Goal: Task Accomplishment & Management: Use online tool/utility

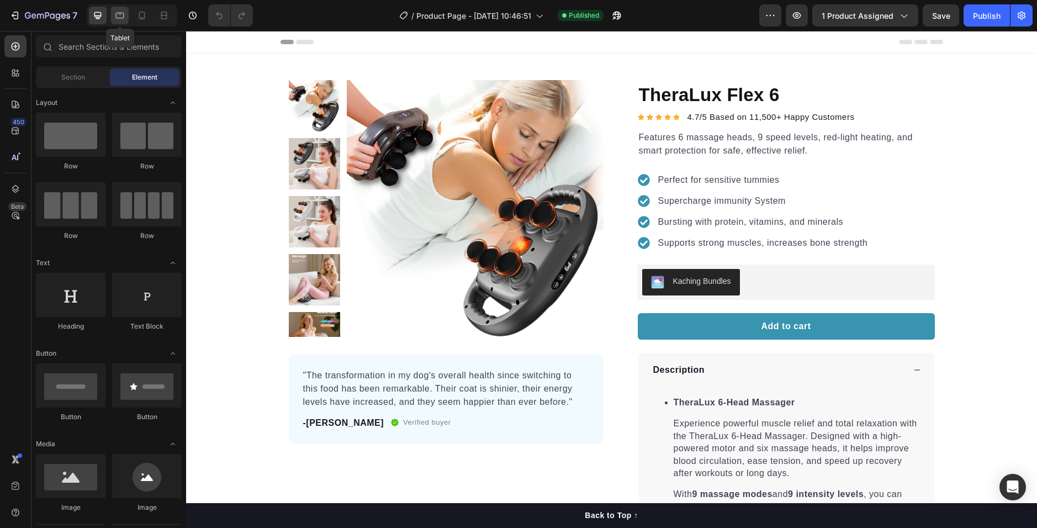
click at [119, 13] on icon at bounding box center [120, 16] width 8 height 6
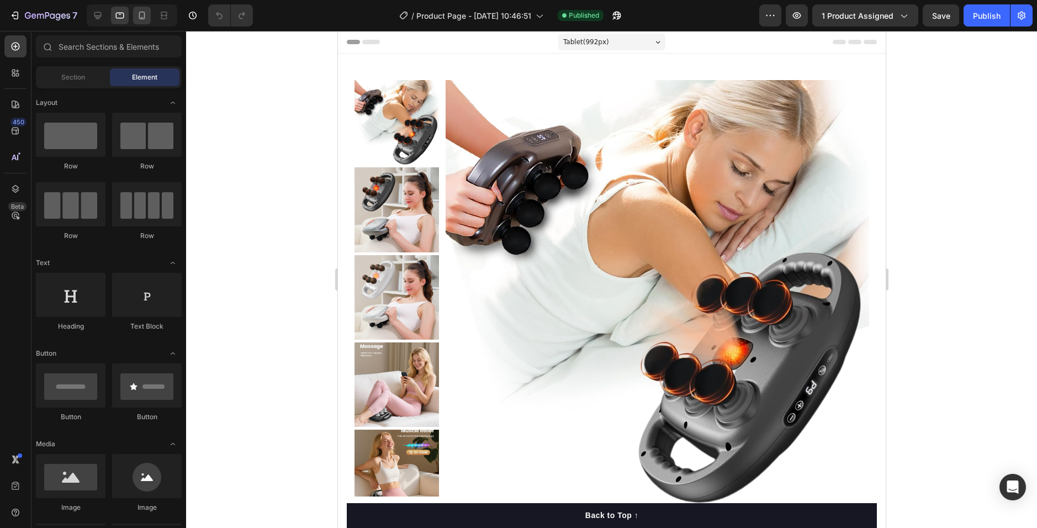
click at [150, 18] on div at bounding box center [142, 16] width 18 height 18
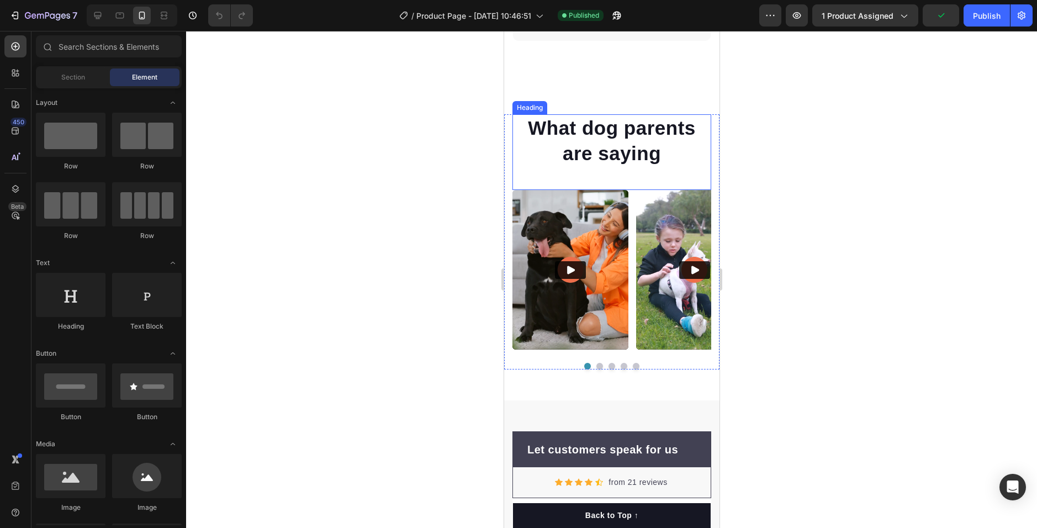
scroll to position [2595, 0]
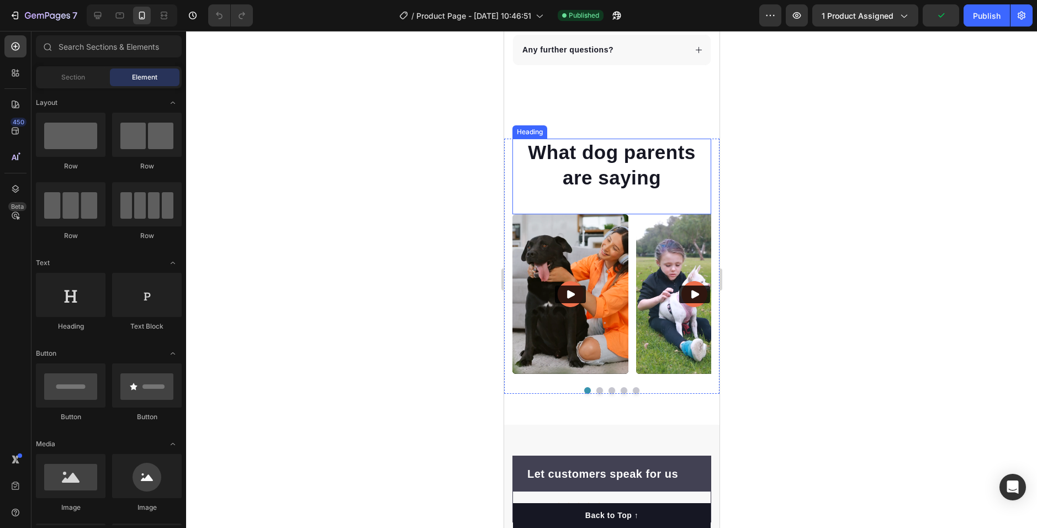
click at [601, 182] on h2 "What dog parents are saying" at bounding box center [611, 165] width 199 height 52
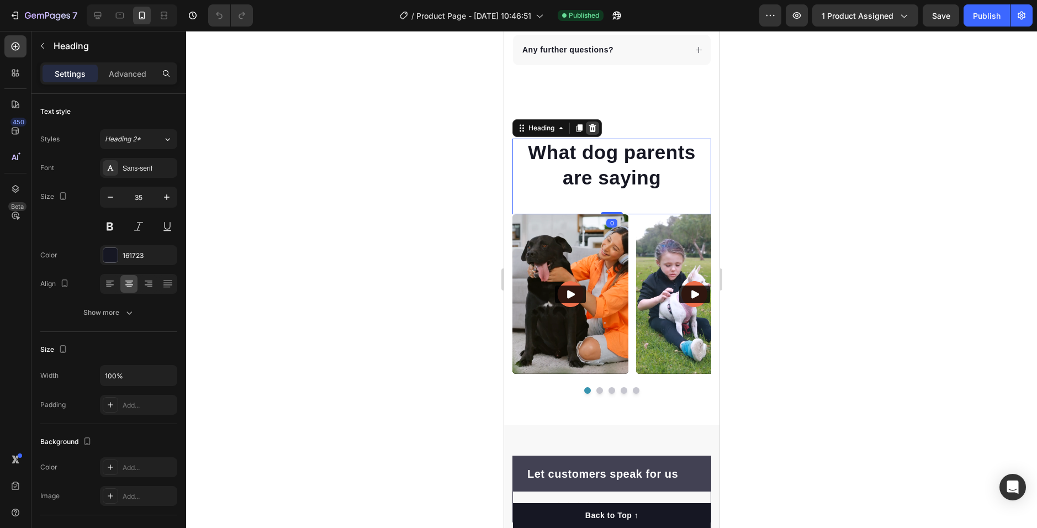
click at [596, 122] on div at bounding box center [591, 127] width 13 height 13
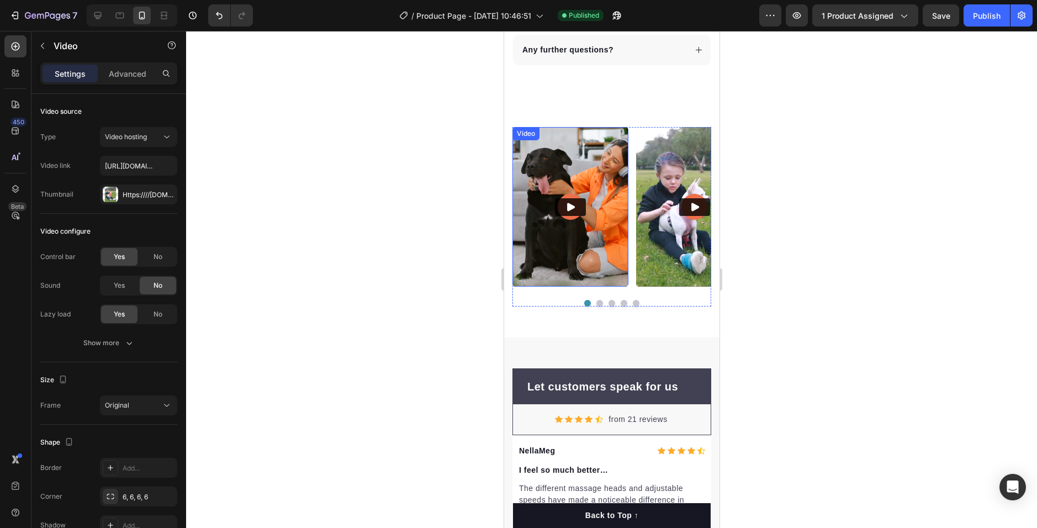
click at [637, 180] on img at bounding box center [693, 207] width 116 height 160
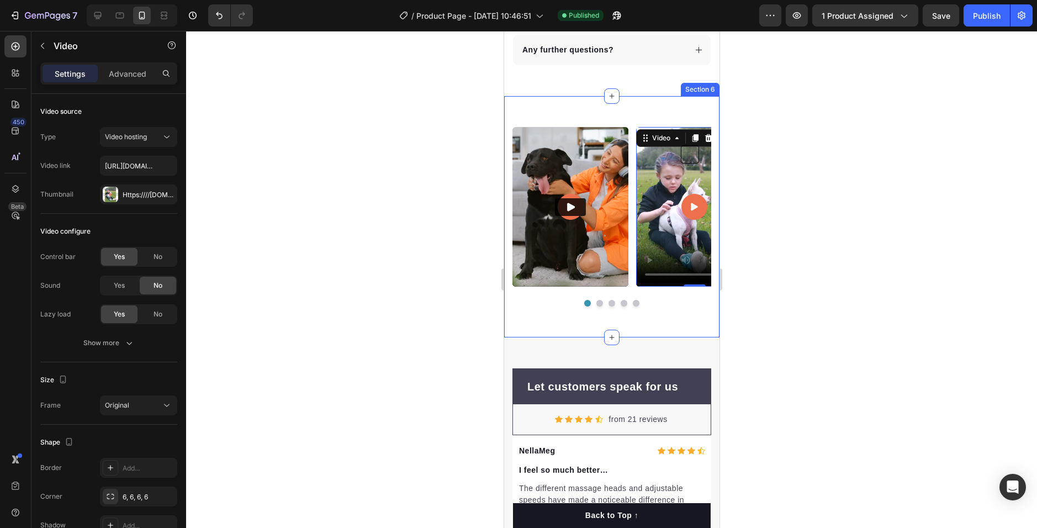
click at [621, 136] on div "Video Video 0 Video Video Video Carousel Row Section 6" at bounding box center [611, 216] width 215 height 241
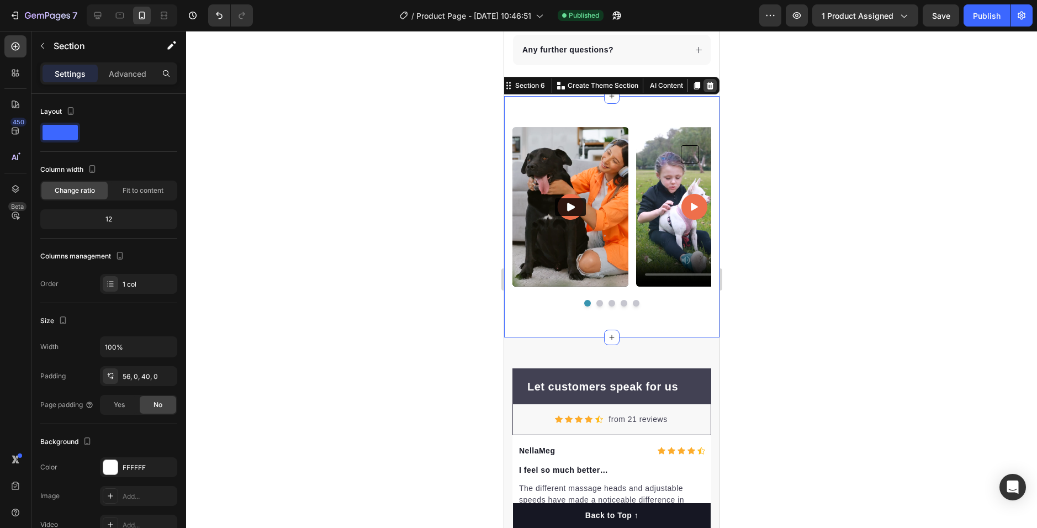
click at [705, 90] on icon at bounding box center [709, 85] width 9 height 9
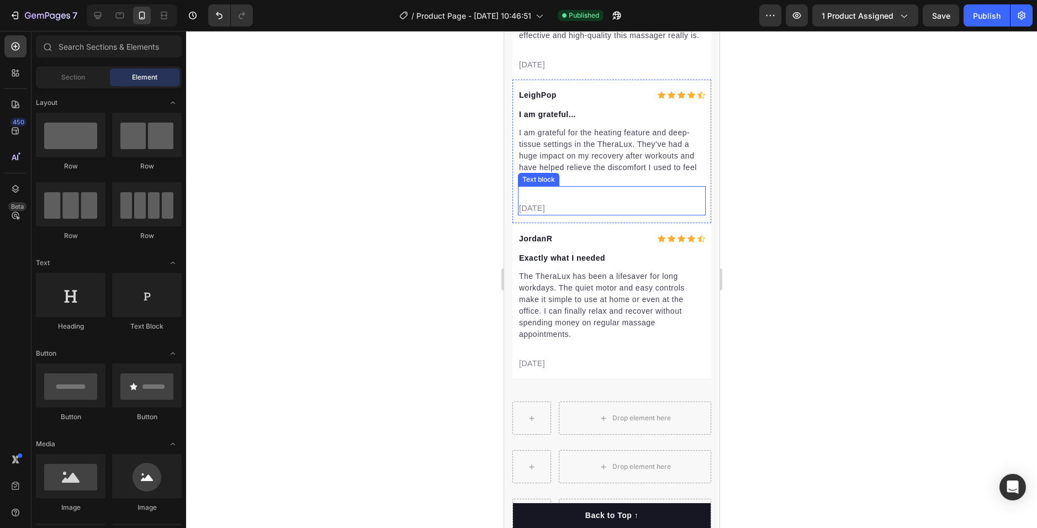
scroll to position [2871, 0]
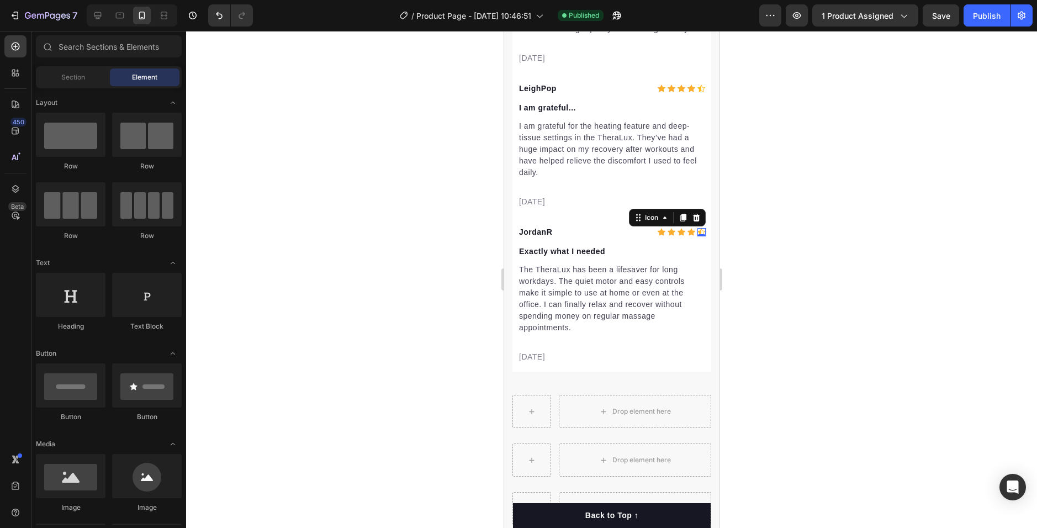
click at [697, 235] on icon at bounding box center [701, 231] width 8 height 7
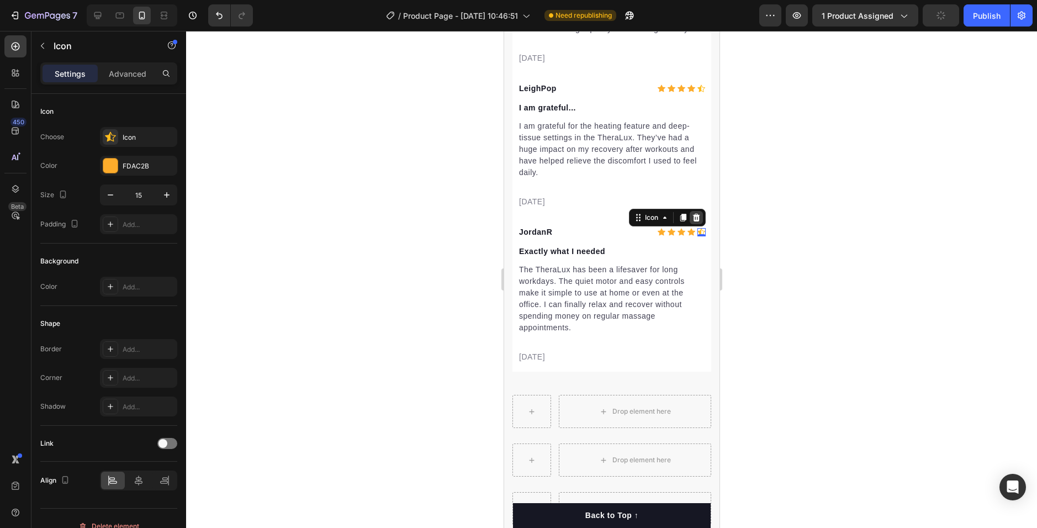
click at [691, 222] on icon at bounding box center [695, 217] width 9 height 9
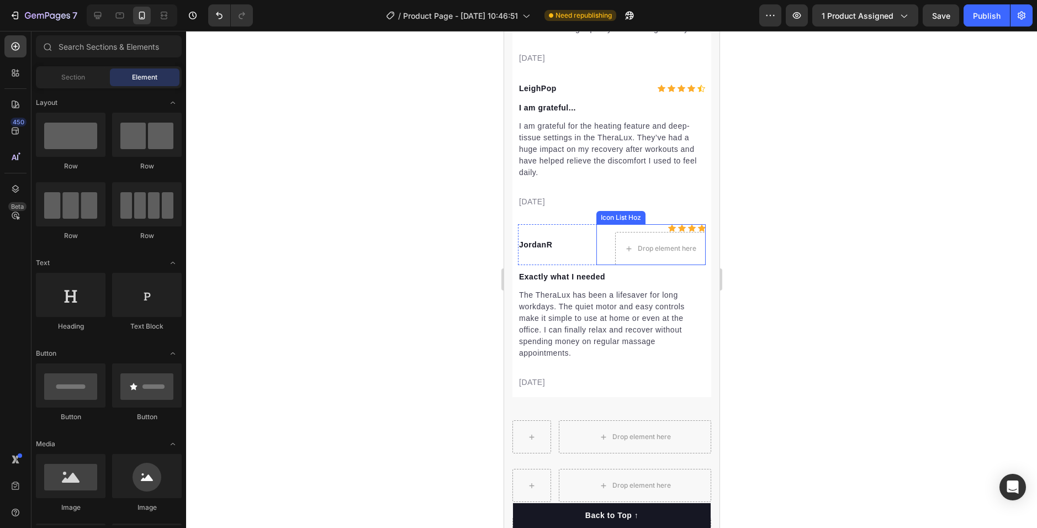
click at [697, 232] on icon at bounding box center [701, 228] width 8 height 8
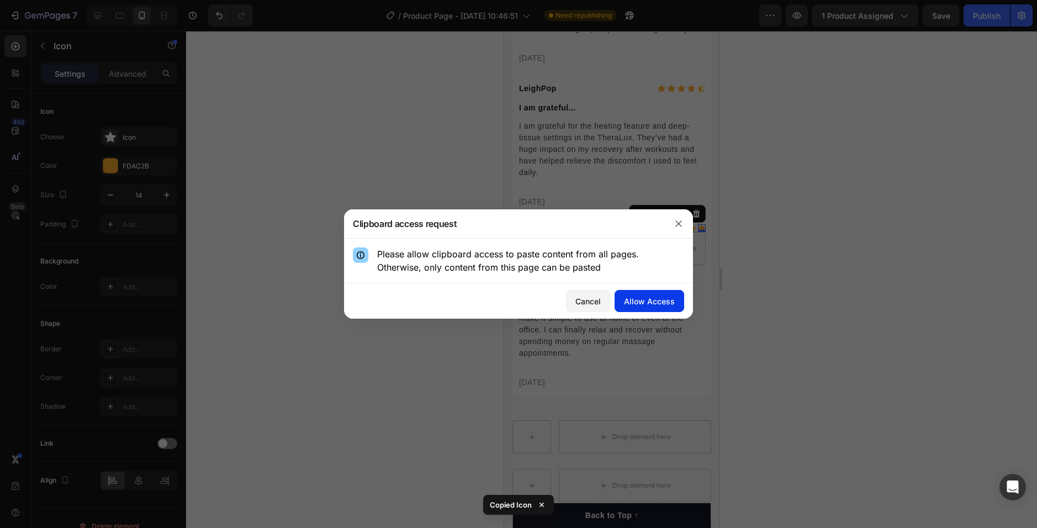
click at [632, 290] on button "Allow Access" at bounding box center [650, 301] width 70 height 22
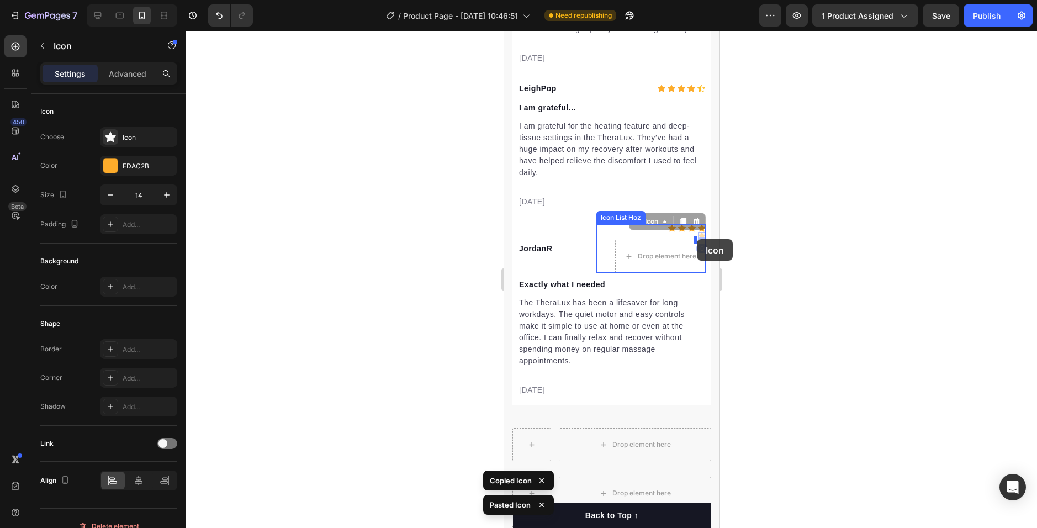
drag, startPoint x: 693, startPoint y: 245, endPoint x: 696, endPoint y: 239, distance: 7.4
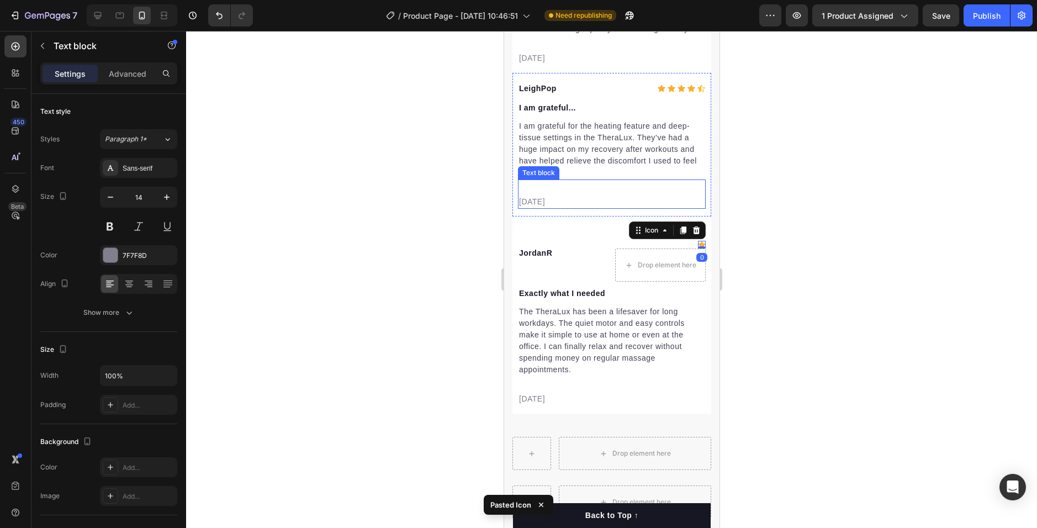
click at [626, 204] on div "[DATE] Text block" at bounding box center [611, 193] width 188 height 29
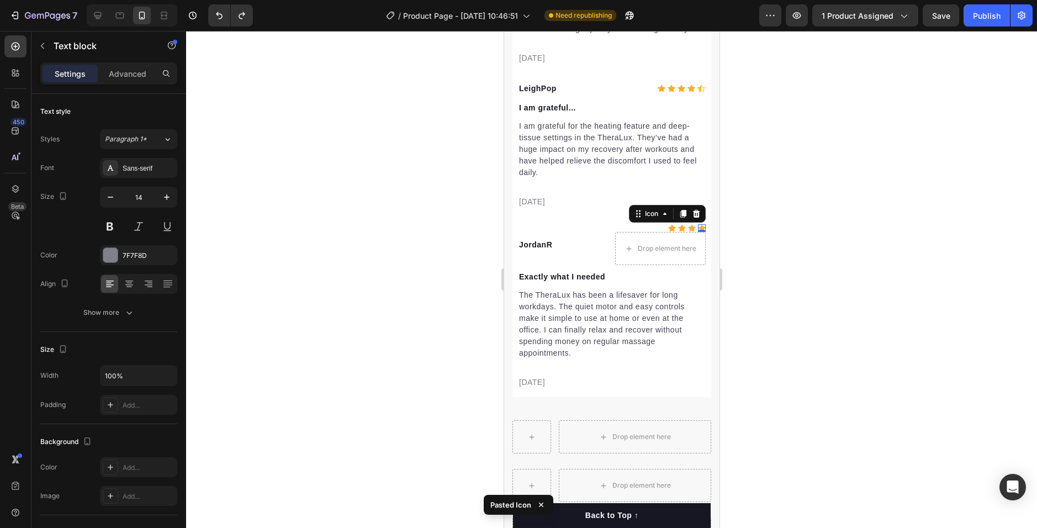
click at [697, 232] on div "Icon 0" at bounding box center [701, 228] width 8 height 8
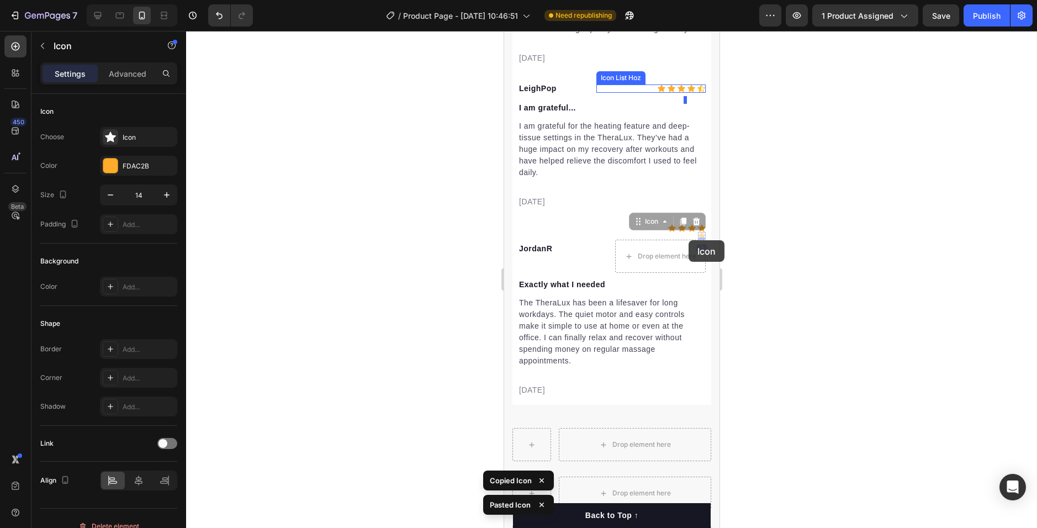
drag, startPoint x: 691, startPoint y: 247, endPoint x: 685, endPoint y: 240, distance: 8.6
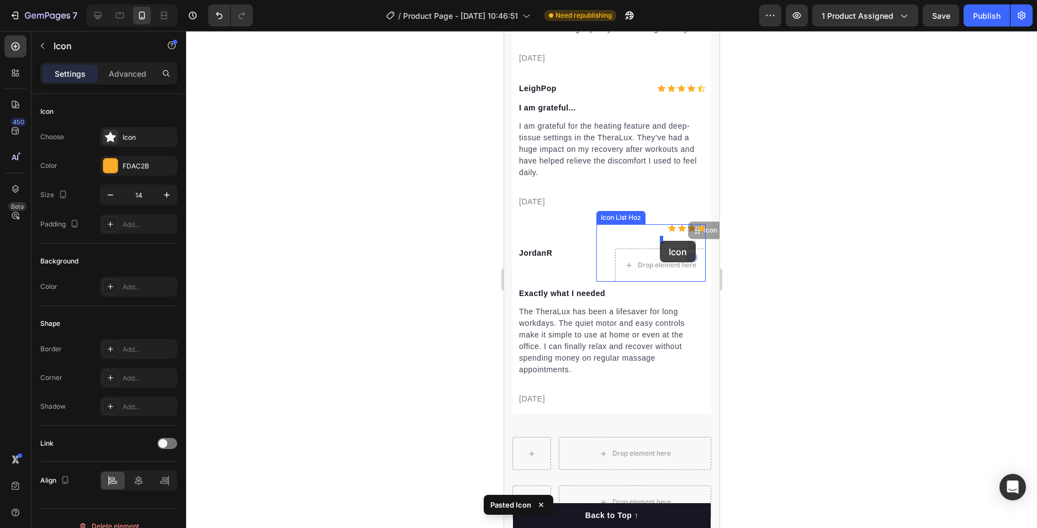
drag, startPoint x: 685, startPoint y: 253, endPoint x: 659, endPoint y: 241, distance: 28.9
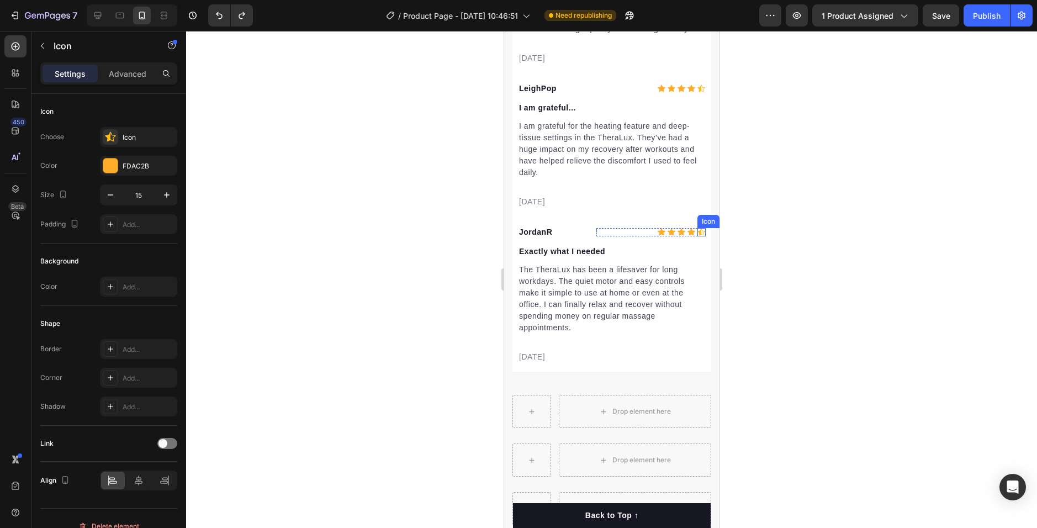
click at [697, 236] on div "Icon" at bounding box center [701, 232] width 8 height 8
click at [696, 241] on div "0" at bounding box center [701, 236] width 11 height 9
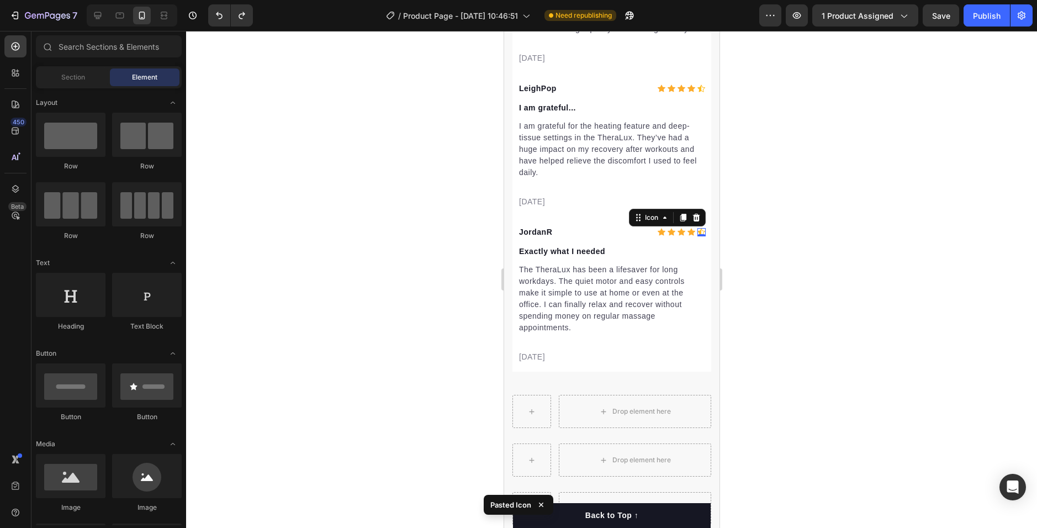
click at [697, 236] on div "Icon 0" at bounding box center [701, 232] width 8 height 8
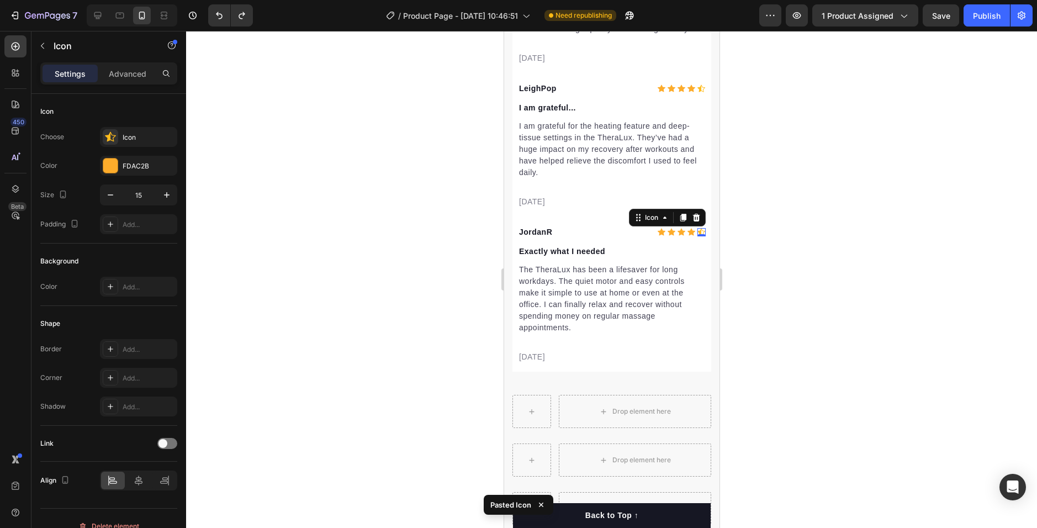
click at [696, 241] on div "0" at bounding box center [701, 236] width 11 height 9
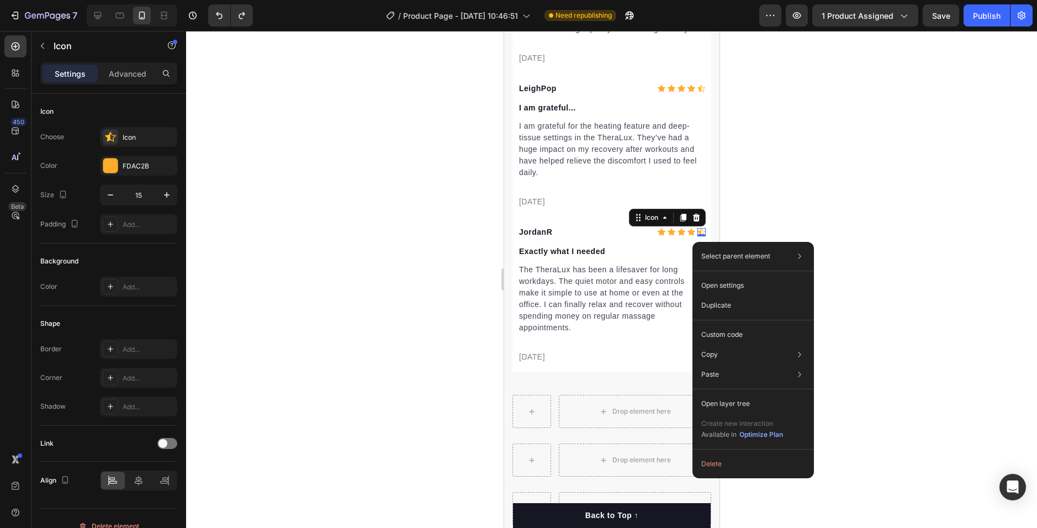
click at [758, 224] on div at bounding box center [611, 279] width 851 height 497
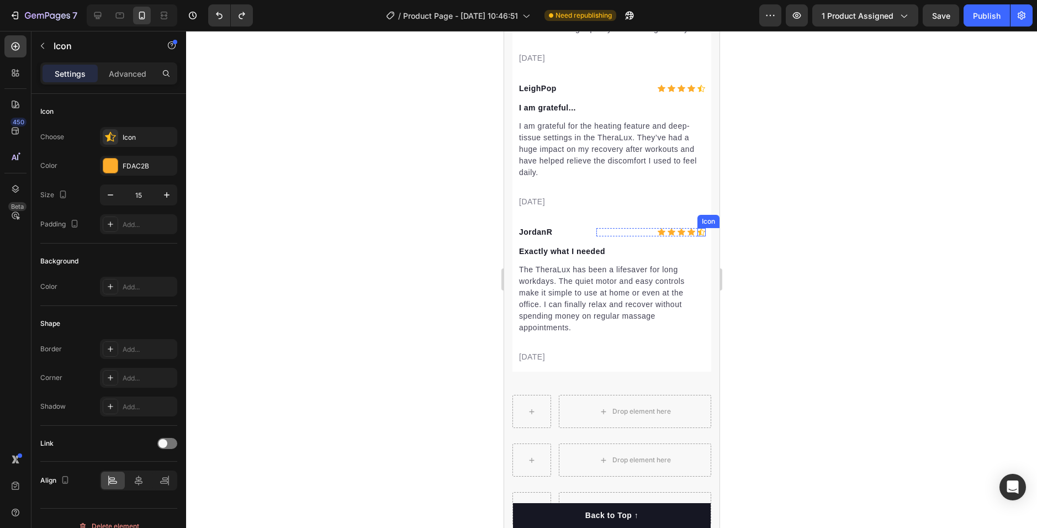
click at [697, 236] on icon at bounding box center [701, 232] width 8 height 8
click at [687, 236] on icon at bounding box center [691, 232] width 8 height 8
click at [697, 236] on icon at bounding box center [701, 232] width 8 height 8
click at [697, 240] on icon at bounding box center [701, 236] width 8 height 7
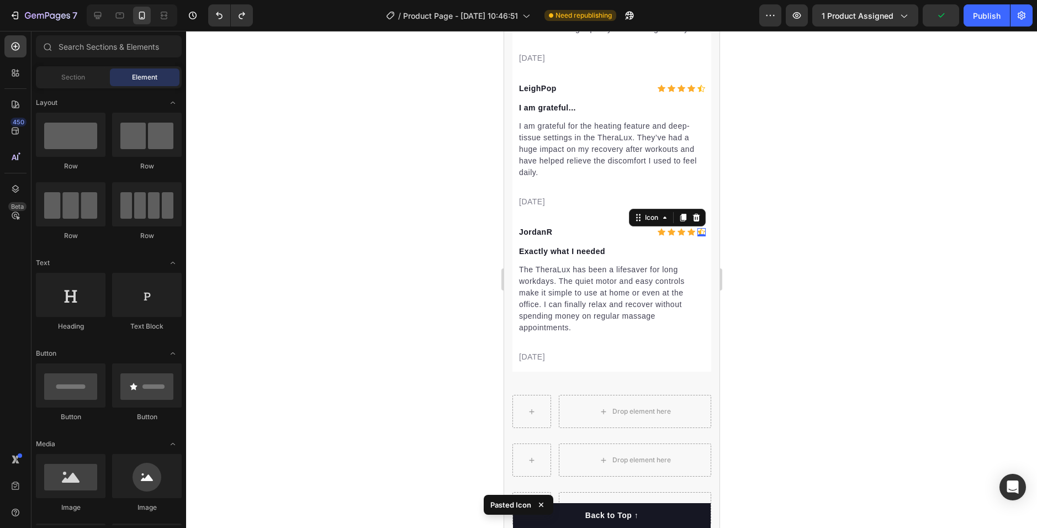
click at [697, 236] on div "Icon 0" at bounding box center [701, 232] width 8 height 8
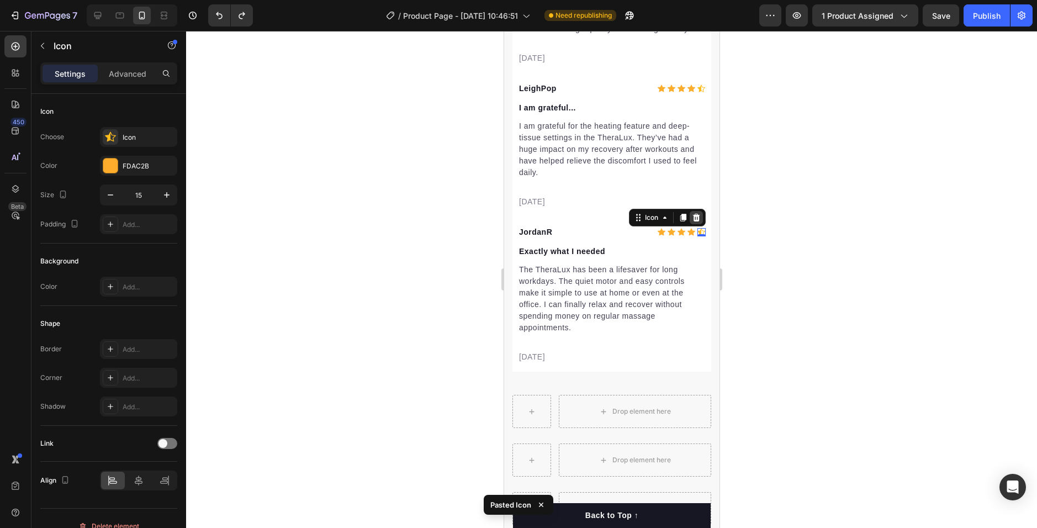
click at [692, 221] on icon at bounding box center [695, 218] width 7 height 8
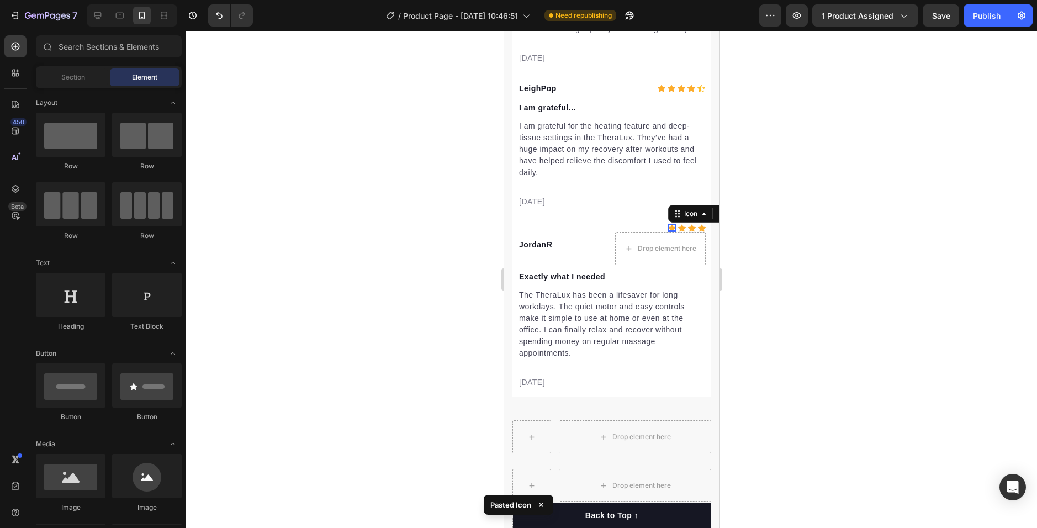
click at [668, 232] on div "Icon 0" at bounding box center [672, 228] width 8 height 8
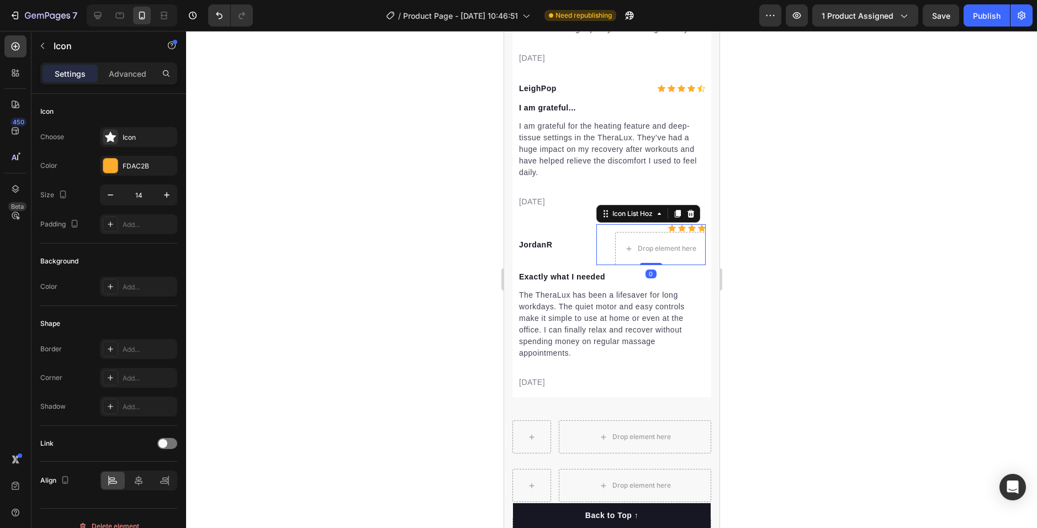
click at [658, 238] on div "Icon Icon Icon Icon Drop element here" at bounding box center [650, 244] width 109 height 41
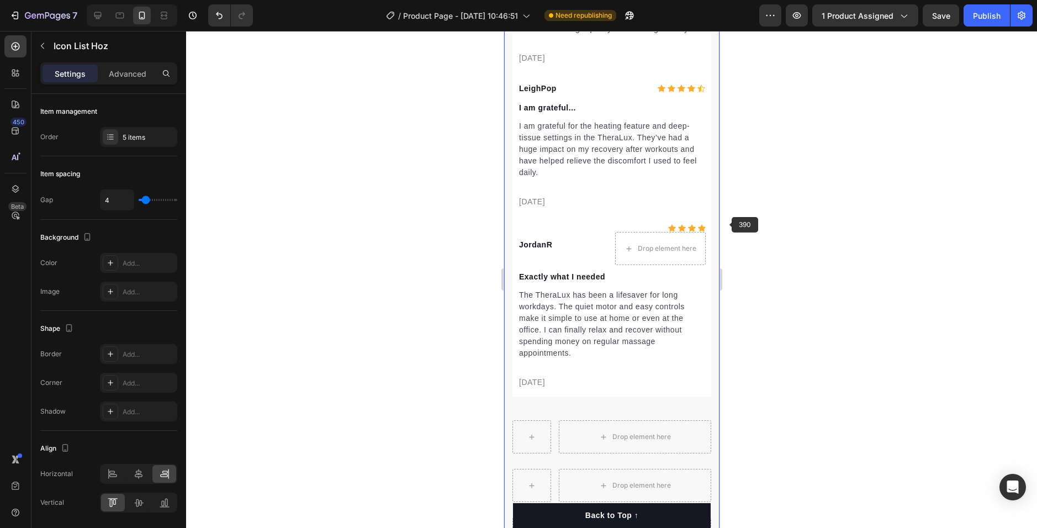
click at [709, 214] on div "Let customers speak for us Text block Row Icon Icon Icon Icon Icon Icon List Ho…" at bounding box center [611, 207] width 215 height 688
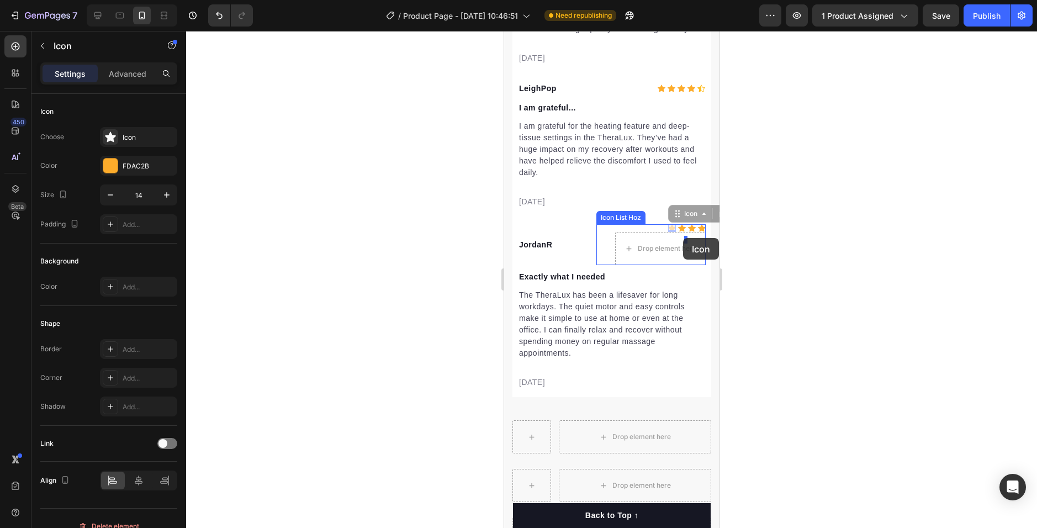
drag, startPoint x: 659, startPoint y: 234, endPoint x: 687, endPoint y: 239, distance: 28.0
click at [677, 232] on div "Icon 0" at bounding box center [681, 228] width 8 height 8
click at [676, 236] on div "0" at bounding box center [681, 231] width 11 height 9
click at [677, 232] on icon at bounding box center [681, 228] width 8 height 8
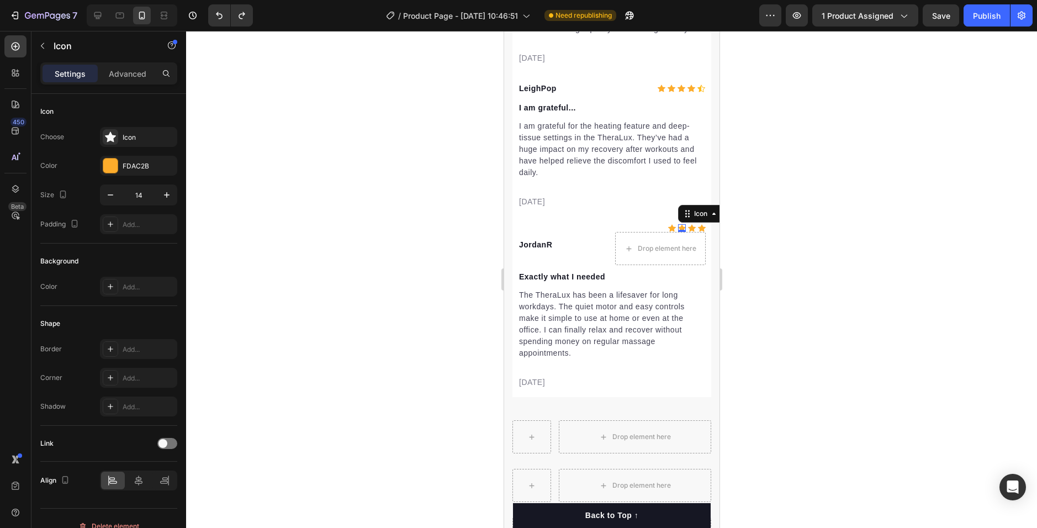
click at [677, 232] on icon at bounding box center [681, 228] width 8 height 8
click at [697, 232] on icon at bounding box center [701, 228] width 8 height 8
click at [692, 218] on icon at bounding box center [695, 214] width 7 height 8
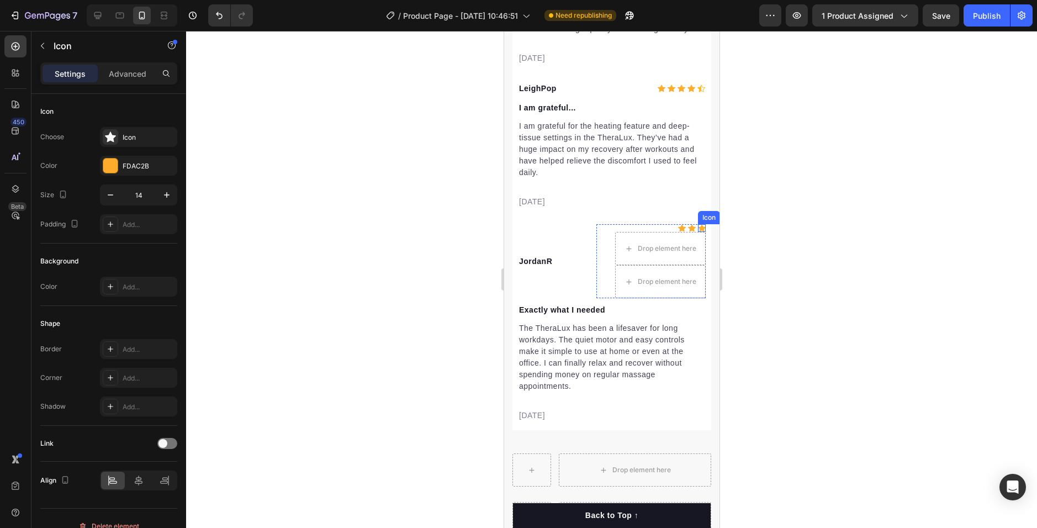
click at [697, 232] on div "Icon" at bounding box center [701, 228] width 8 height 8
click at [692, 218] on icon at bounding box center [695, 214] width 7 height 8
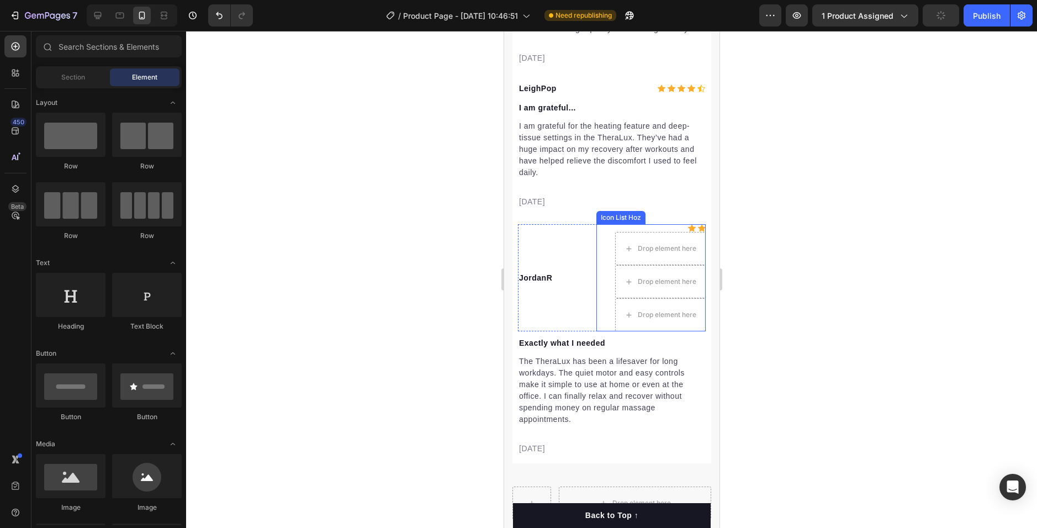
click at [697, 232] on div "Icon" at bounding box center [701, 228] width 8 height 8
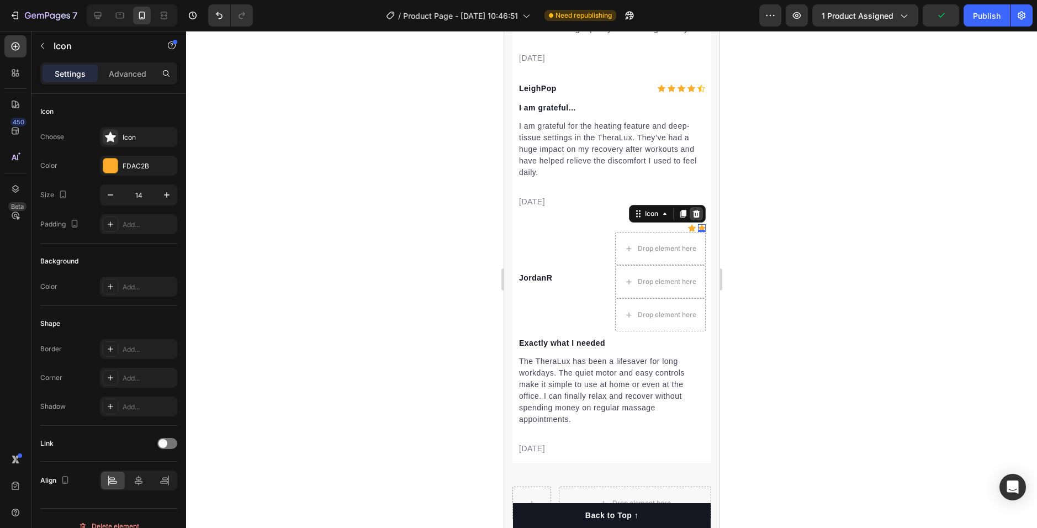
click at [691, 218] on icon at bounding box center [695, 213] width 9 height 9
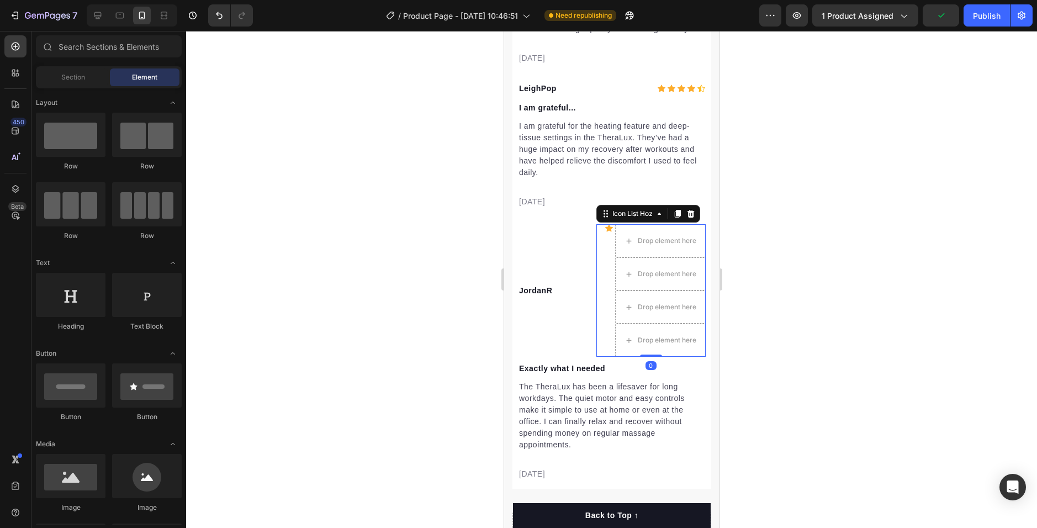
click at [604, 239] on div "Icon Drop element here Drop element here Drop element here Drop element here" at bounding box center [650, 290] width 109 height 133
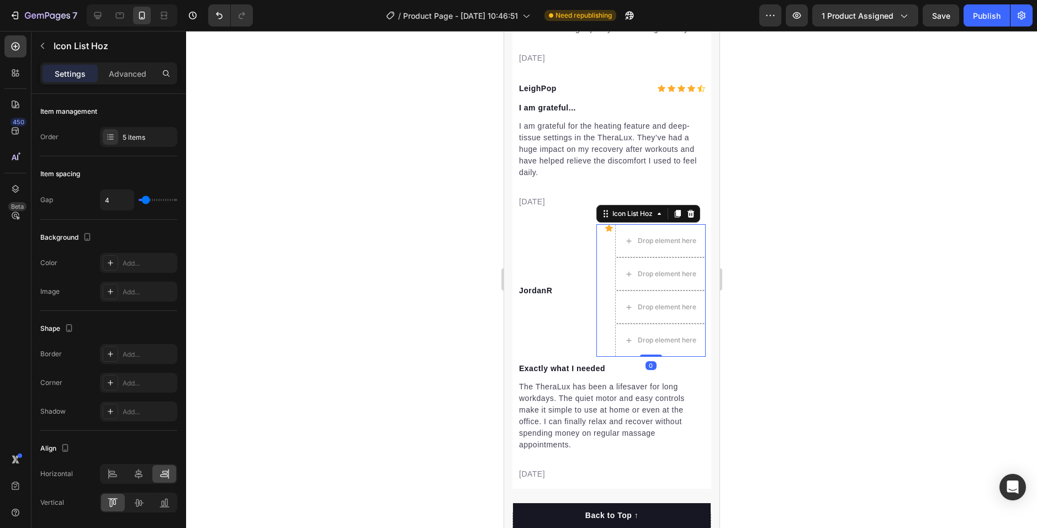
click at [694, 222] on div "Icon List Hoz" at bounding box center [648, 214] width 104 height 18
click at [688, 218] on icon at bounding box center [689, 214] width 7 height 8
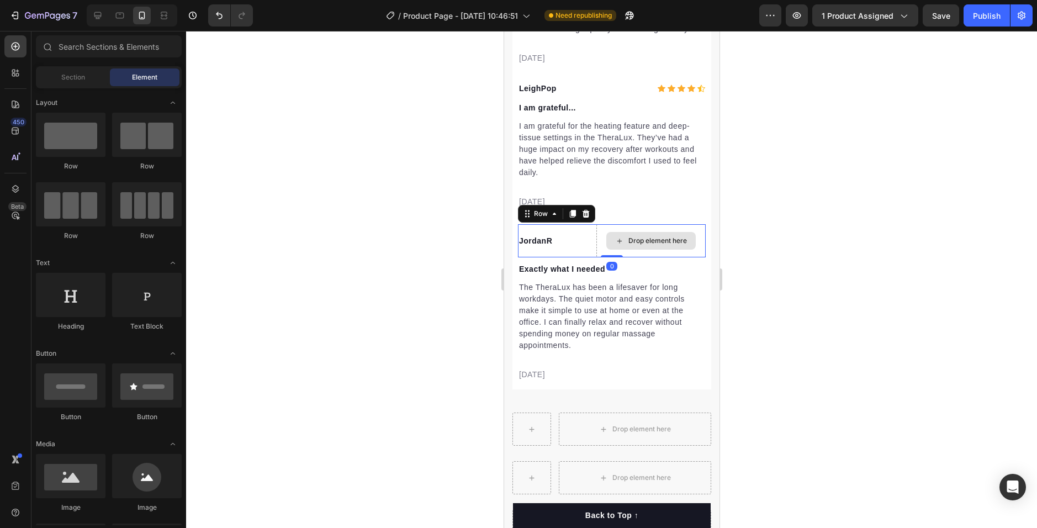
click at [631, 241] on div "Drop element here" at bounding box center [650, 240] width 109 height 33
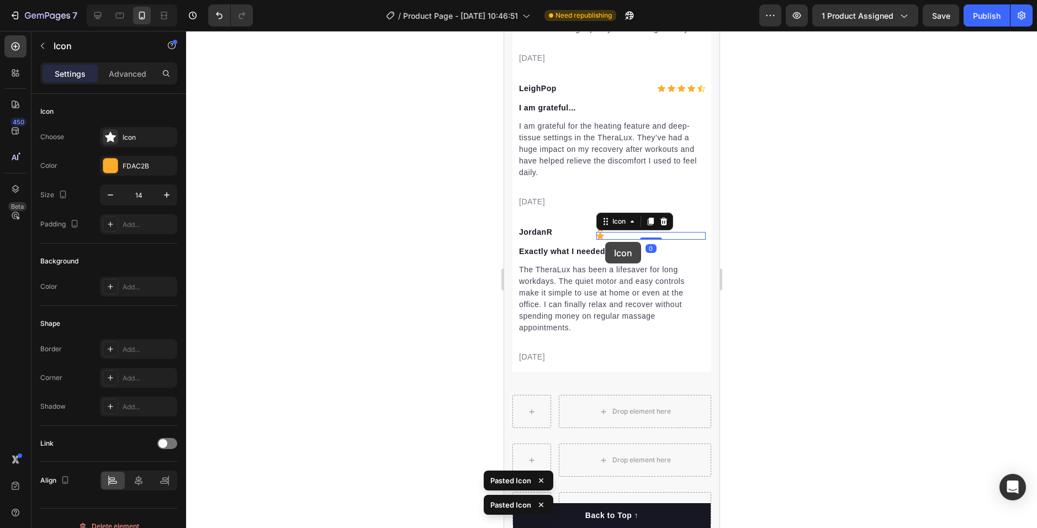
drag, startPoint x: 594, startPoint y: 247, endPoint x: 605, endPoint y: 242, distance: 11.9
click at [600, 236] on div "Icon" at bounding box center [650, 232] width 109 height 8
click at [615, 236] on div "Icon 0" at bounding box center [650, 232] width 109 height 8
click at [643, 236] on div "Icon 0" at bounding box center [650, 232] width 109 height 8
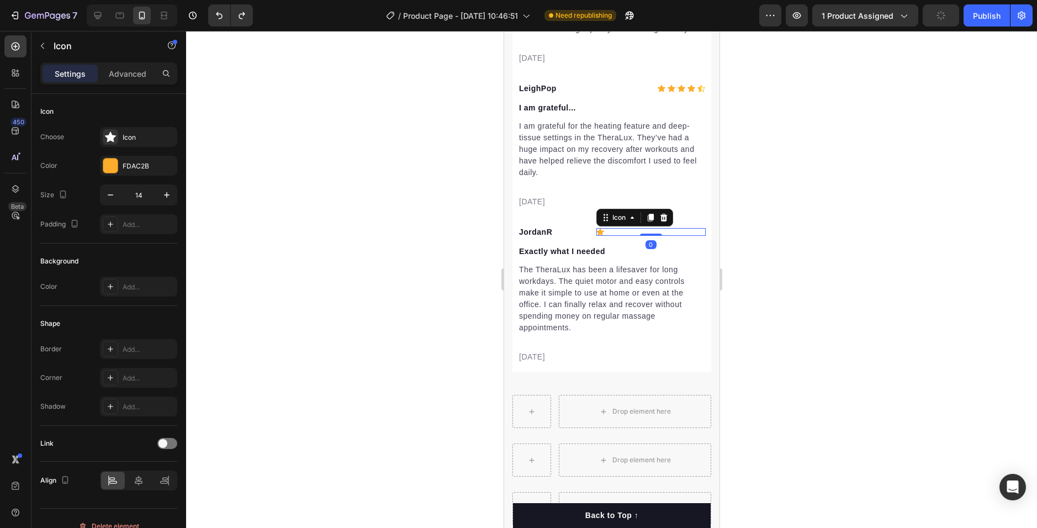
click at [597, 236] on icon at bounding box center [600, 232] width 8 height 7
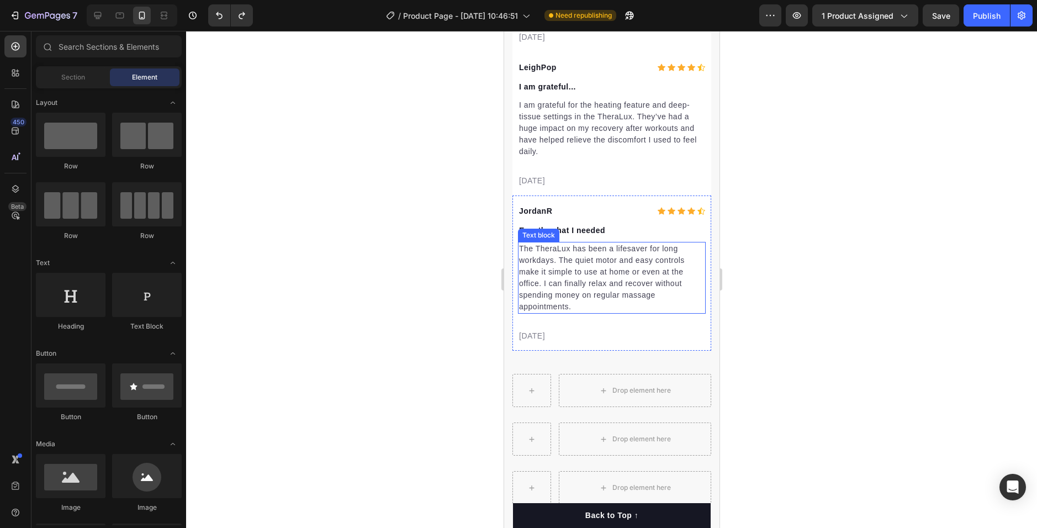
scroll to position [2814, 0]
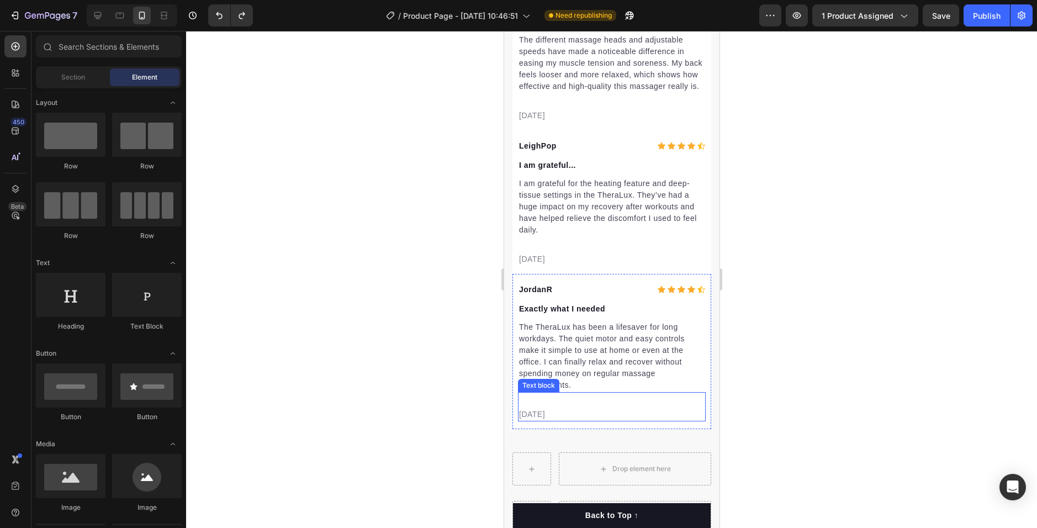
click at [538, 420] on p "[DATE]" at bounding box center [611, 415] width 186 height 12
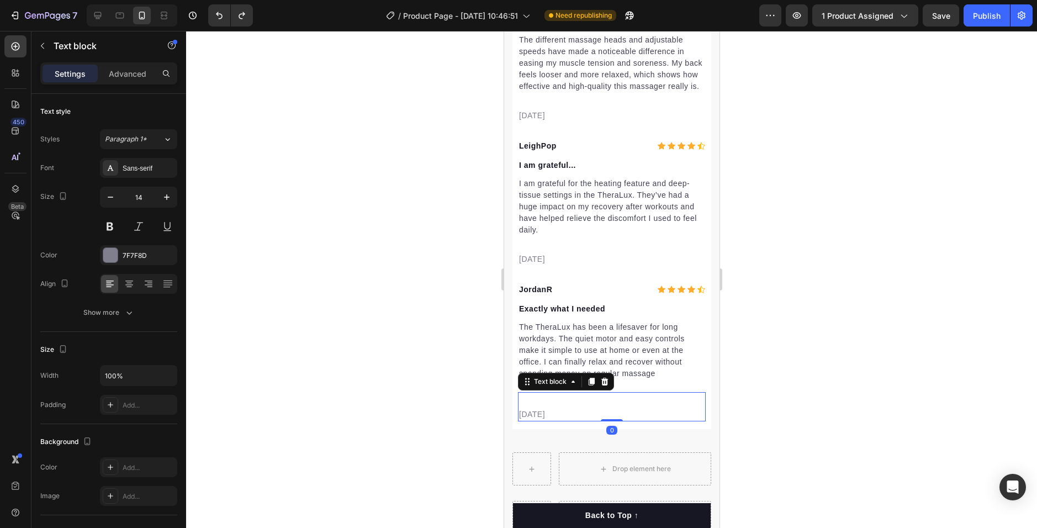
click at [534, 420] on p "[DATE]" at bounding box center [611, 415] width 186 height 12
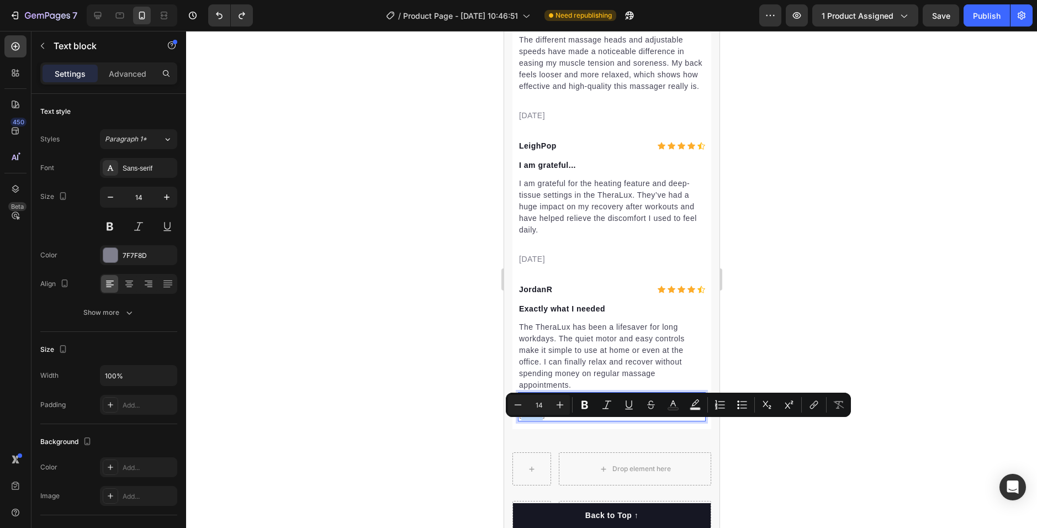
drag, startPoint x: 538, startPoint y: 423, endPoint x: 525, endPoint y: 423, distance: 13.8
click at [523, 420] on p "[DATE]" at bounding box center [611, 415] width 186 height 12
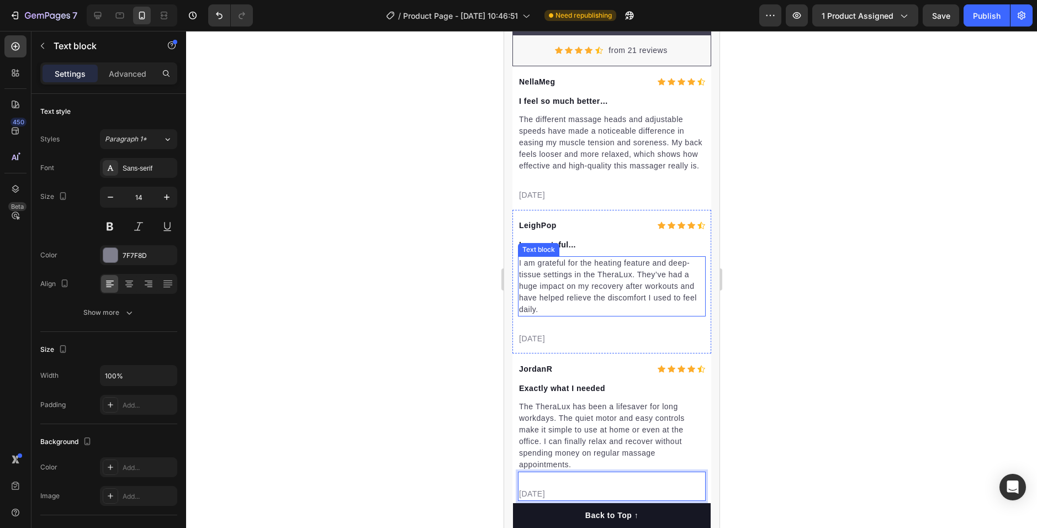
scroll to position [2703, 0]
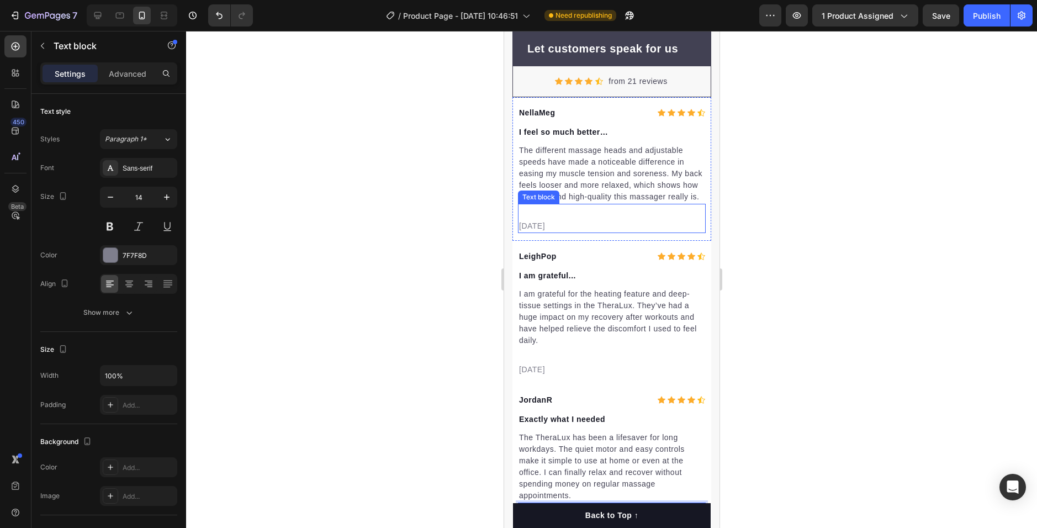
click at [555, 232] on p "[DATE]" at bounding box center [611, 226] width 186 height 12
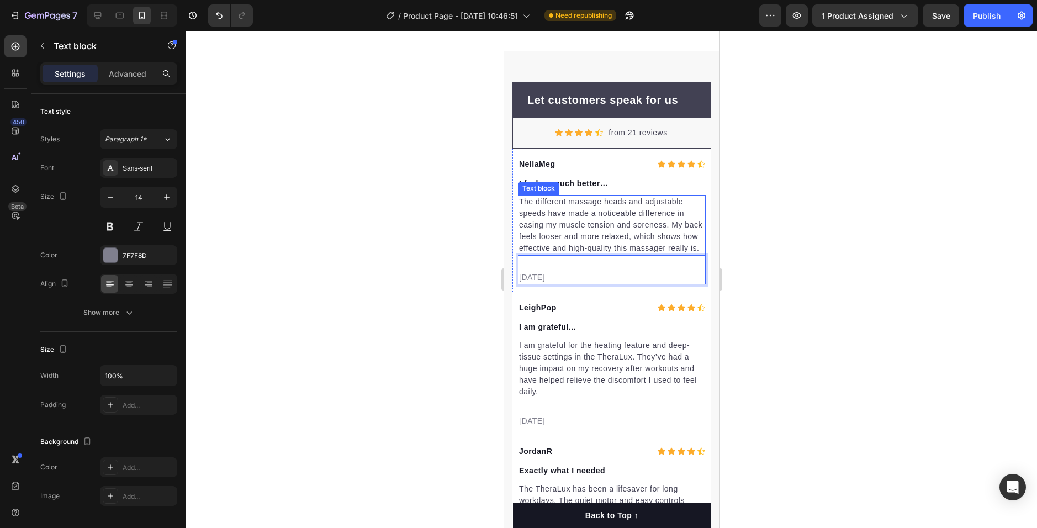
scroll to position [2648, 0]
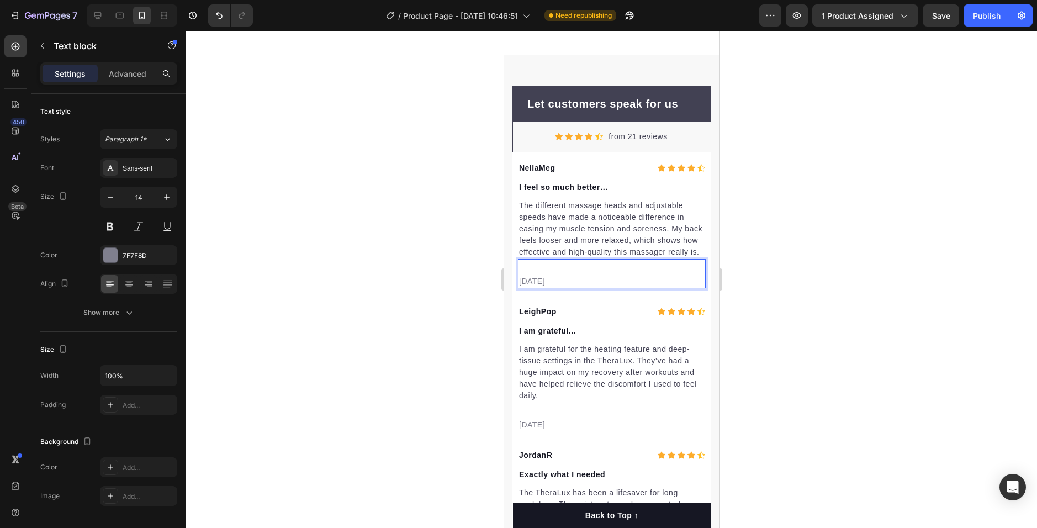
click at [524, 287] on p "[DATE]" at bounding box center [611, 282] width 186 height 12
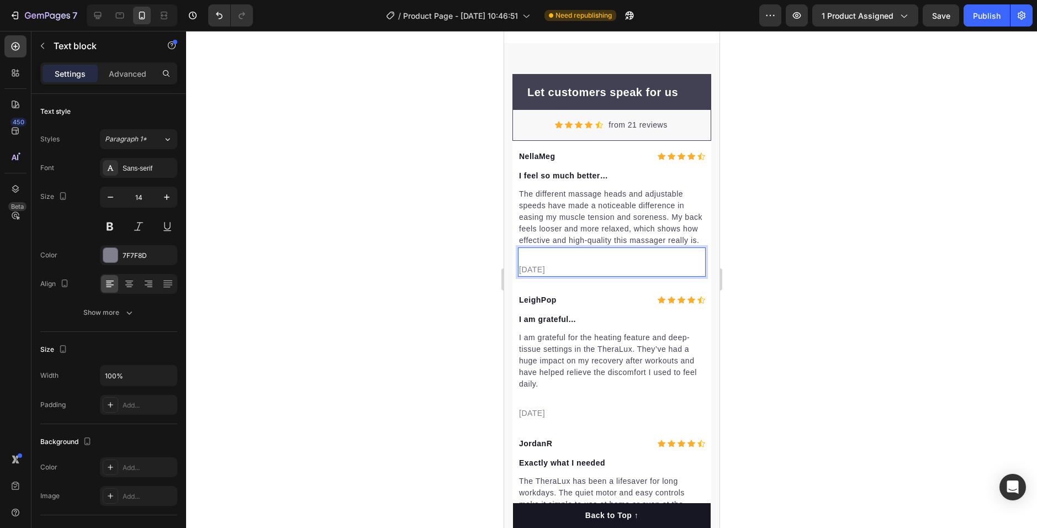
click at [537, 276] on p "[DATE]" at bounding box center [611, 270] width 186 height 12
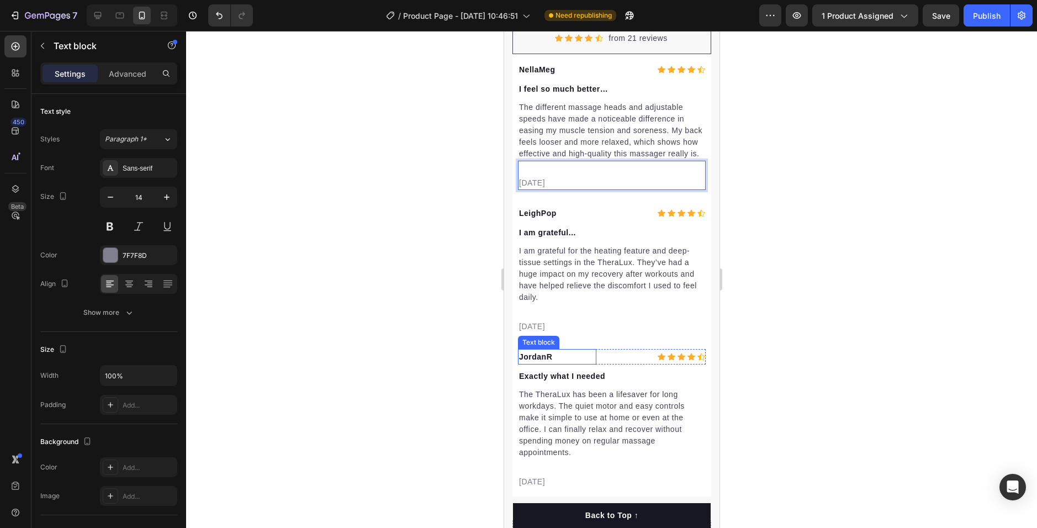
scroll to position [2758, 0]
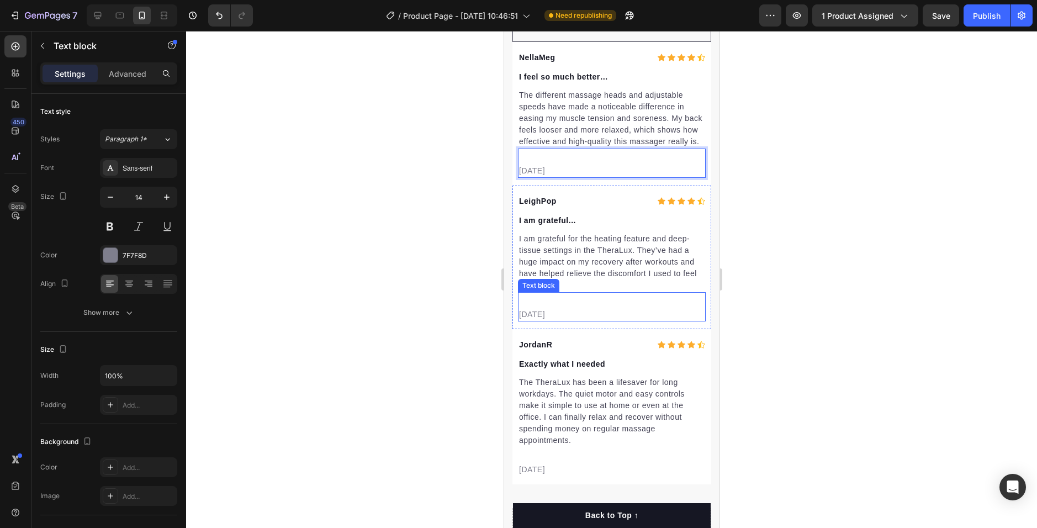
click at [562, 320] on p "[DATE]" at bounding box center [611, 315] width 186 height 12
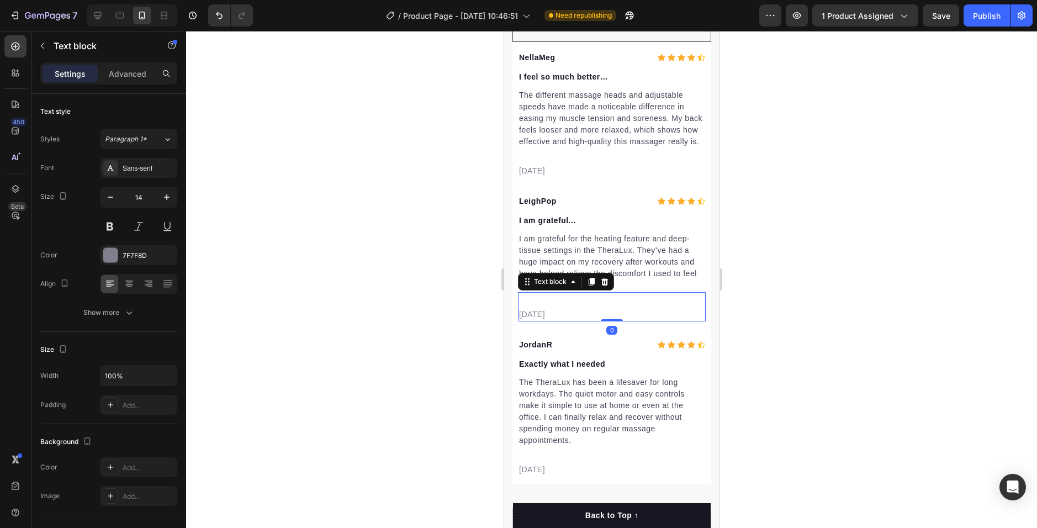
click at [558, 320] on p "[DATE]" at bounding box center [611, 315] width 186 height 12
click at [527, 320] on p "[DATE]" at bounding box center [611, 315] width 186 height 12
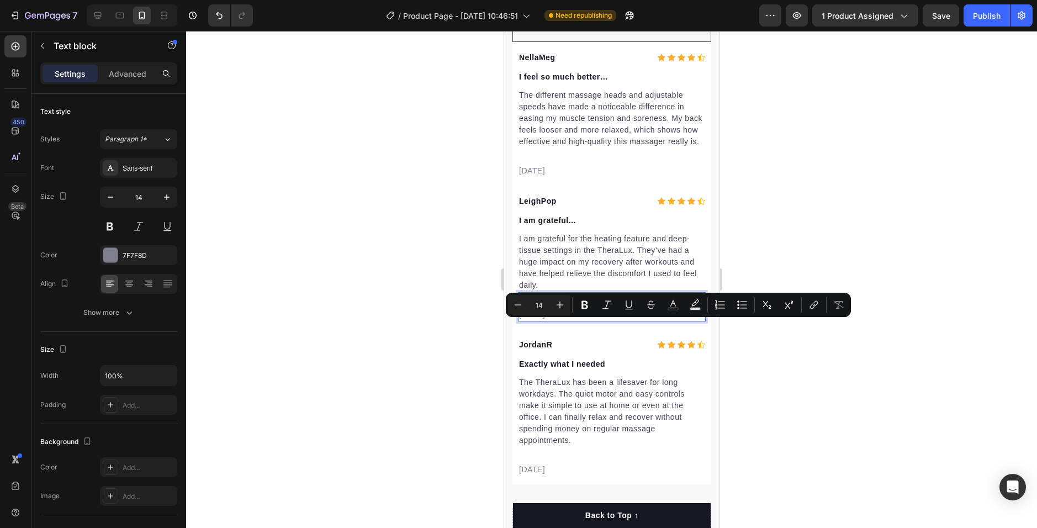
click at [524, 320] on p "[DATE]" at bounding box center [611, 315] width 186 height 12
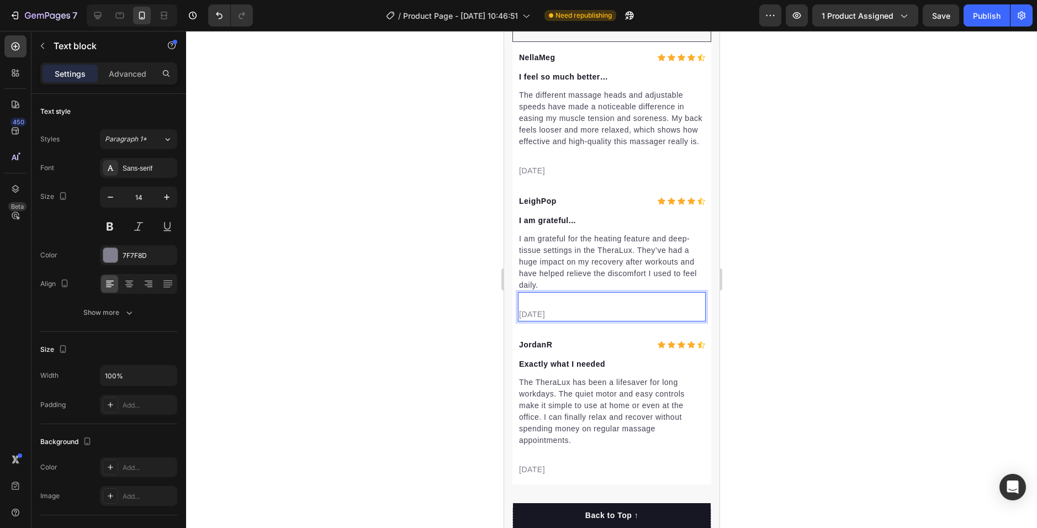
click at [528, 320] on p "[DATE]" at bounding box center [611, 315] width 186 height 12
click at [534, 320] on p "[DATE]" at bounding box center [611, 315] width 186 height 12
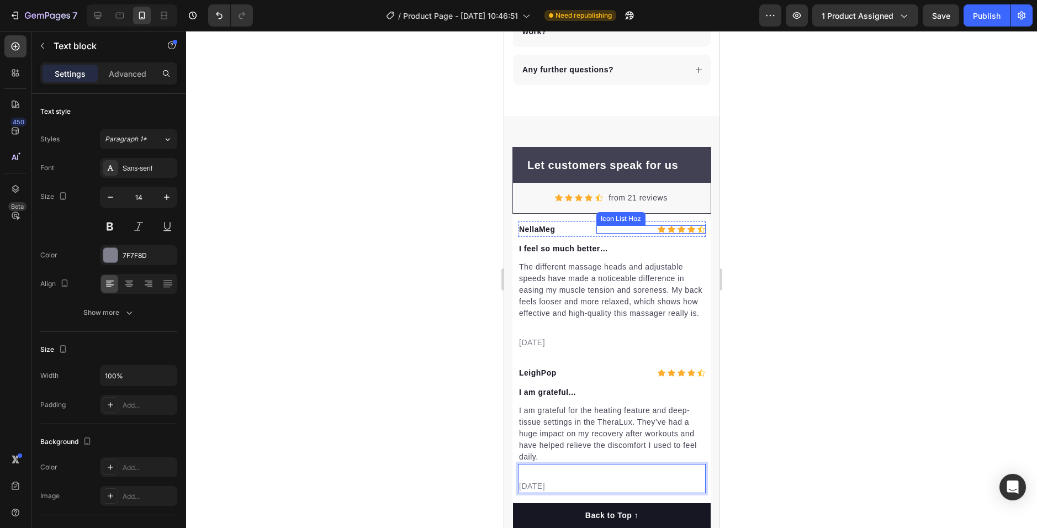
scroll to position [2538, 0]
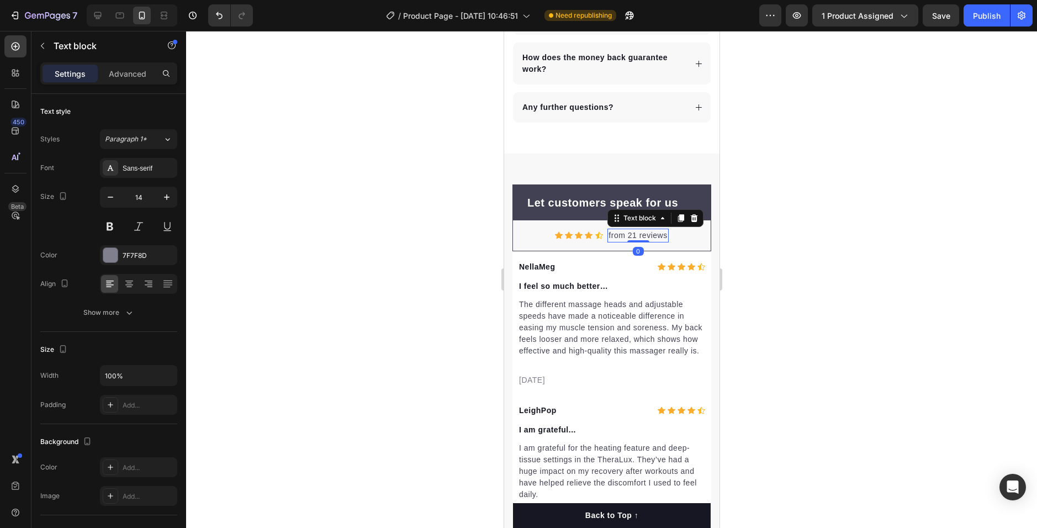
click at [625, 241] on p "from 21 reviews" at bounding box center [637, 236] width 59 height 12
click at [626, 241] on p "from 21 reviews" at bounding box center [637, 236] width 59 height 12
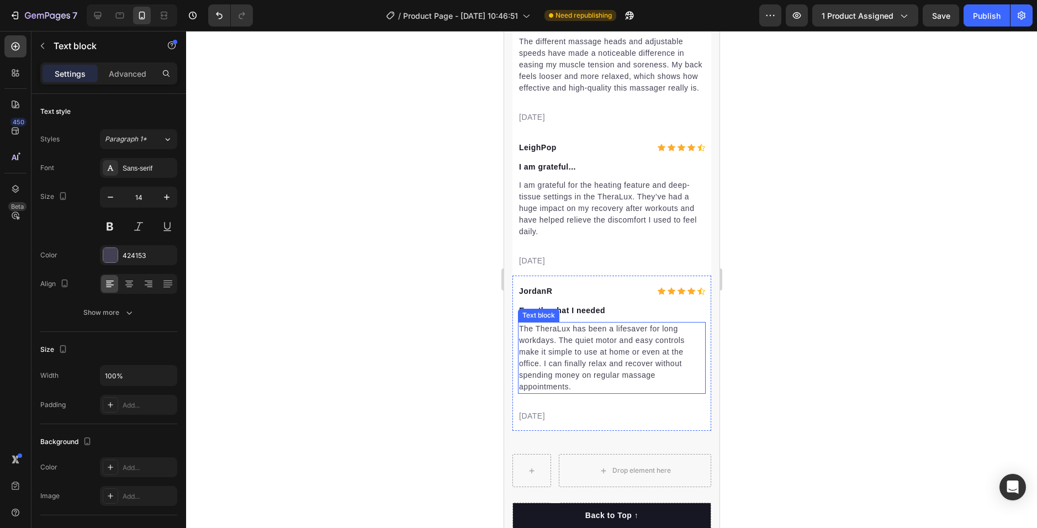
scroll to position [2777, 0]
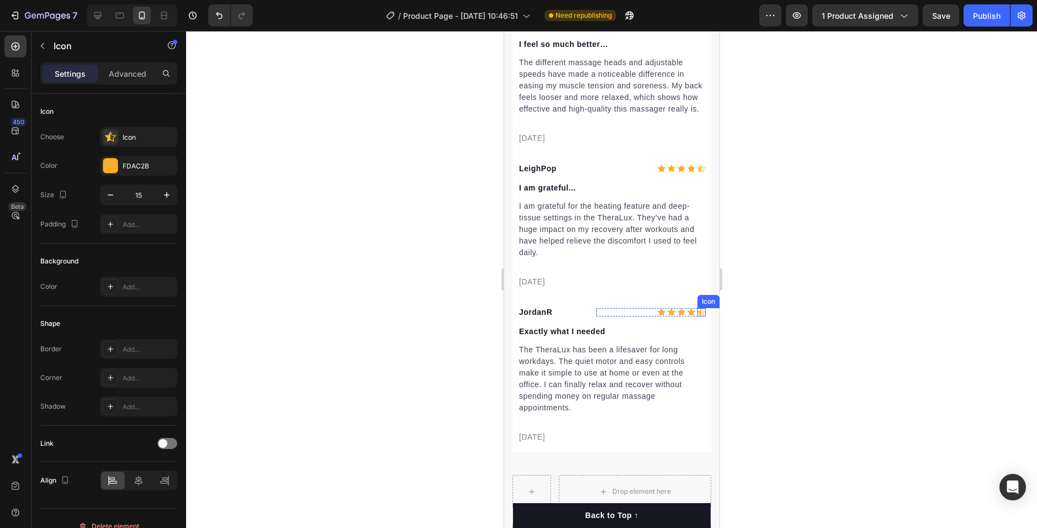
click at [697, 316] on div "Icon" at bounding box center [701, 312] width 8 height 8
click at [691, 302] on icon at bounding box center [695, 297] width 9 height 9
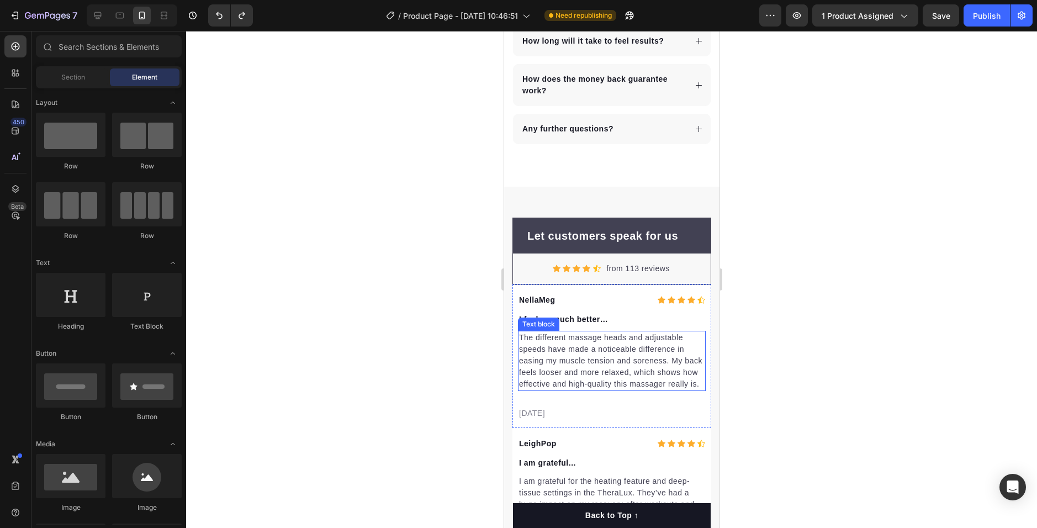
scroll to position [2501, 0]
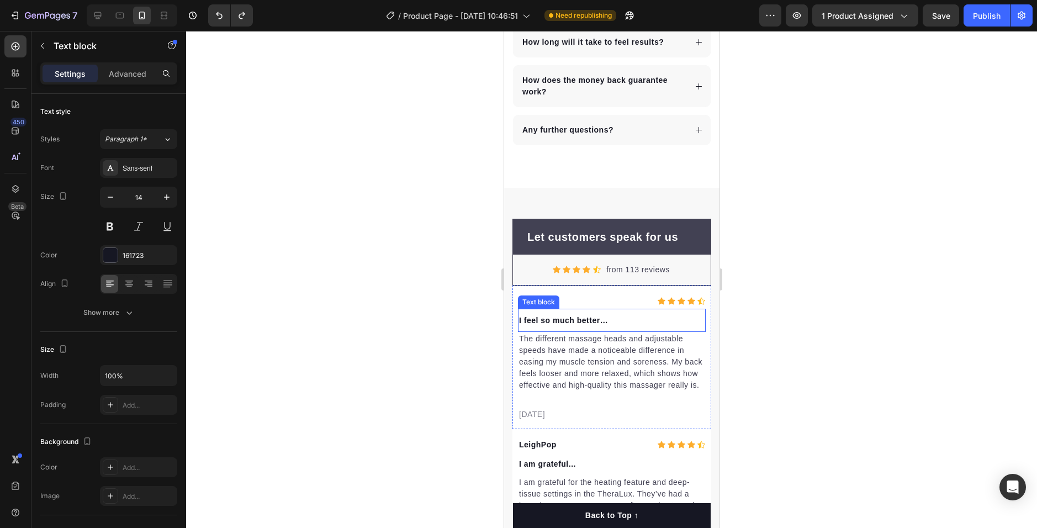
click at [541, 302] on div "Text block" at bounding box center [538, 302] width 37 height 10
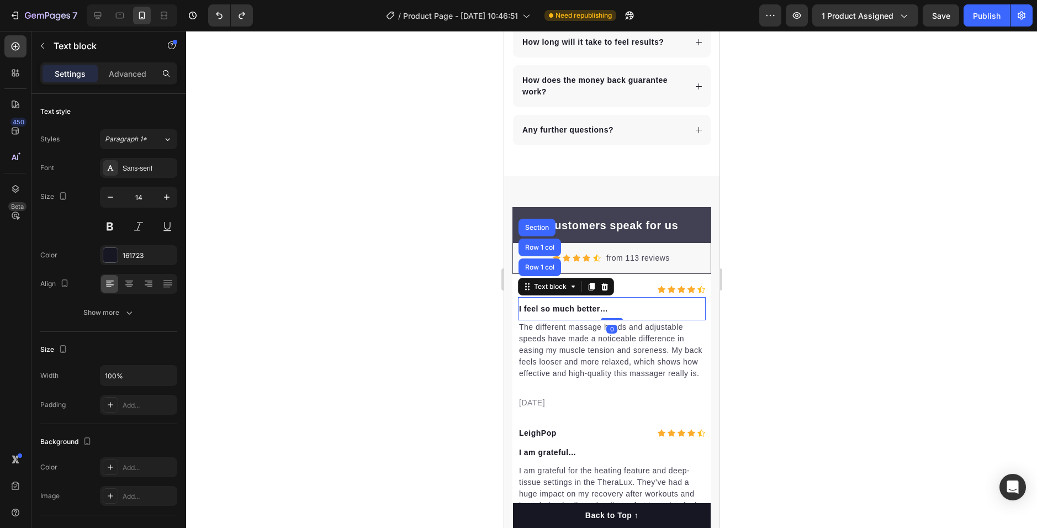
click at [657, 293] on div "Icon" at bounding box center [661, 289] width 8 height 8
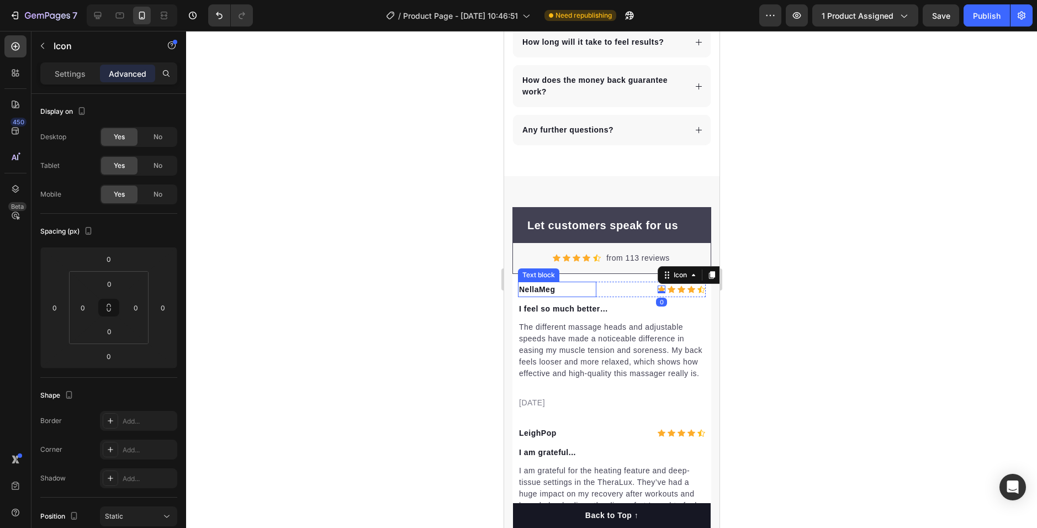
click at [541, 296] on p "NellaMeg" at bounding box center [556, 289] width 76 height 13
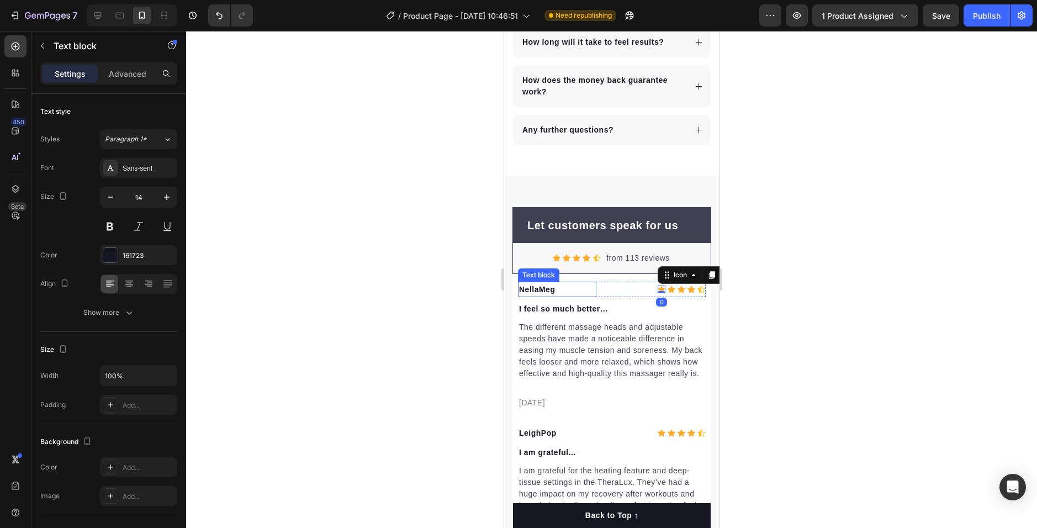
click at [541, 296] on p "NellaMeg" at bounding box center [556, 289] width 76 height 13
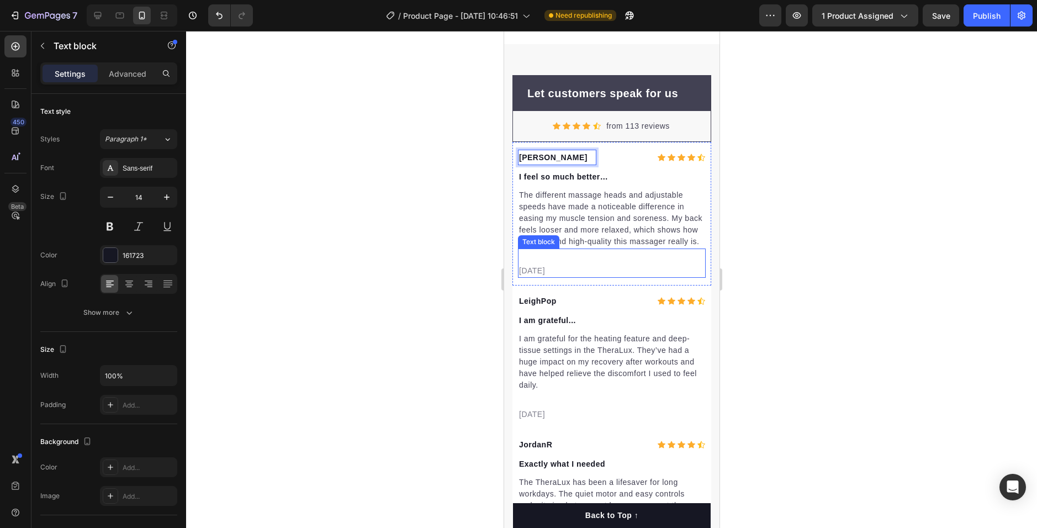
scroll to position [2721, 0]
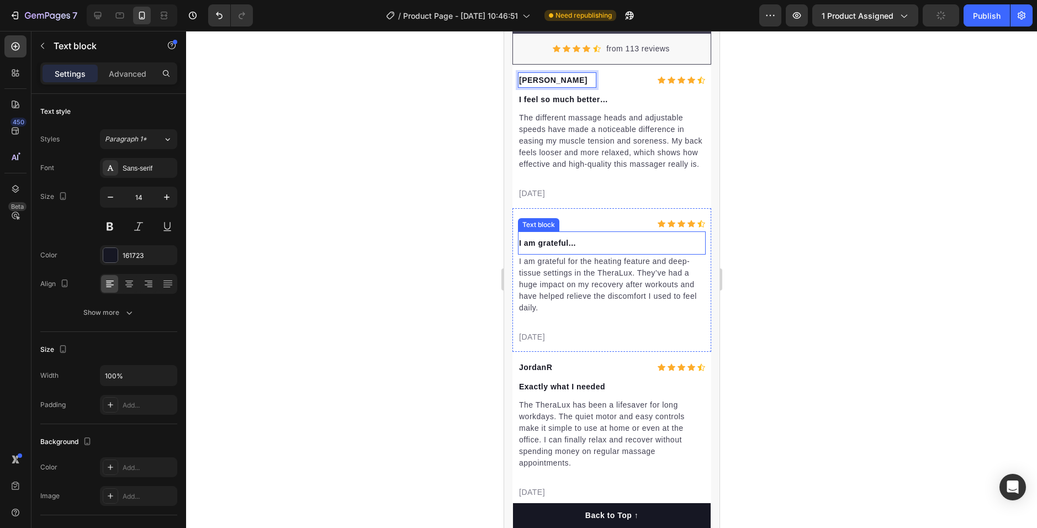
click at [553, 230] on div "Text block" at bounding box center [538, 225] width 37 height 10
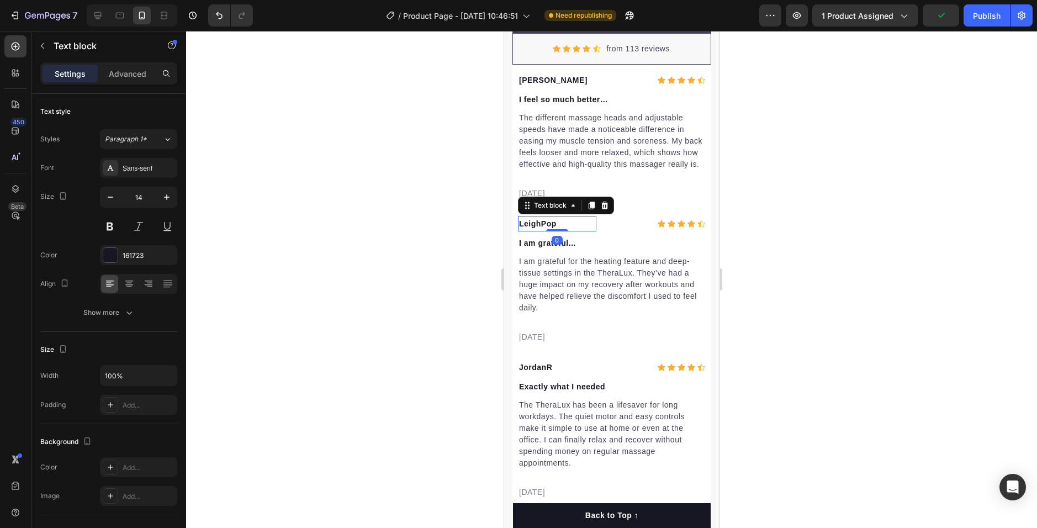
click at [553, 230] on p "LeighPop" at bounding box center [556, 223] width 76 height 13
click at [554, 230] on p "LeighPop" at bounding box center [556, 223] width 76 height 13
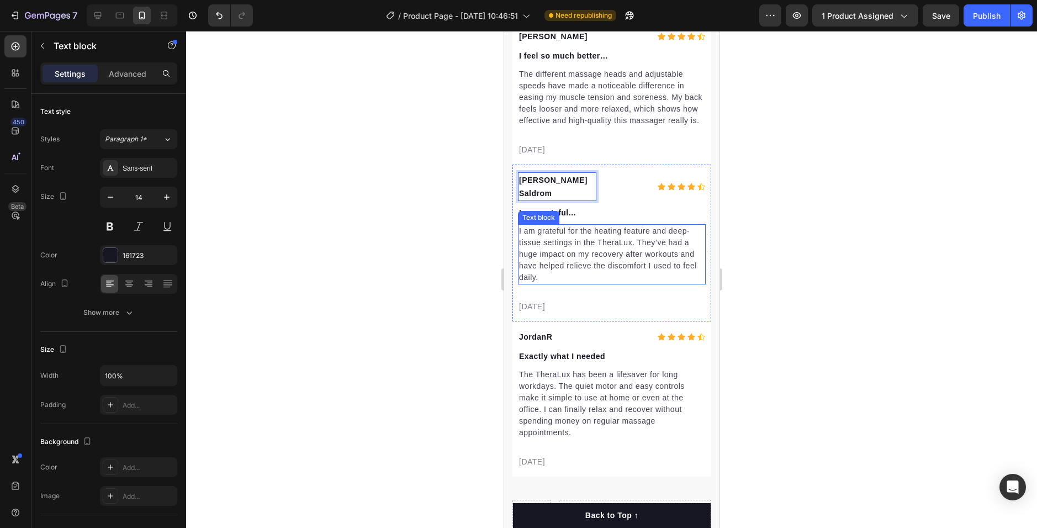
scroll to position [2832, 0]
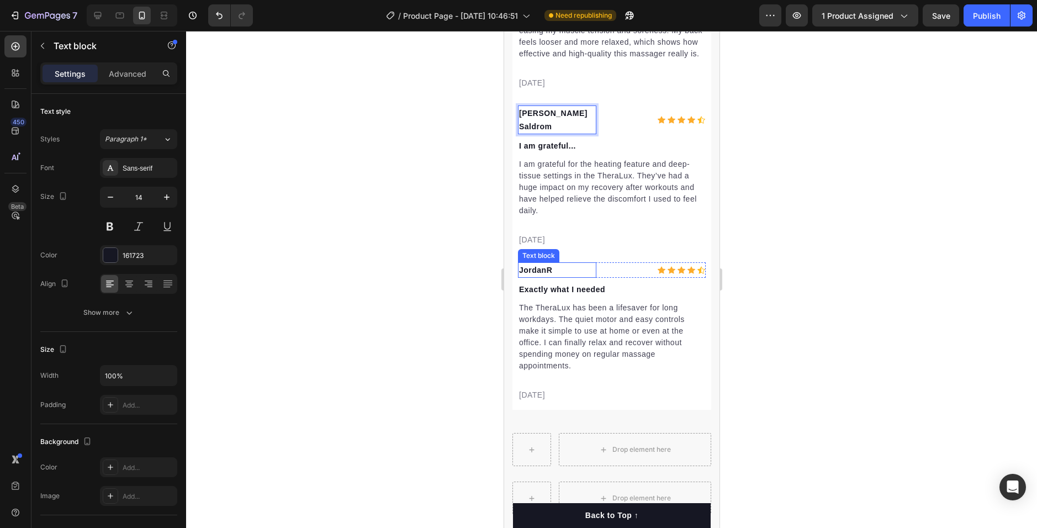
click at [552, 269] on p "JordanR" at bounding box center [556, 269] width 76 height 13
drag, startPoint x: 552, startPoint y: 269, endPoint x: 527, endPoint y: 268, distance: 24.9
click at [527, 268] on p "JordanR" at bounding box center [556, 269] width 76 height 13
click at [568, 268] on p "Rodsard D" at bounding box center [556, 269] width 76 height 13
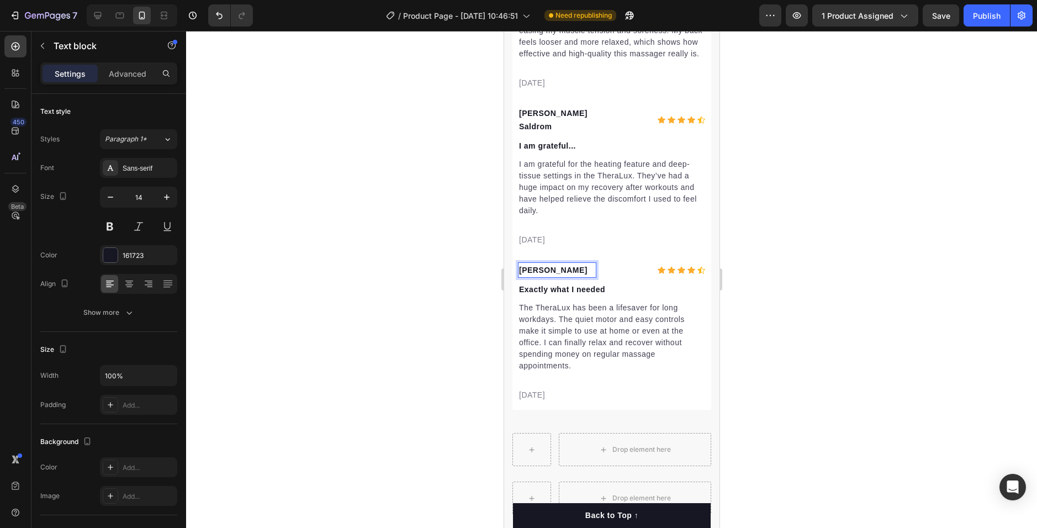
click at [789, 231] on div at bounding box center [611, 279] width 851 height 497
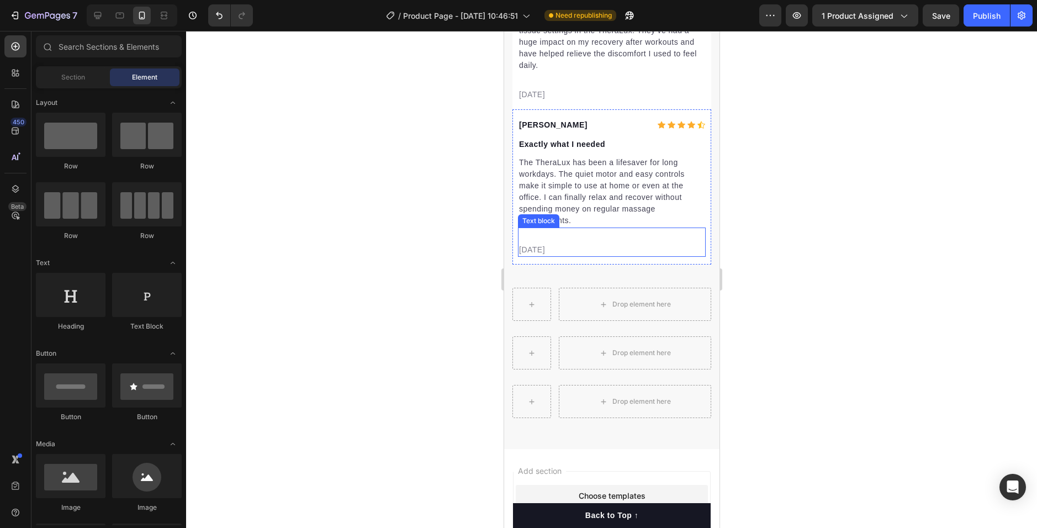
scroll to position [2965, 0]
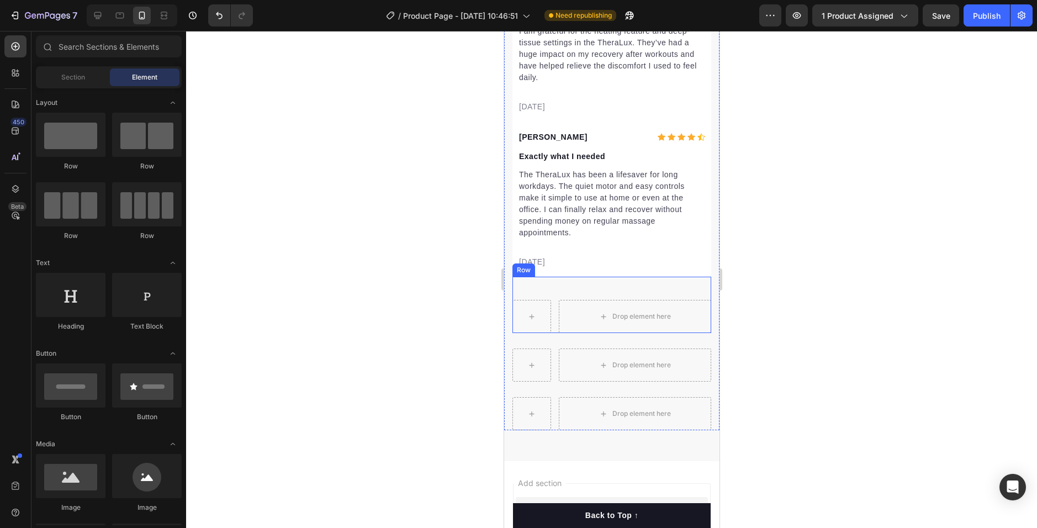
click at [634, 288] on div "Drop element here Row" at bounding box center [611, 305] width 199 height 56
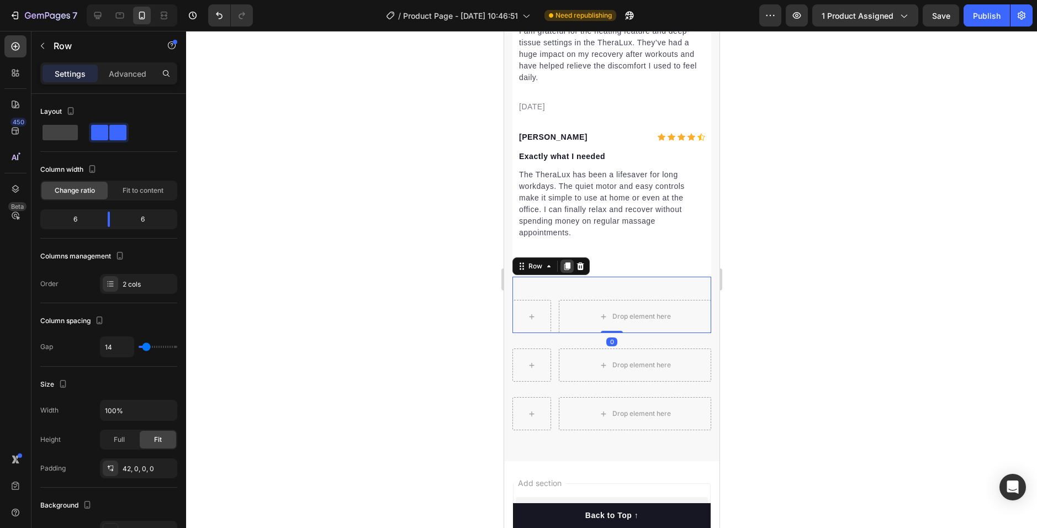
click at [571, 261] on div at bounding box center [566, 265] width 13 height 13
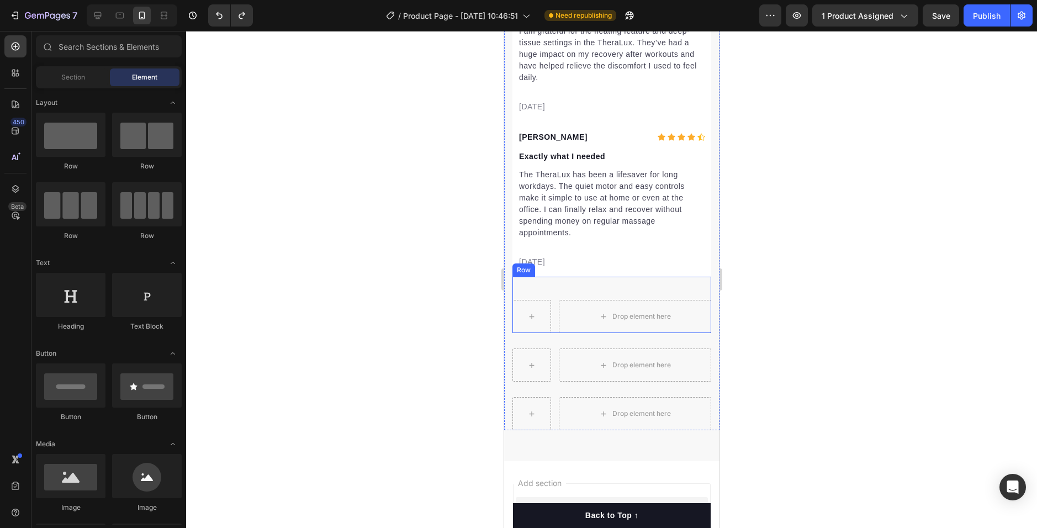
click at [623, 290] on div "Drop element here Row" at bounding box center [611, 305] width 199 height 56
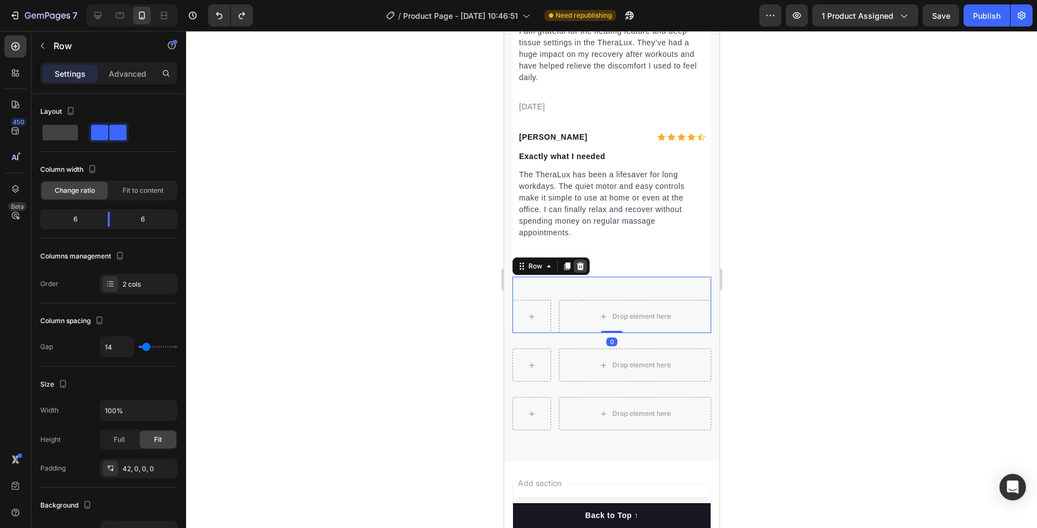
click at [578, 263] on icon at bounding box center [579, 266] width 7 height 8
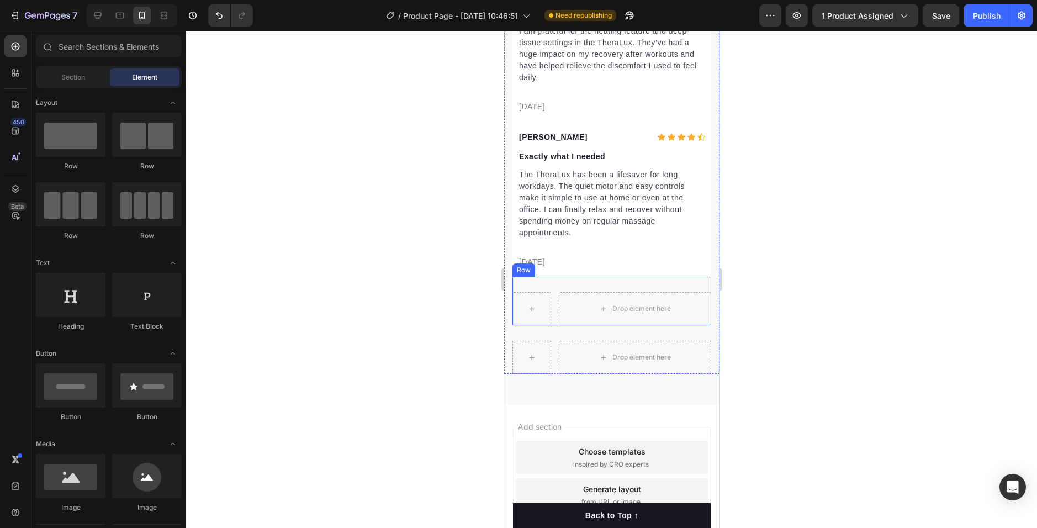
click at [589, 282] on div "Drop element here Row" at bounding box center [611, 301] width 199 height 49
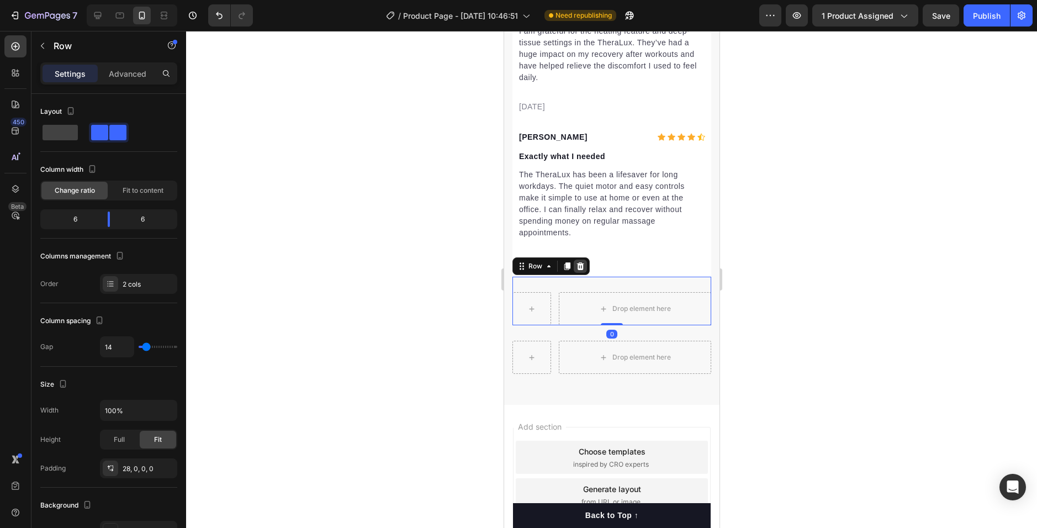
click at [578, 263] on icon at bounding box center [579, 266] width 7 height 8
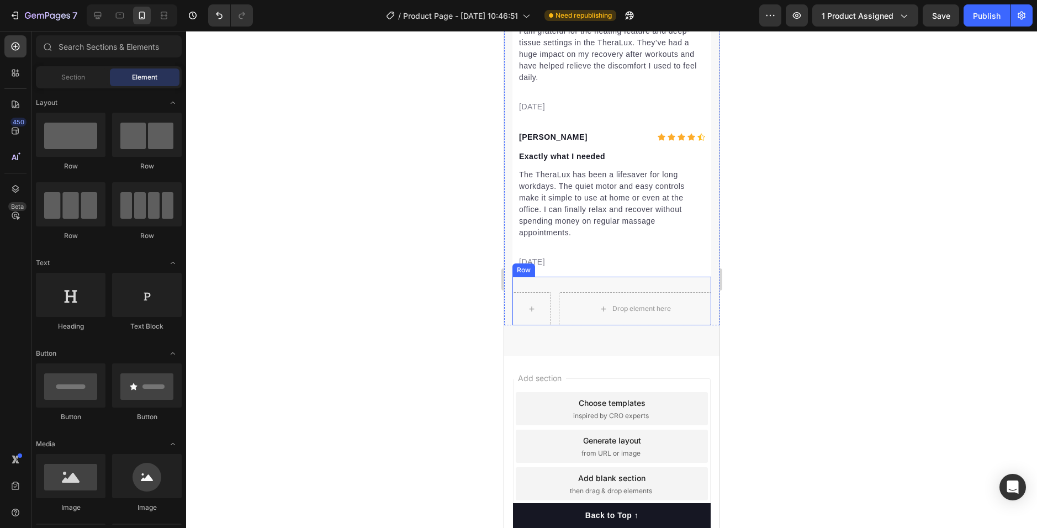
click at [592, 287] on div "Drop element here Row" at bounding box center [611, 301] width 199 height 49
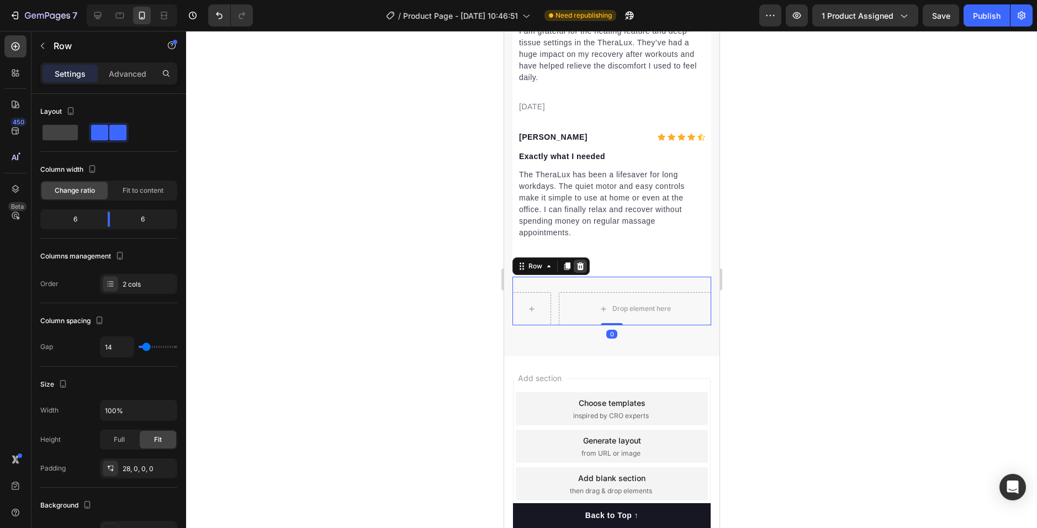
click at [579, 263] on icon at bounding box center [579, 266] width 7 height 8
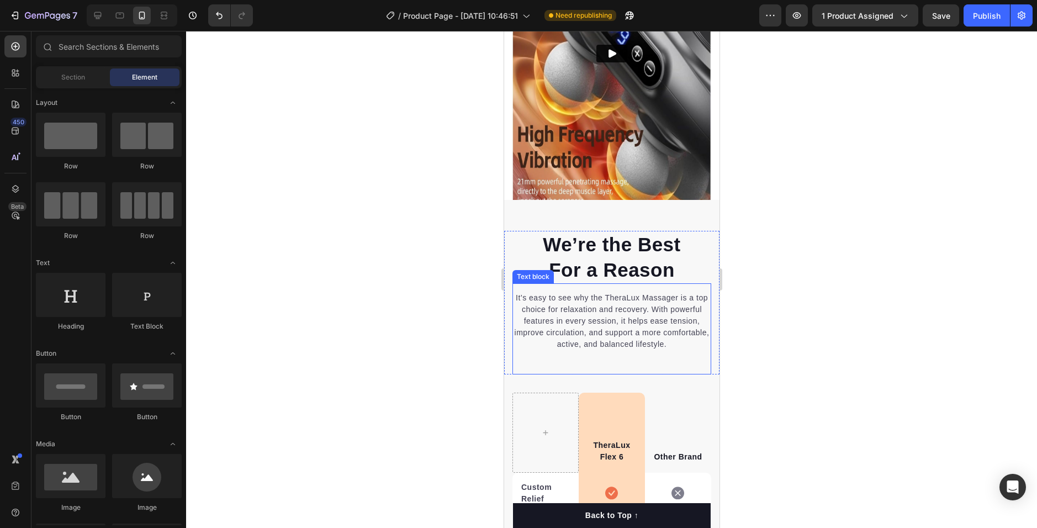
scroll to position [1173, 0]
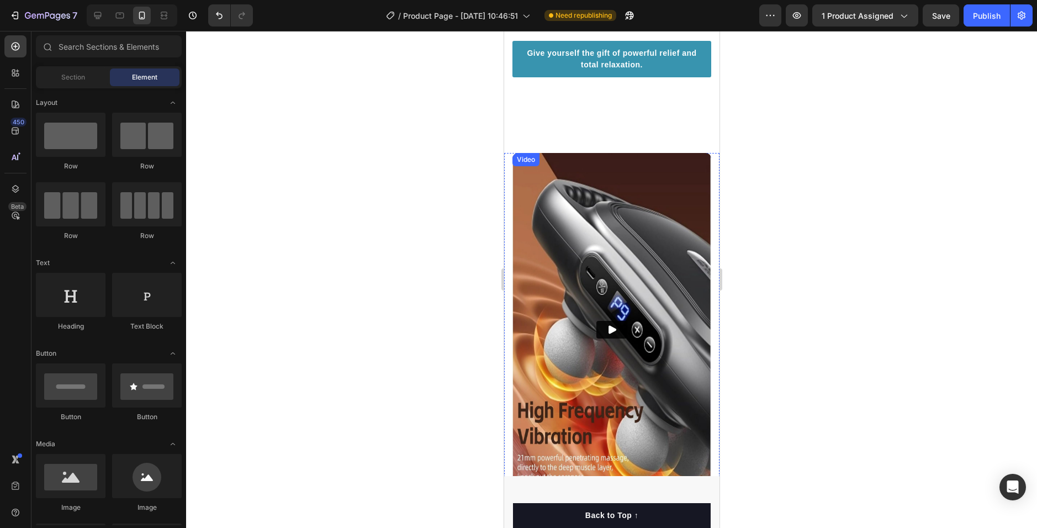
click at [622, 287] on img at bounding box center [611, 329] width 199 height 353
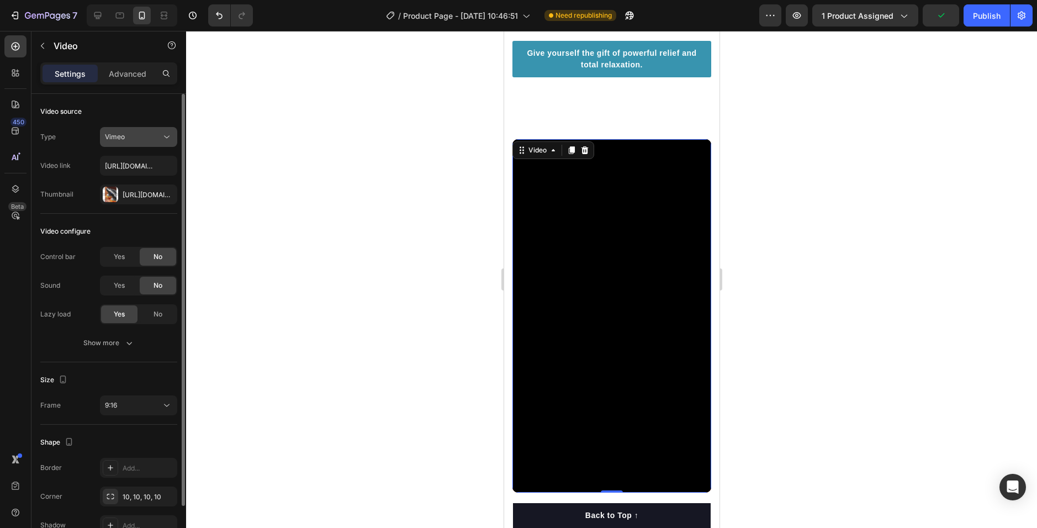
click at [145, 137] on div "Vimeo" at bounding box center [133, 137] width 56 height 10
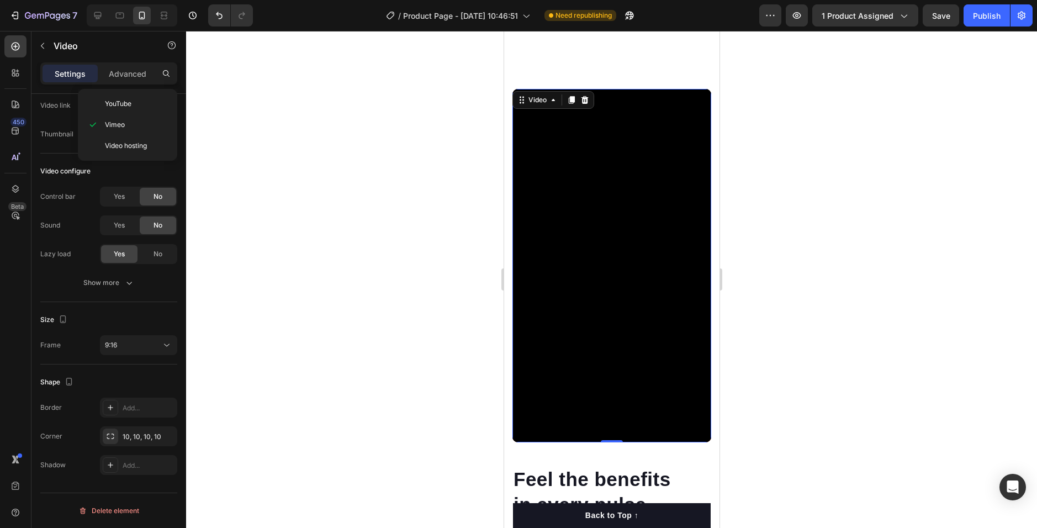
scroll to position [1228, 0]
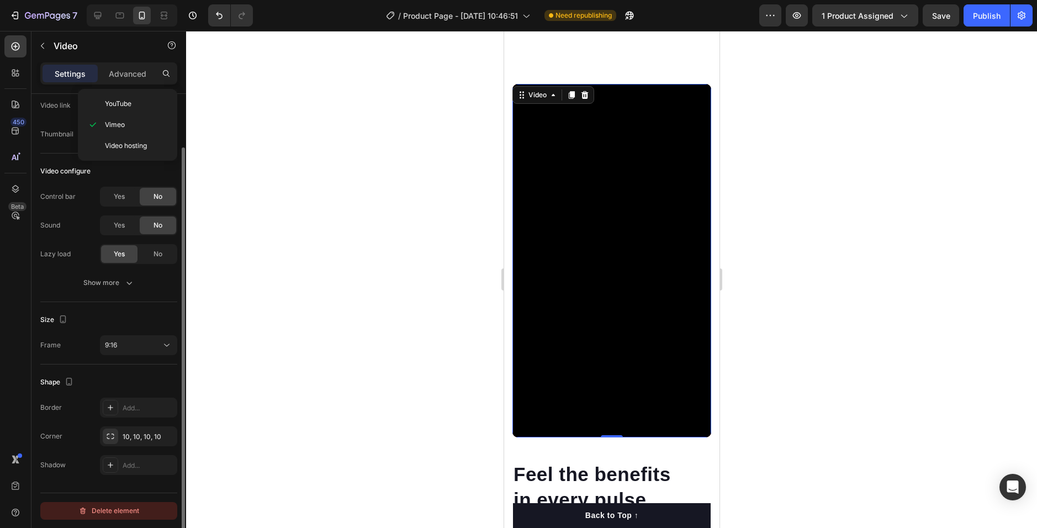
click at [131, 508] on div "Delete element" at bounding box center [108, 510] width 61 height 13
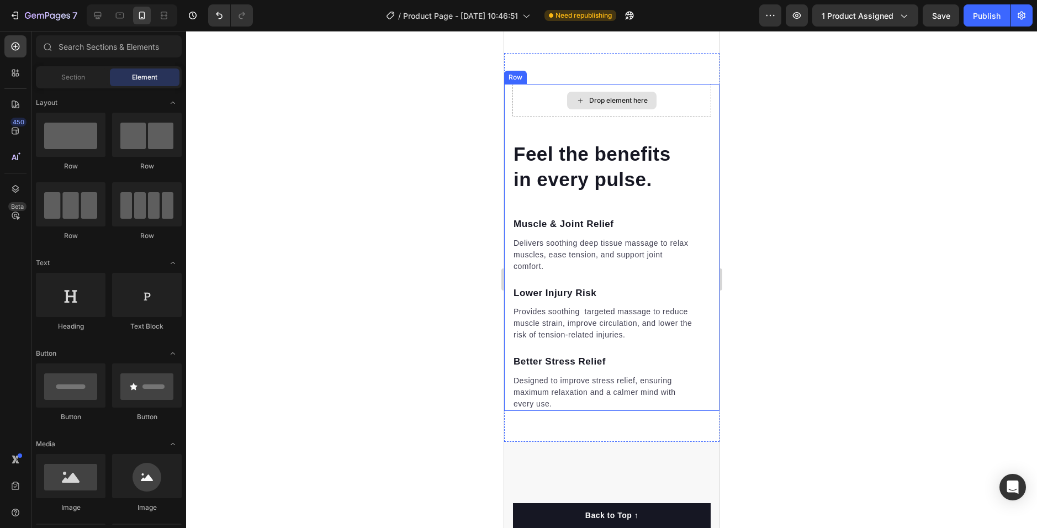
click at [598, 109] on div "Drop element here" at bounding box center [610, 101] width 89 height 18
click at [591, 105] on div "Drop element here" at bounding box center [618, 100] width 59 height 9
click at [579, 105] on icon at bounding box center [579, 100] width 9 height 9
click at [609, 56] on icon at bounding box center [611, 53] width 5 height 5
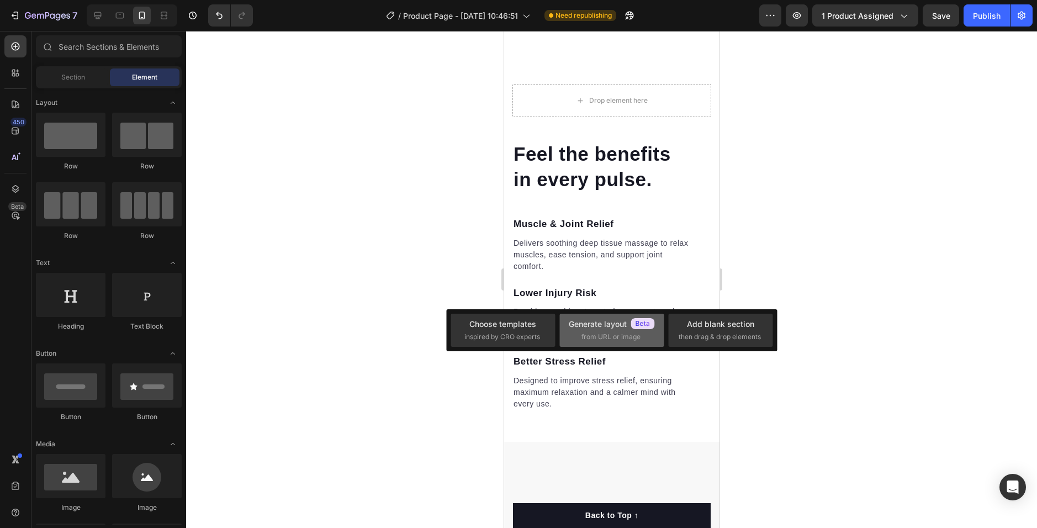
click at [647, 336] on div "Generate layout from URL or image" at bounding box center [612, 330] width 86 height 24
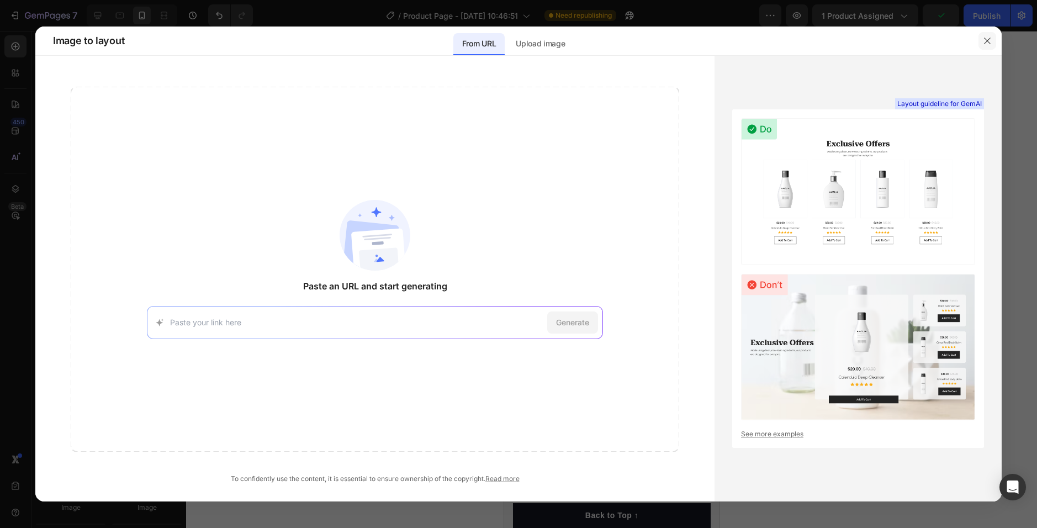
click at [979, 39] on button "button" at bounding box center [987, 41] width 18 height 18
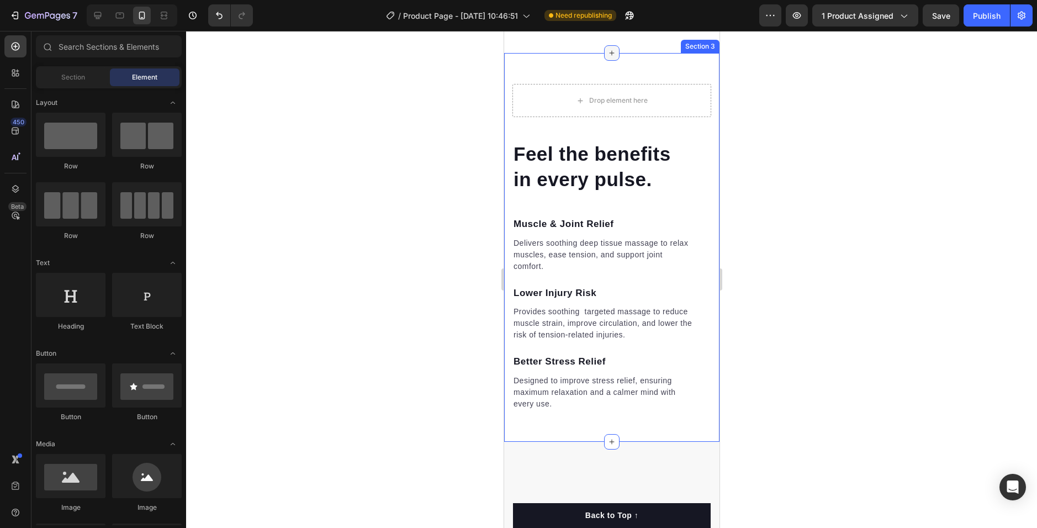
click at [609, 56] on icon at bounding box center [611, 53] width 5 height 5
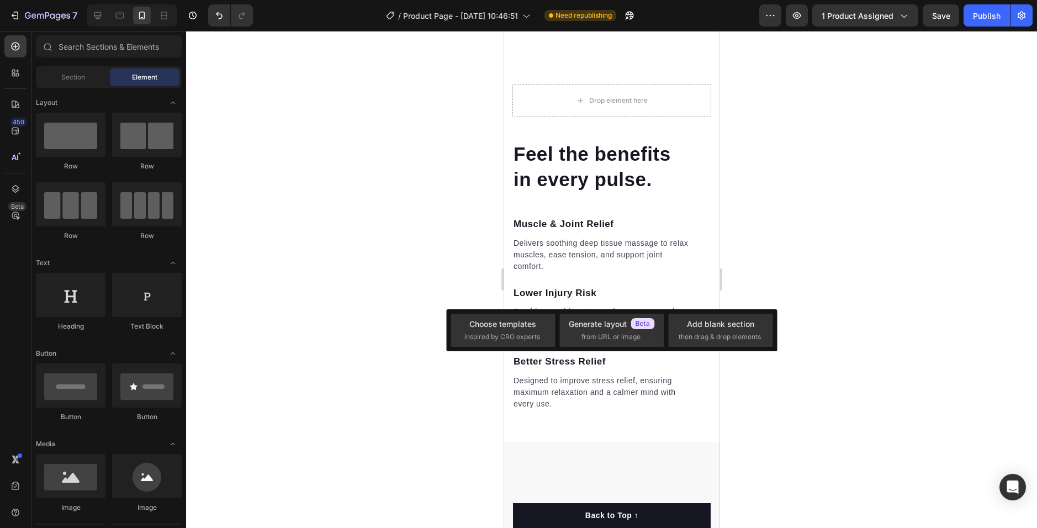
click at [730, 322] on div "Add blank section" at bounding box center [720, 324] width 67 height 12
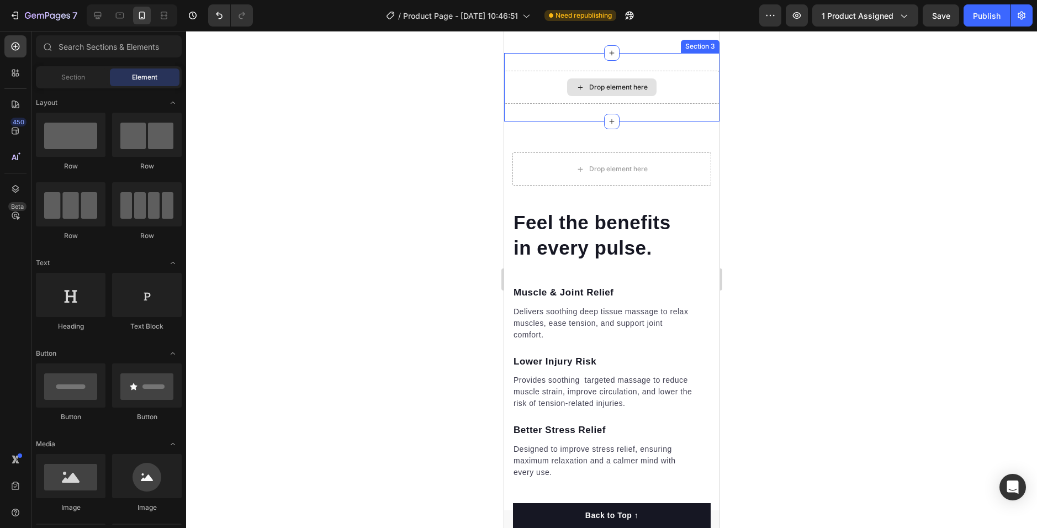
click at [616, 92] on div "Drop element here" at bounding box center [618, 87] width 59 height 9
click at [576, 92] on icon at bounding box center [579, 87] width 9 height 9
click at [601, 92] on div "Drop element here" at bounding box center [618, 87] width 59 height 9
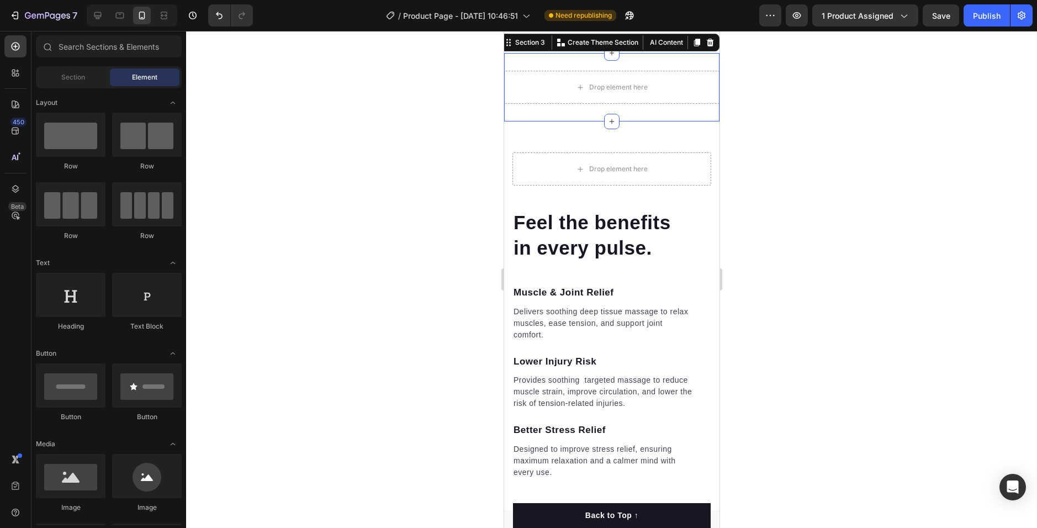
click at [630, 121] on div "Drop element here Section 3 You can create reusable sections Create Theme Secti…" at bounding box center [611, 87] width 215 height 68
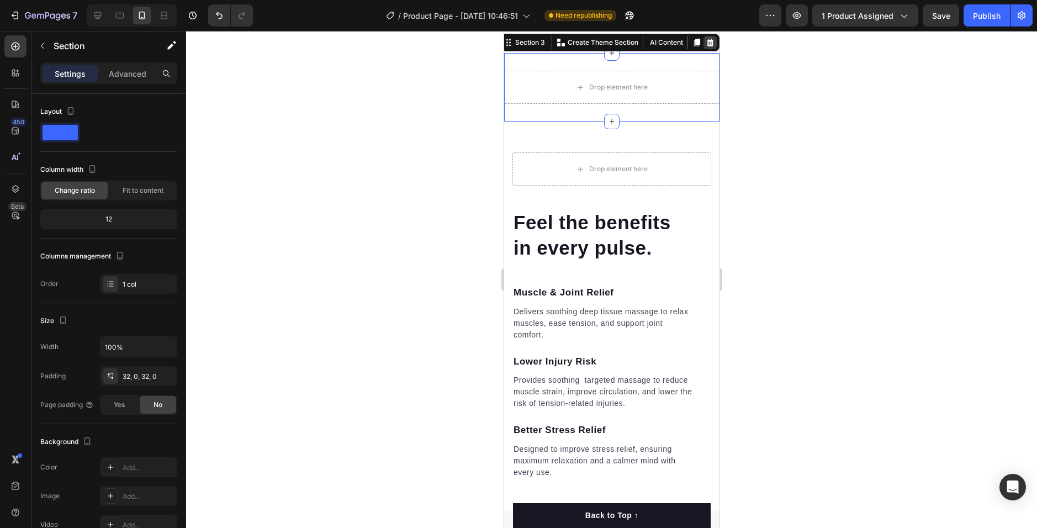
click at [706, 46] on icon at bounding box center [709, 43] width 7 height 8
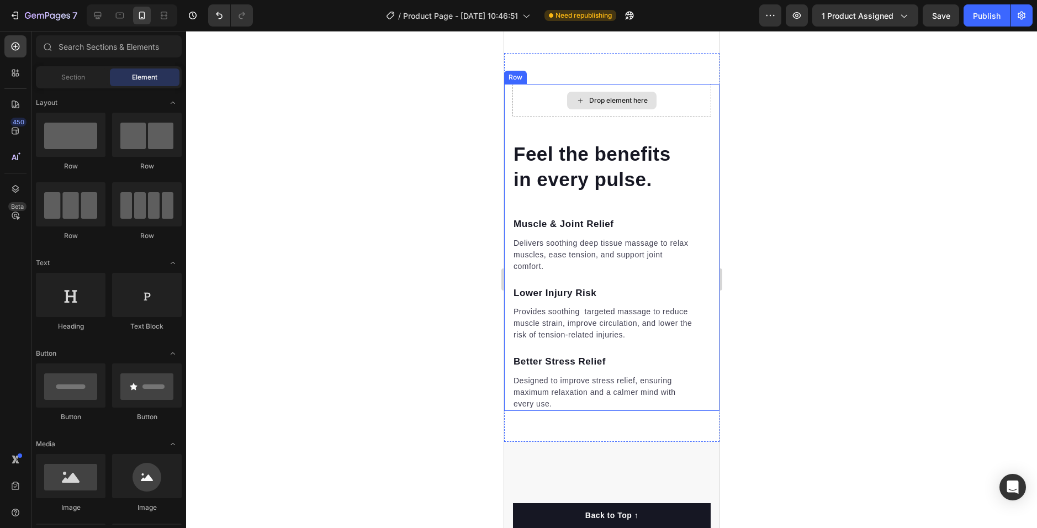
click at [601, 109] on div "Drop element here" at bounding box center [610, 101] width 89 height 18
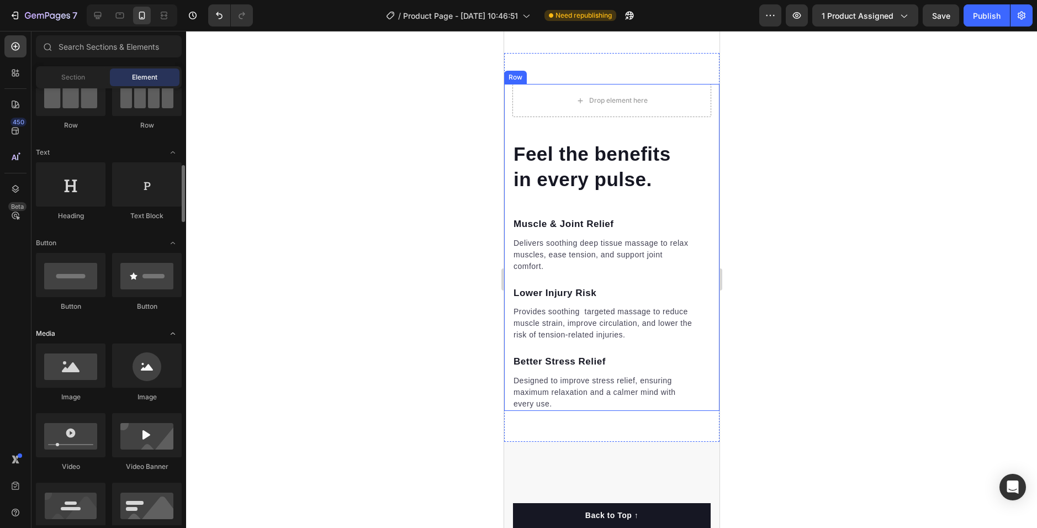
scroll to position [221, 0]
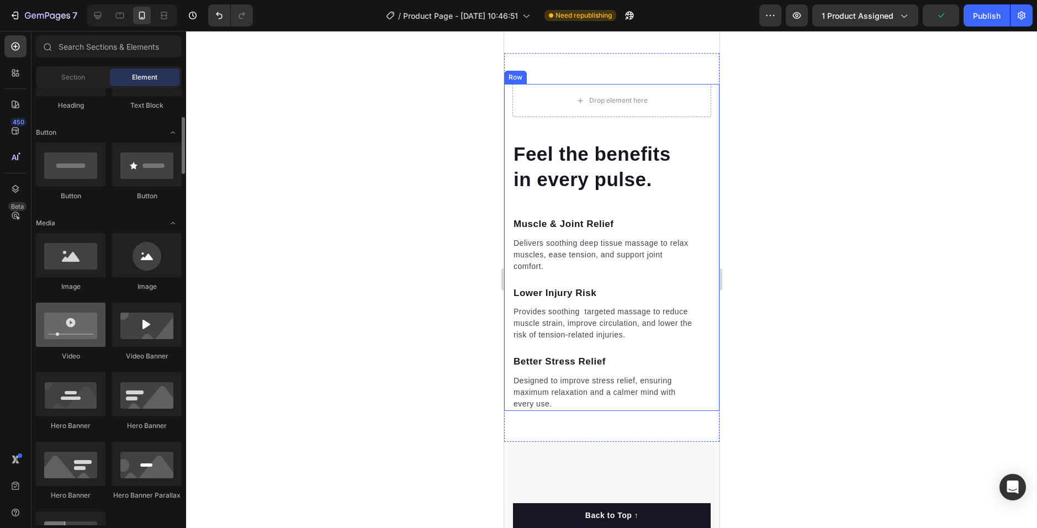
click at [84, 312] on div at bounding box center [71, 325] width 70 height 44
click at [83, 325] on div at bounding box center [71, 325] width 70 height 44
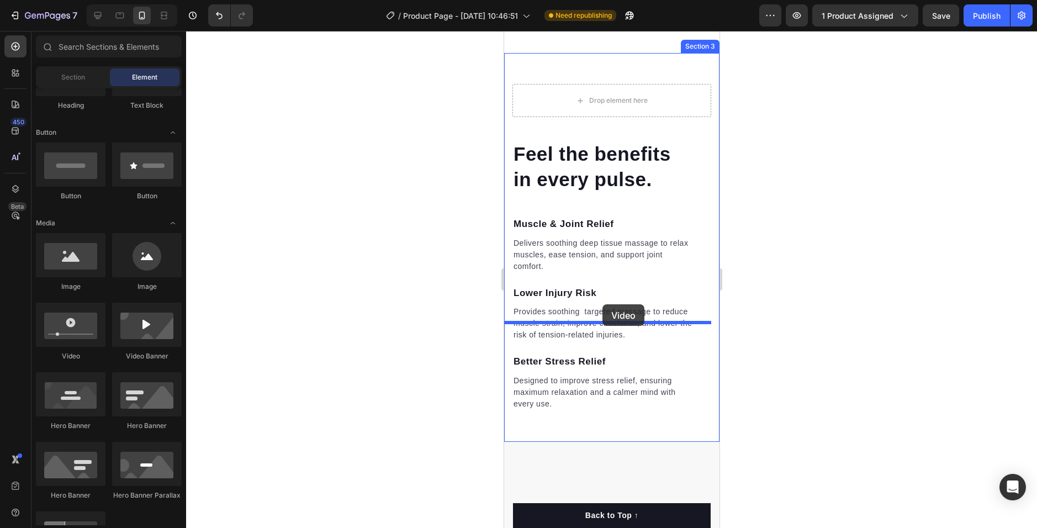
drag, startPoint x: 578, startPoint y: 356, endPoint x: 597, endPoint y: 310, distance: 49.0
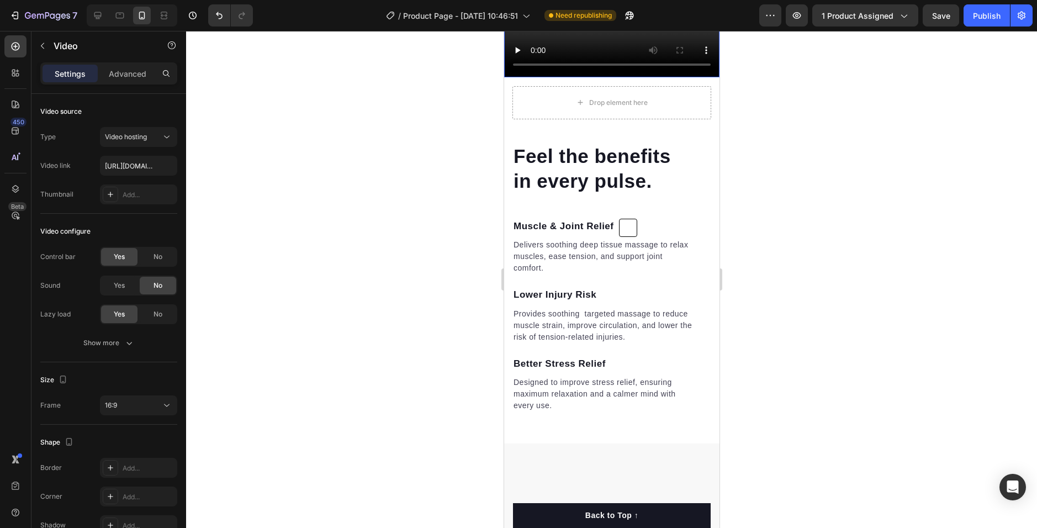
scroll to position [1394, 0]
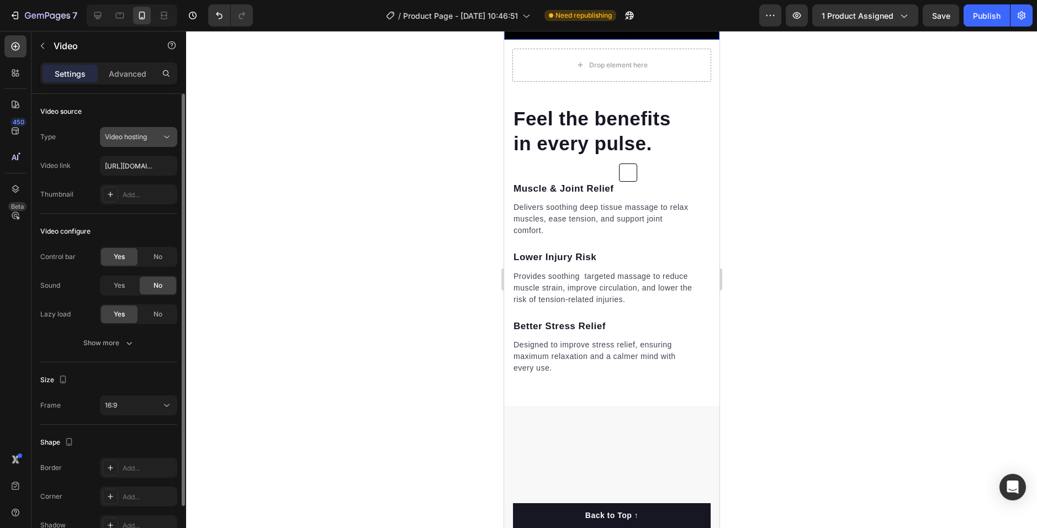
click at [144, 141] on span "Video hosting" at bounding box center [126, 137] width 42 height 10
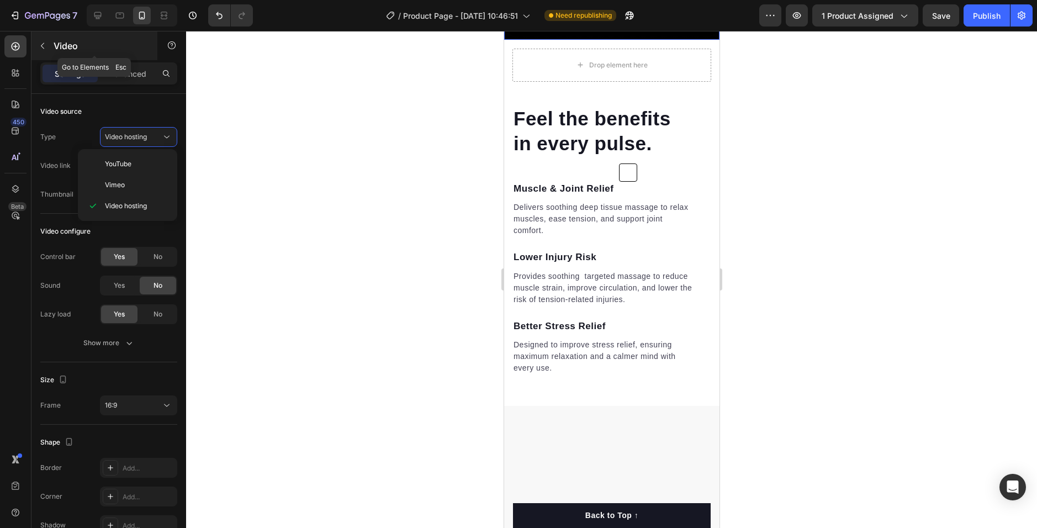
click at [49, 41] on button "button" at bounding box center [43, 46] width 18 height 18
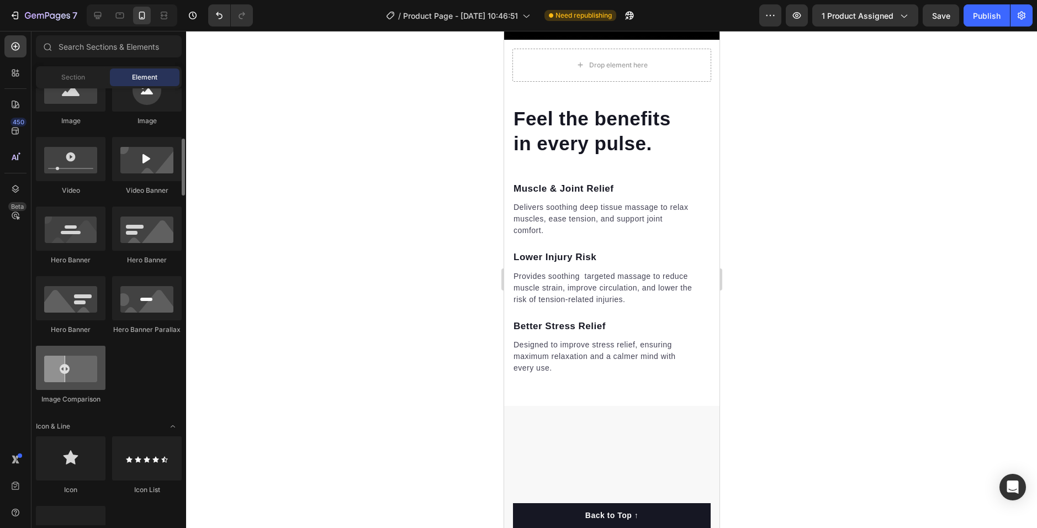
scroll to position [497, 0]
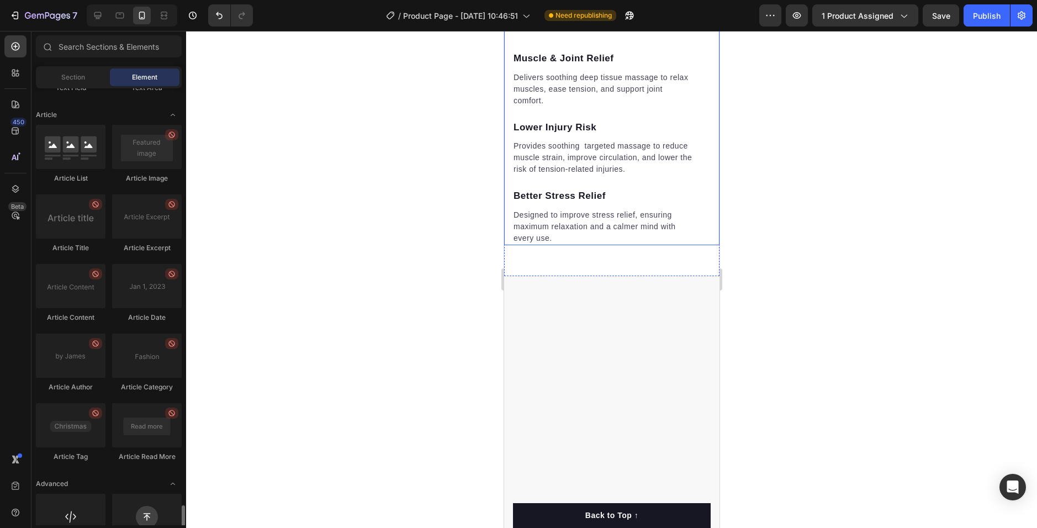
scroll to position [2908, 0]
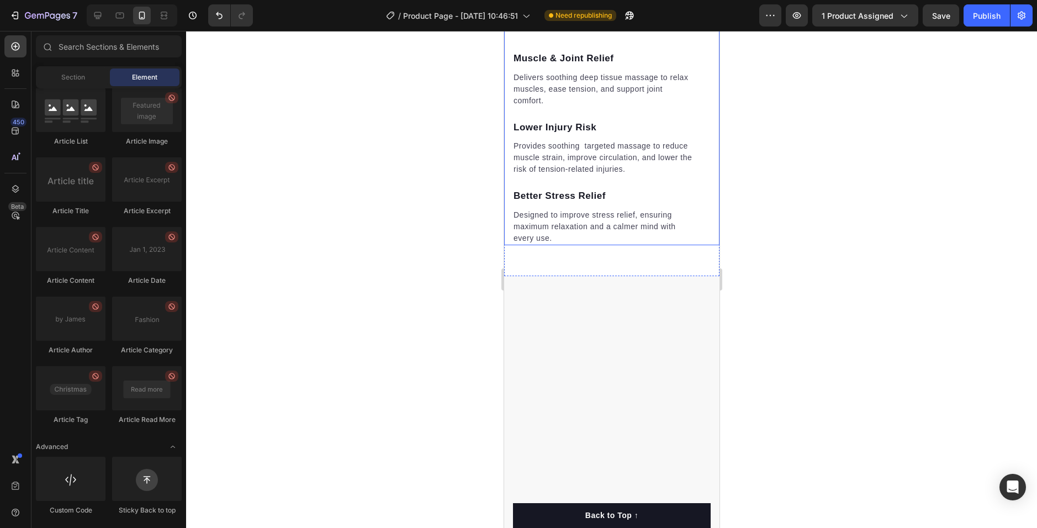
drag, startPoint x: 185, startPoint y: 500, endPoint x: 187, endPoint y: 288, distance: 211.5
click at [206, 0] on div "7 / Product Page - [DATE] 10:46:51 Need republishing Preview 1 product assigned…" at bounding box center [518, 0] width 1037 height 0
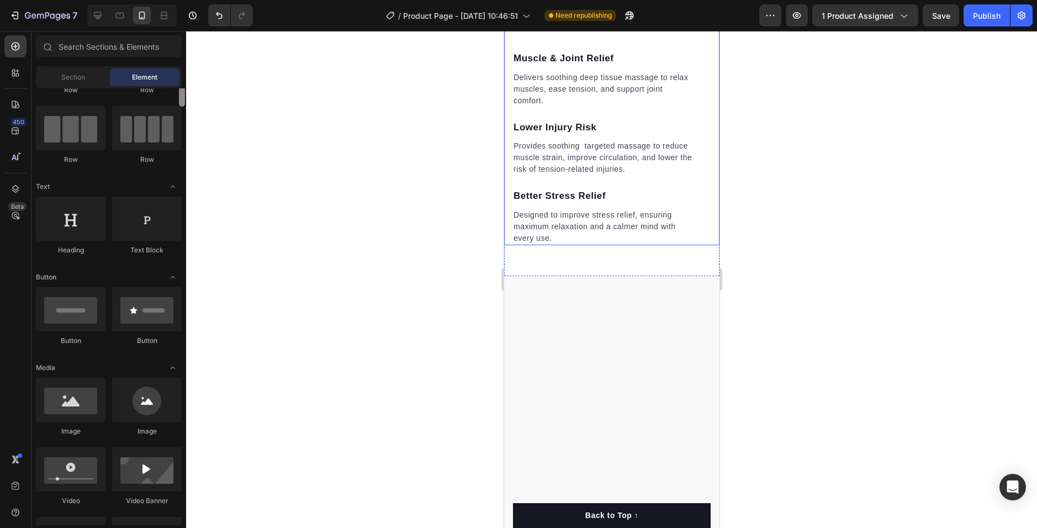
scroll to position [0, 0]
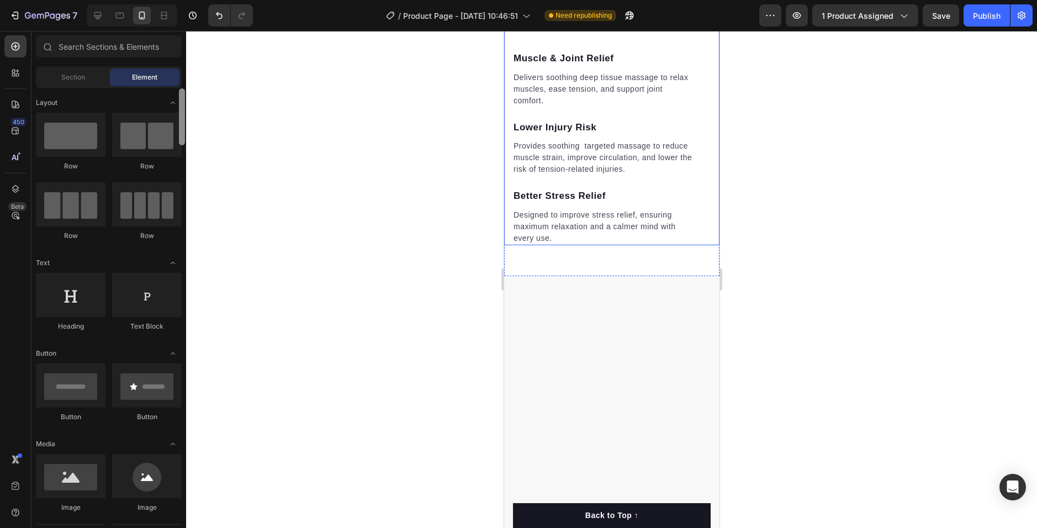
drag, startPoint x: 182, startPoint y: 472, endPoint x: 184, endPoint y: 107, distance: 365.5
click at [188, 0] on div "7 / Product Page - [DATE] 10:46:51 Need republishing Preview 1 product assigned…" at bounding box center [518, 0] width 1037 height 0
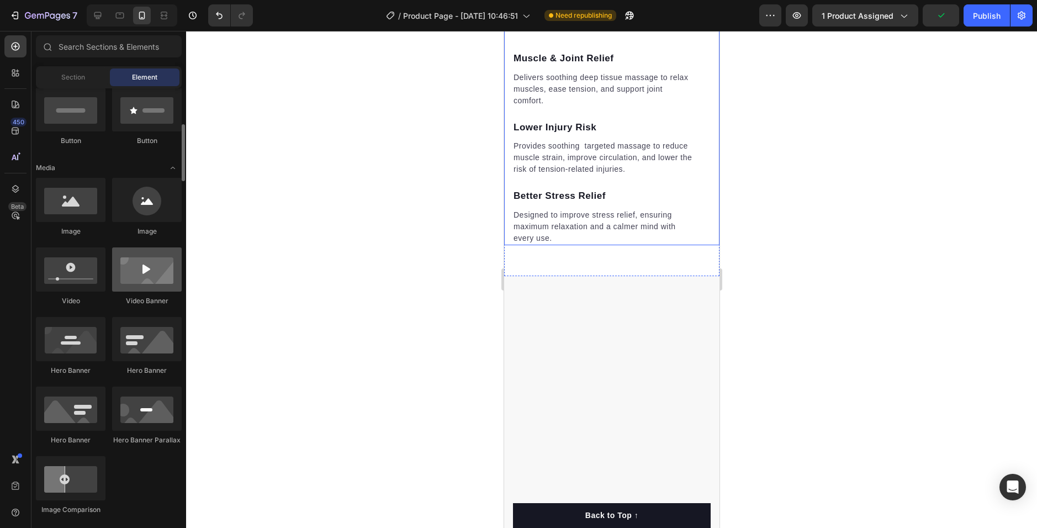
scroll to position [331, 0]
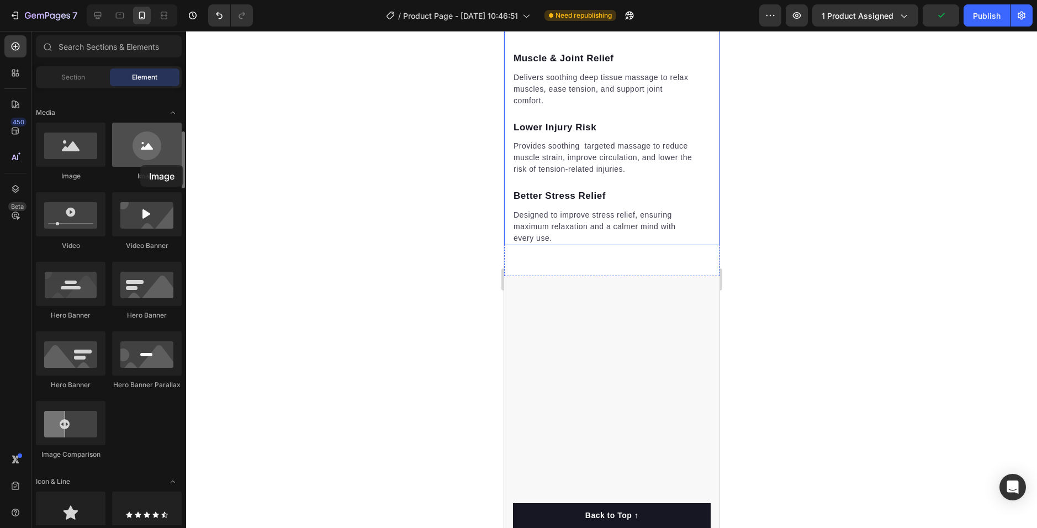
click at [140, 165] on div at bounding box center [147, 145] width 70 height 44
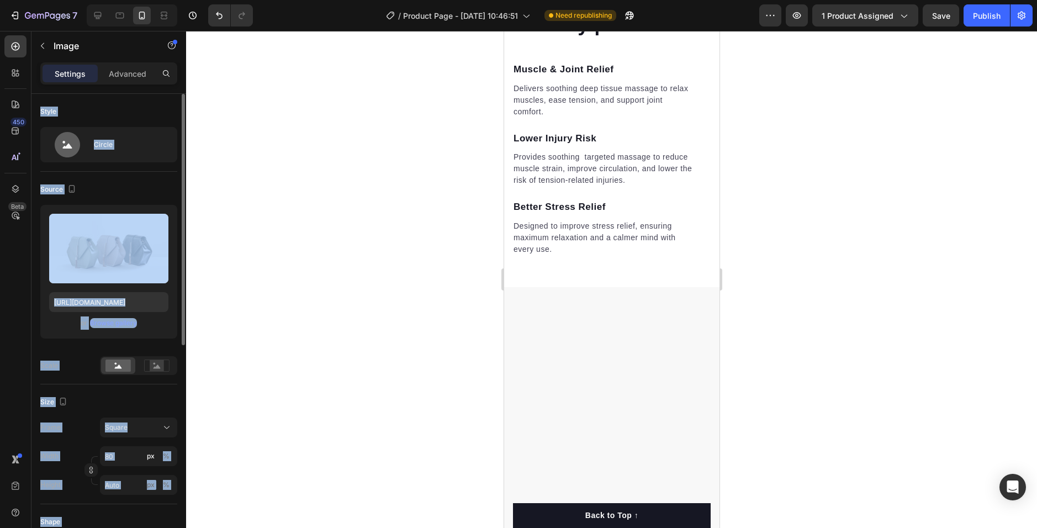
click at [149, 321] on div "or Browse gallery" at bounding box center [108, 322] width 119 height 13
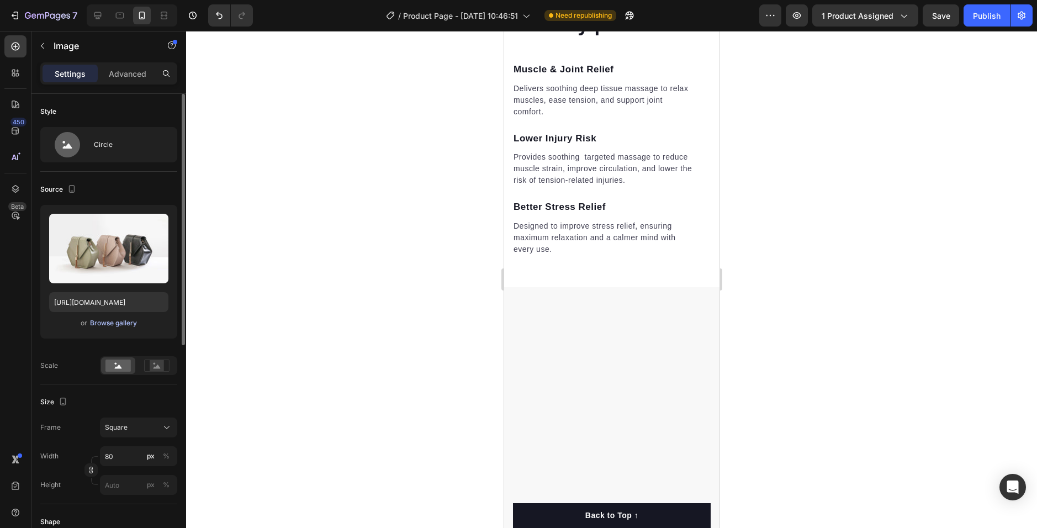
click at [117, 321] on div "Browse gallery" at bounding box center [113, 323] width 47 height 10
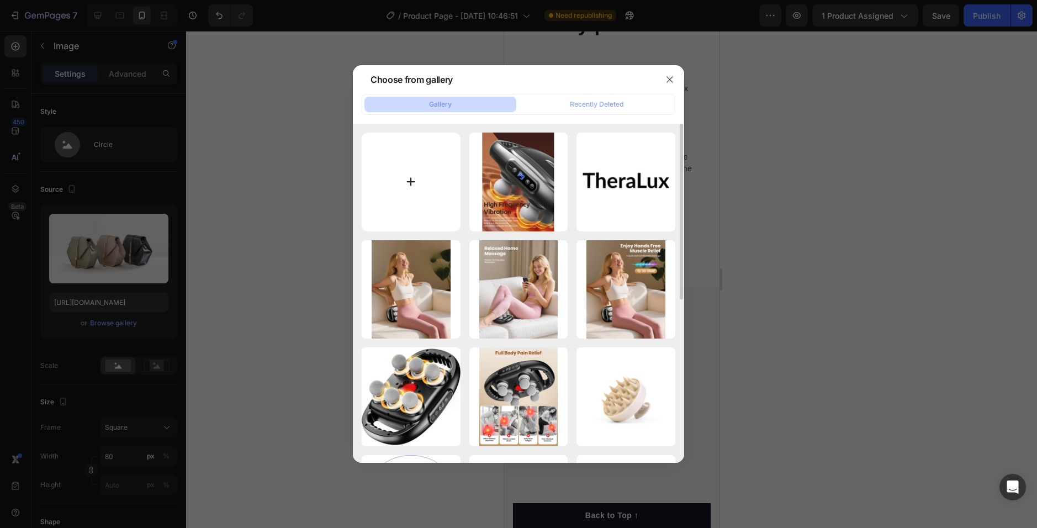
click at [416, 179] on input "file" at bounding box center [411, 182] width 99 height 99
click at [672, 76] on icon "button" at bounding box center [669, 79] width 9 height 9
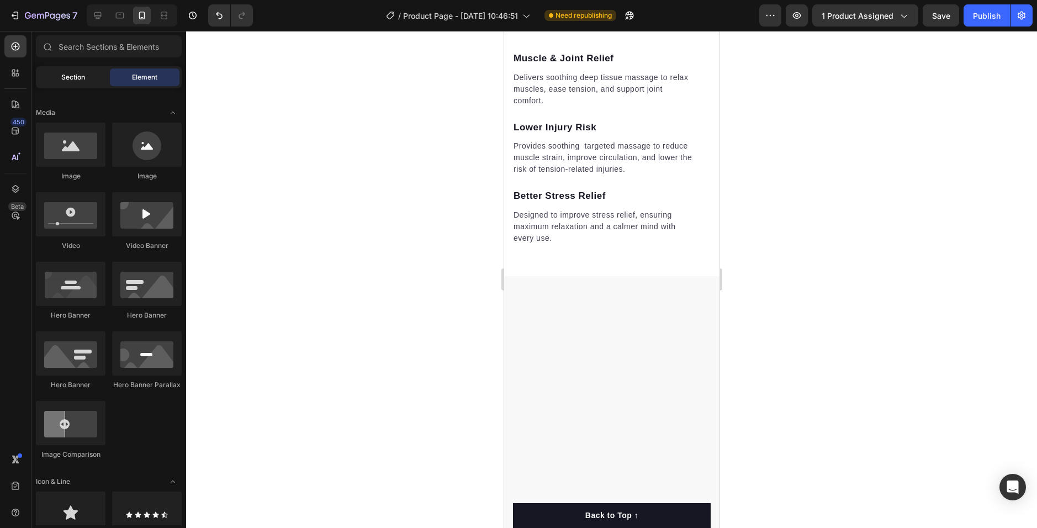
click at [102, 78] on div "Section" at bounding box center [73, 77] width 70 height 18
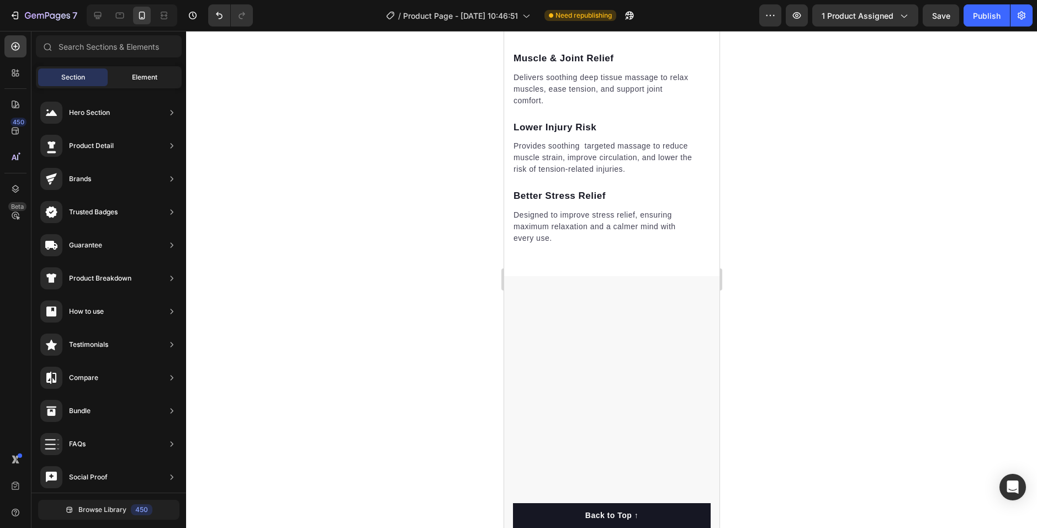
click at [139, 77] on span "Element" at bounding box center [144, 77] width 25 height 10
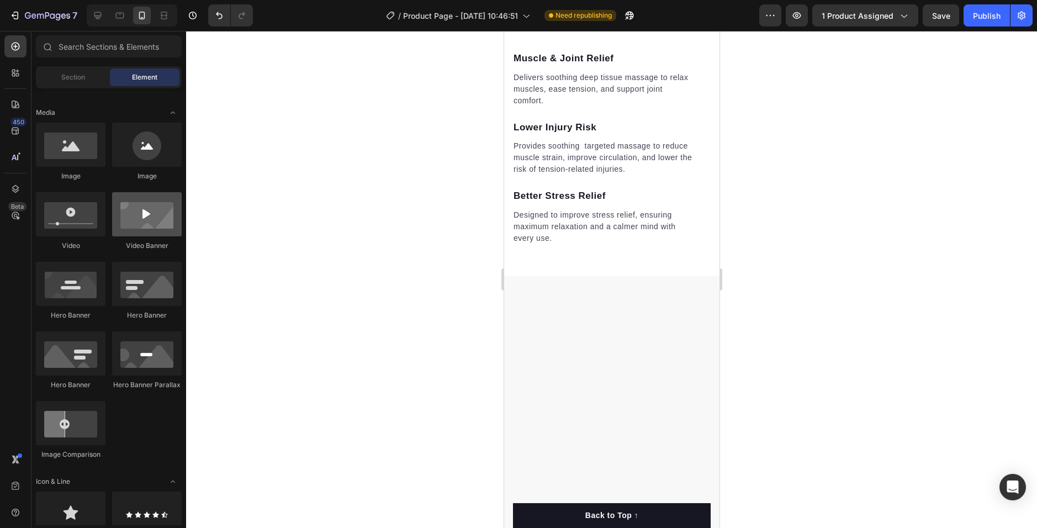
click at [140, 218] on div at bounding box center [147, 214] width 70 height 44
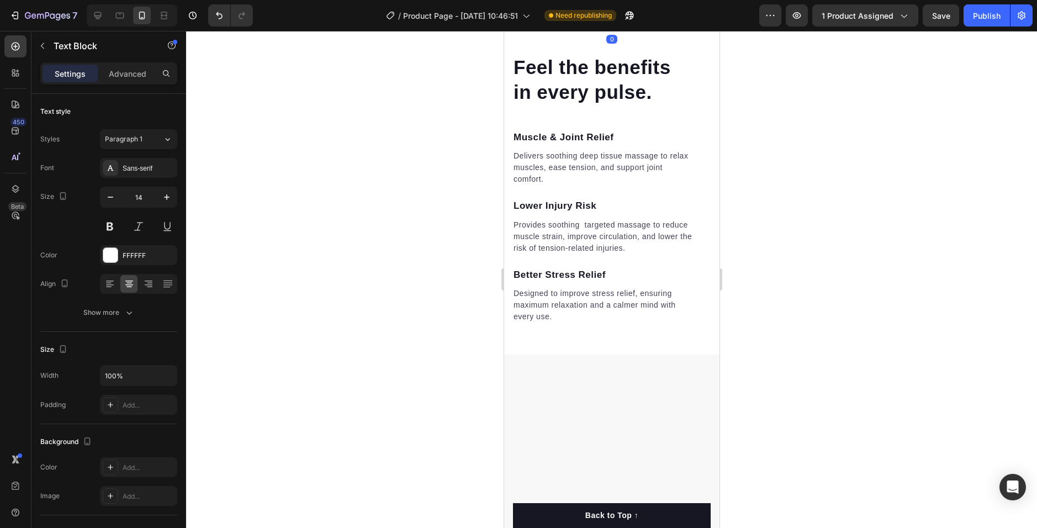
click at [635, 129] on div "Feel the benefits in every pulse. Heading" at bounding box center [602, 79] width 181 height 99
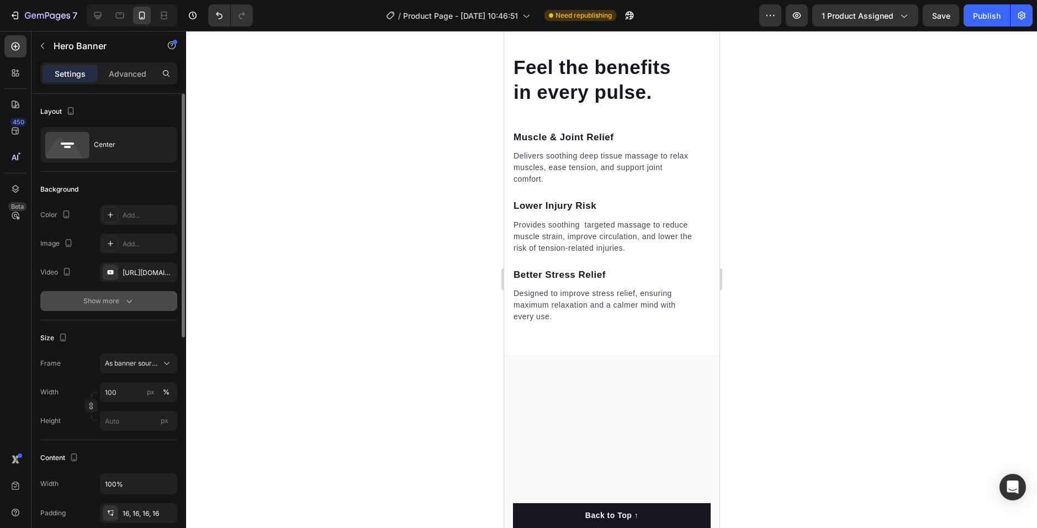
click at [122, 292] on button "Show more" at bounding box center [108, 301] width 137 height 20
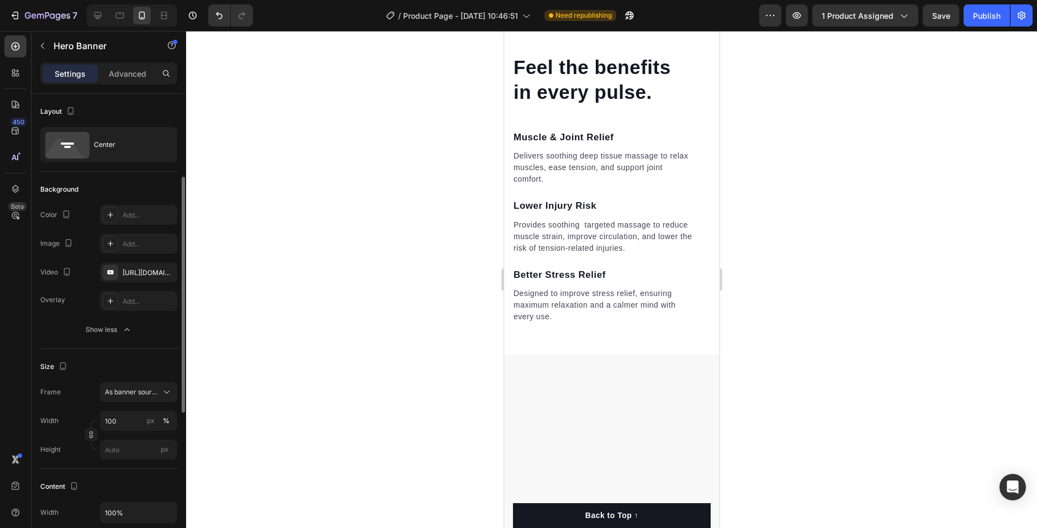
scroll to position [55, 0]
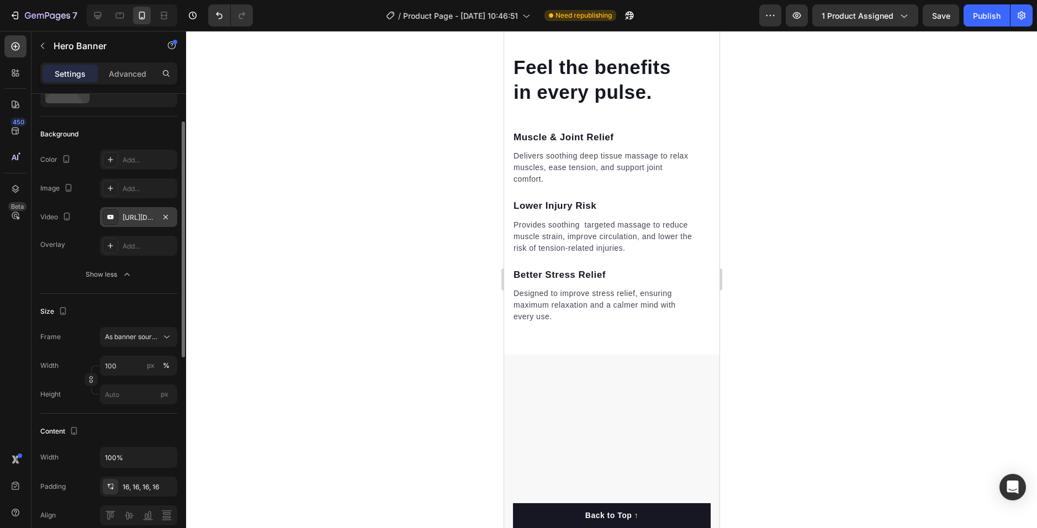
click at [110, 218] on icon at bounding box center [110, 217] width 6 height 4
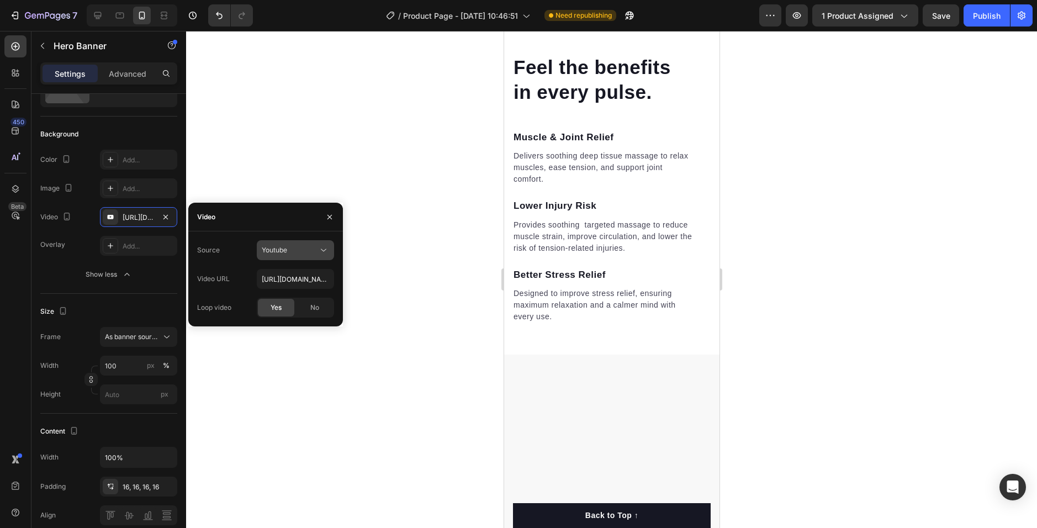
click at [279, 246] on span "Youtube" at bounding box center [274, 250] width 25 height 8
click at [213, 267] on div "Source Youtube Video URL [URL][DOMAIN_NAME] Loop video Yes No" at bounding box center [265, 278] width 137 height 77
click at [321, 231] on div "Source Youtube Video URL [URL][DOMAIN_NAME] Loop video Yes No" at bounding box center [265, 278] width 155 height 95
click at [324, 223] on button "button" at bounding box center [330, 217] width 18 height 18
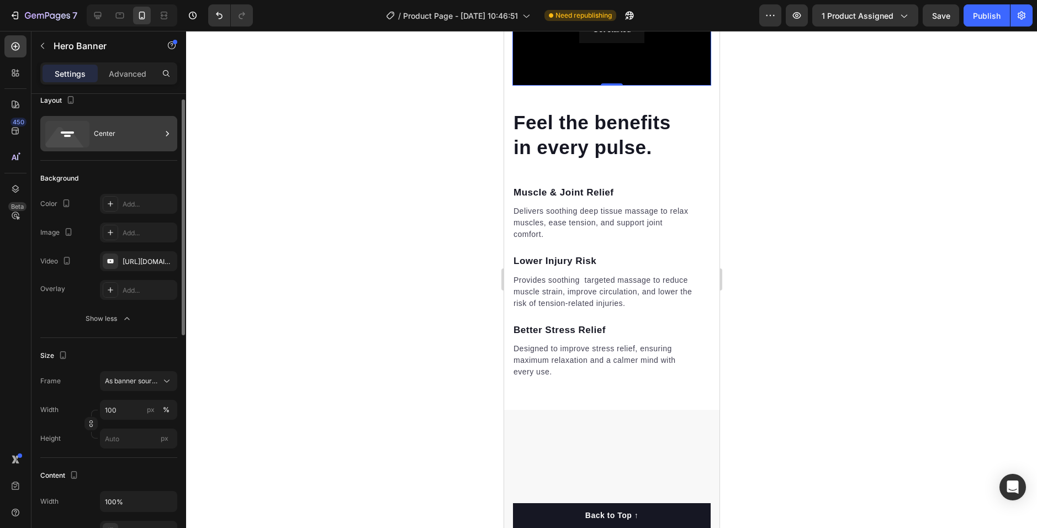
scroll to position [0, 0]
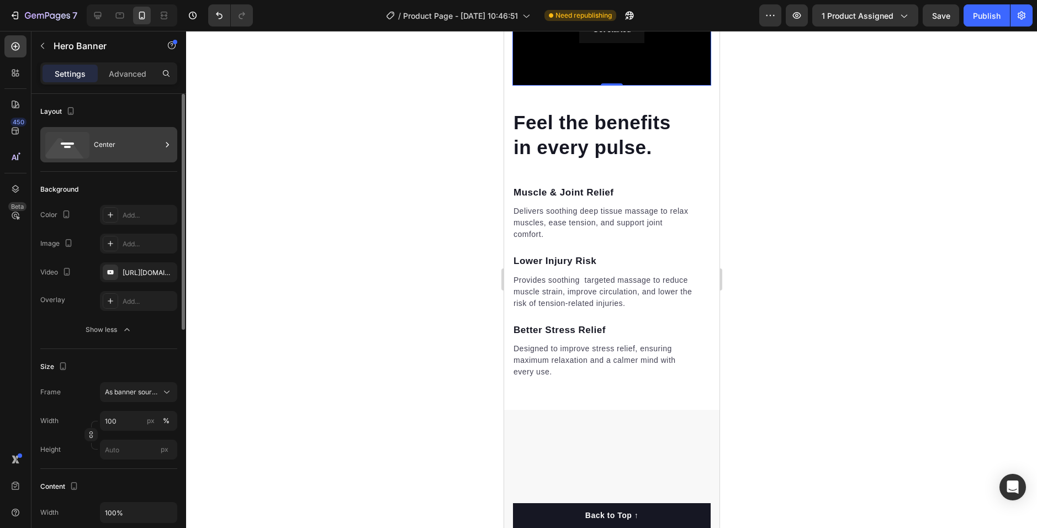
click at [125, 151] on div "Center" at bounding box center [127, 144] width 67 height 25
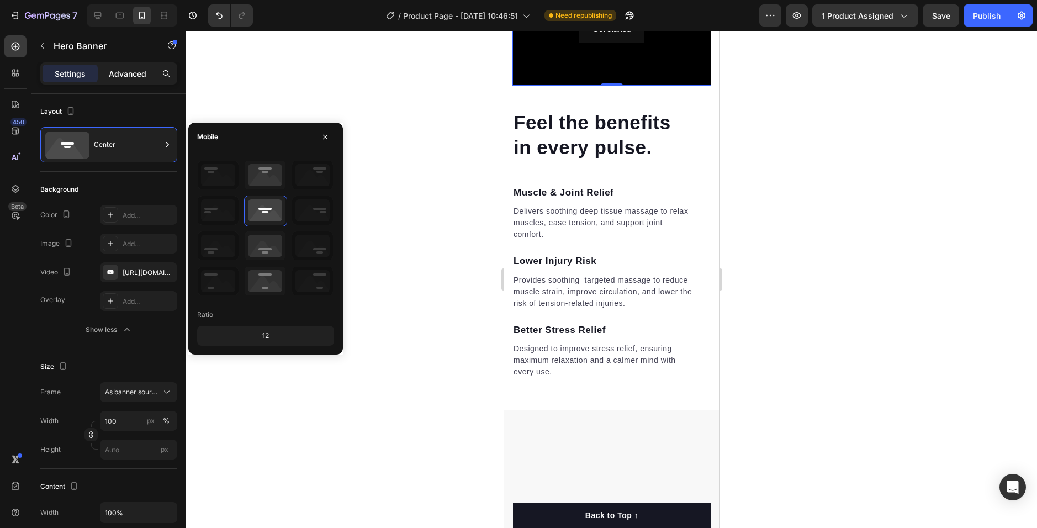
click at [138, 66] on div "Advanced" at bounding box center [127, 74] width 55 height 18
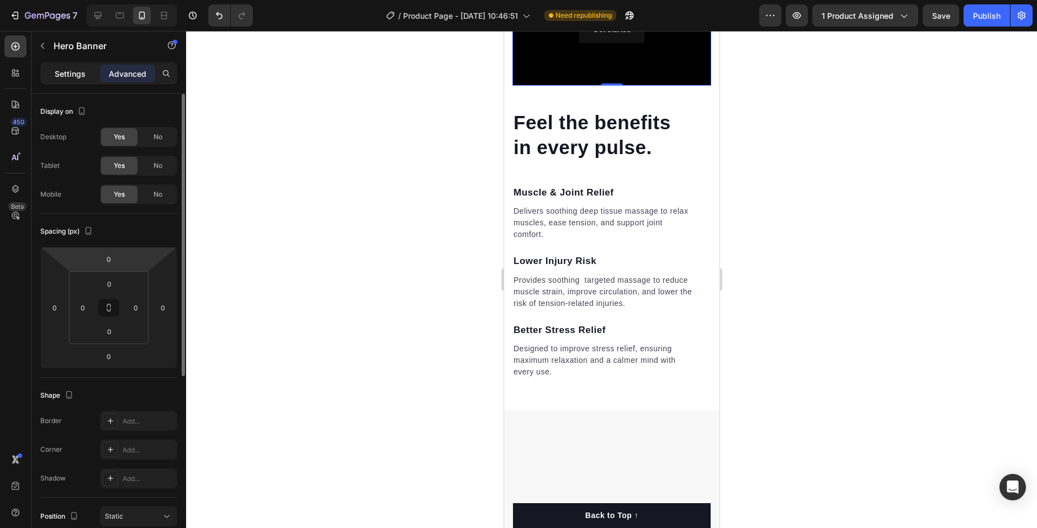
click at [81, 72] on p "Settings" at bounding box center [70, 74] width 31 height 12
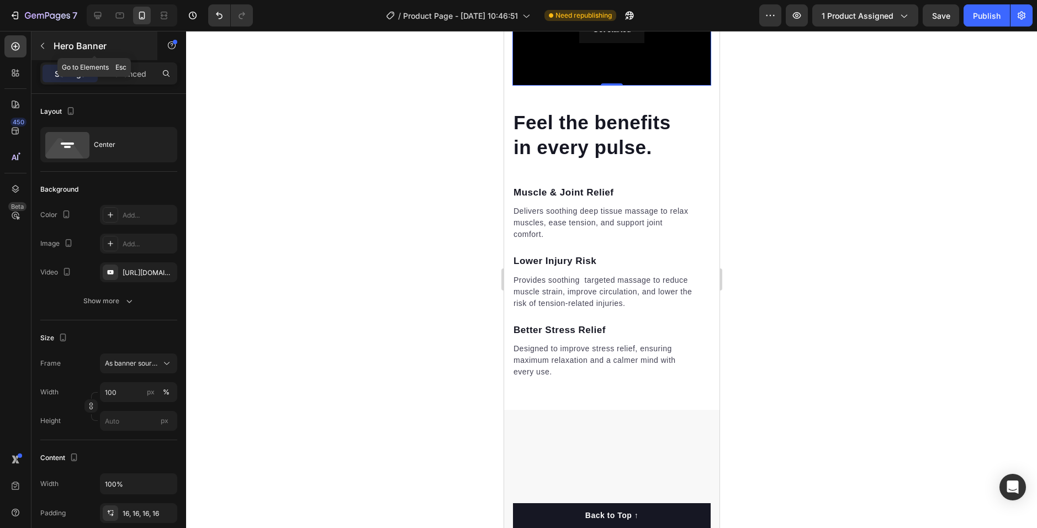
click at [48, 43] on button "button" at bounding box center [43, 46] width 18 height 18
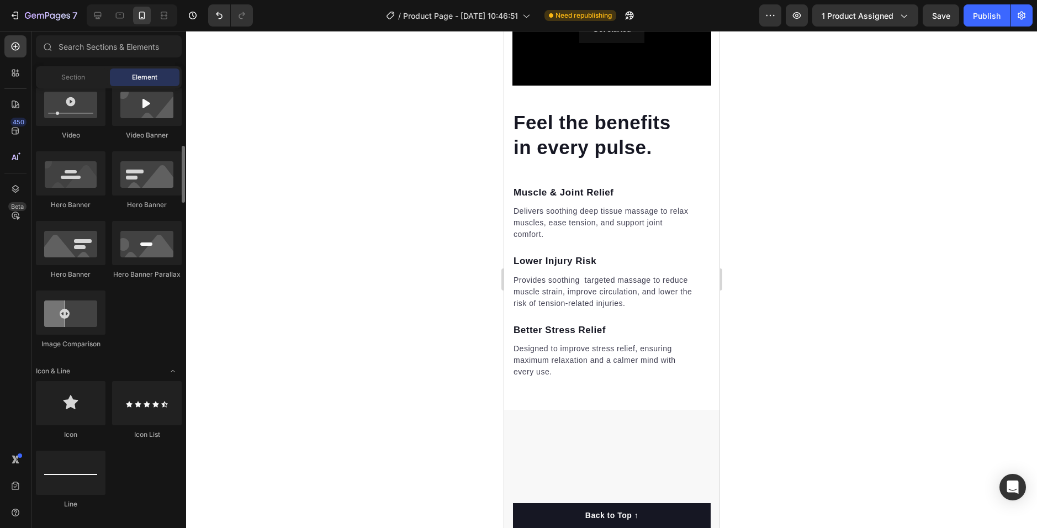
scroll to position [276, 0]
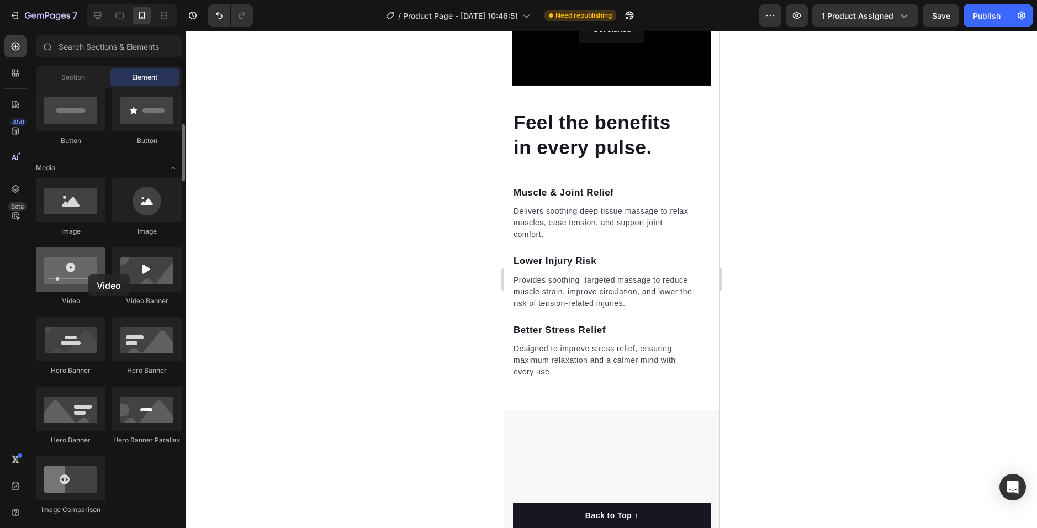
click at [88, 274] on div at bounding box center [71, 269] width 70 height 44
click at [669, 86] on div "Background Image" at bounding box center [611, 29] width 199 height 112
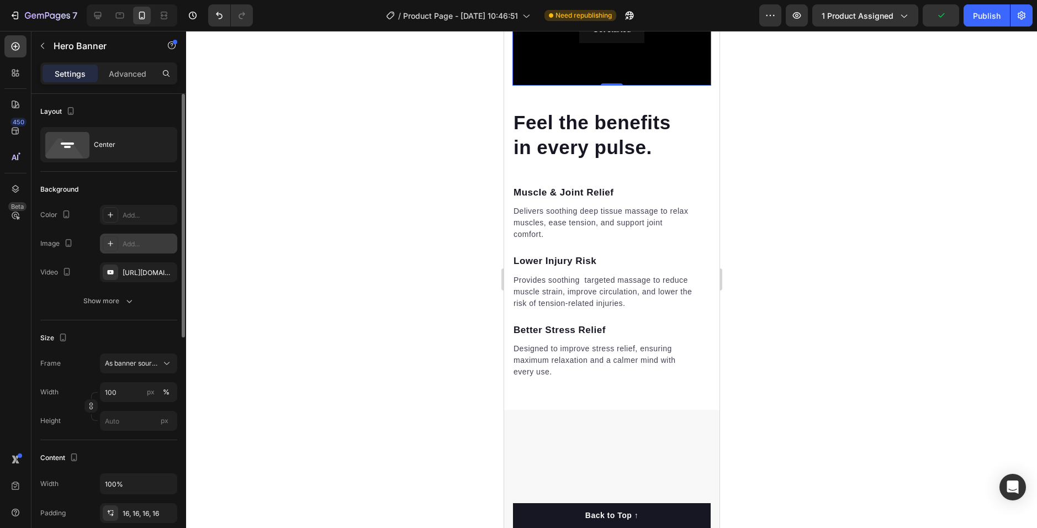
click at [108, 244] on icon at bounding box center [110, 243] width 9 height 9
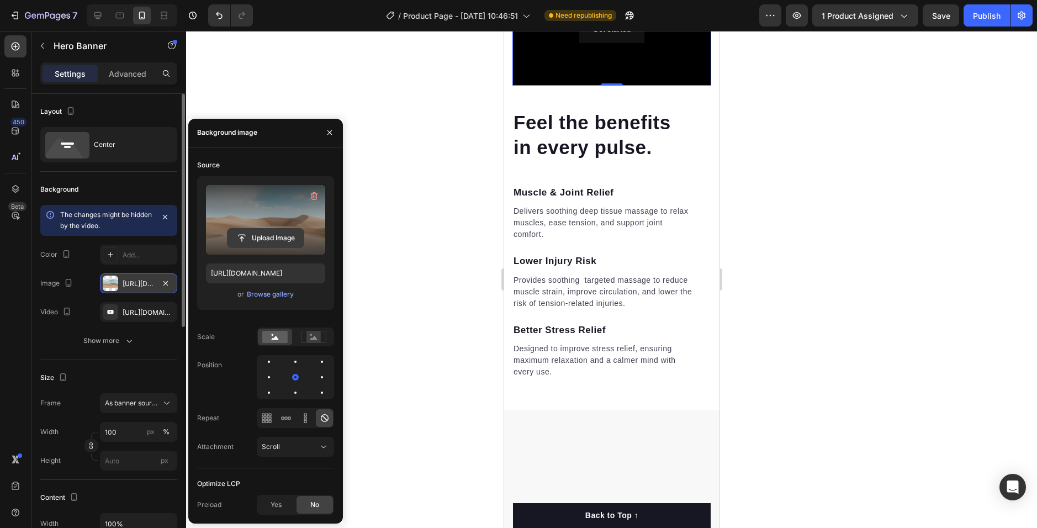
click at [264, 234] on input "file" at bounding box center [265, 238] width 76 height 19
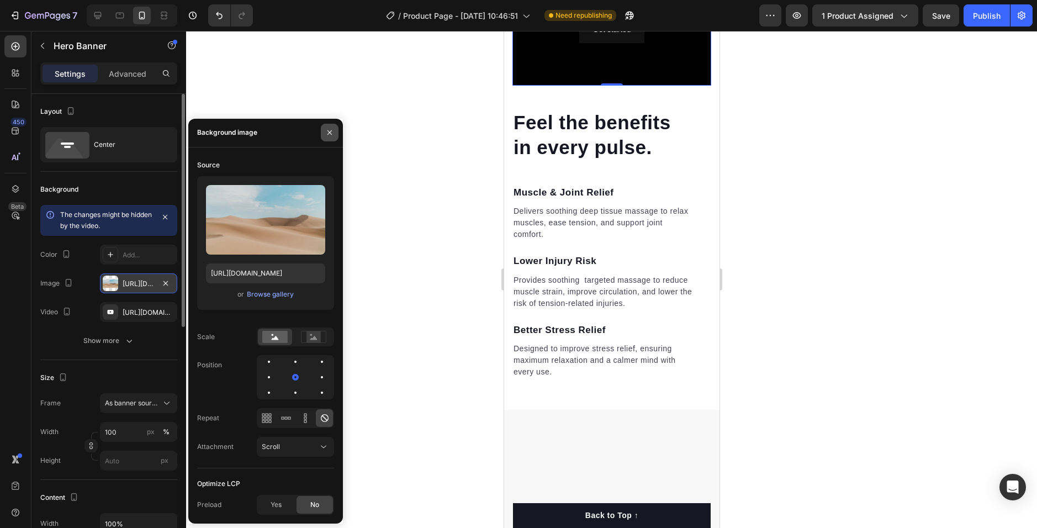
click at [327, 140] on button "button" at bounding box center [330, 133] width 18 height 18
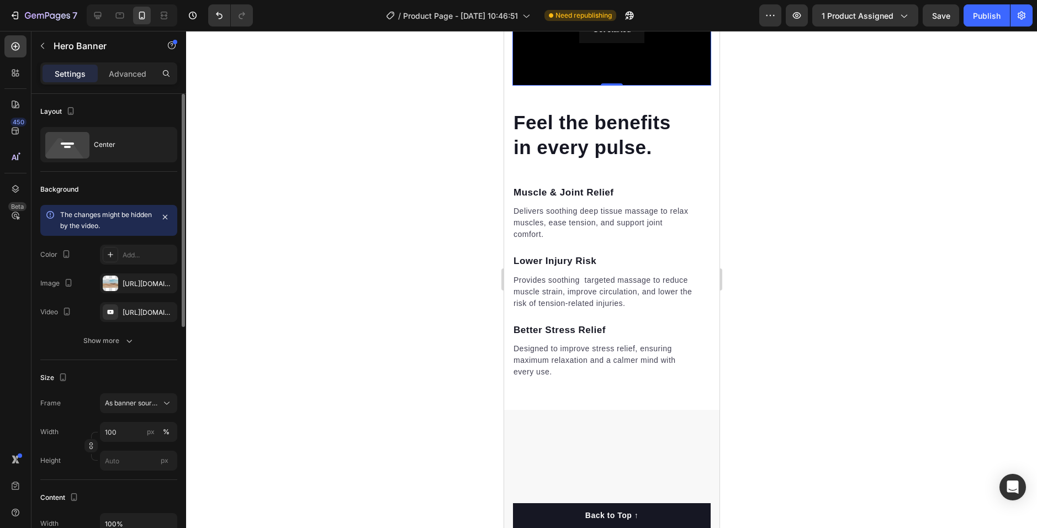
drag, startPoint x: 171, startPoint y: 285, endPoint x: 156, endPoint y: 287, distance: 14.9
click at [0, 0] on button "button" at bounding box center [0, 0] width 0 height 0
type input "Auto"
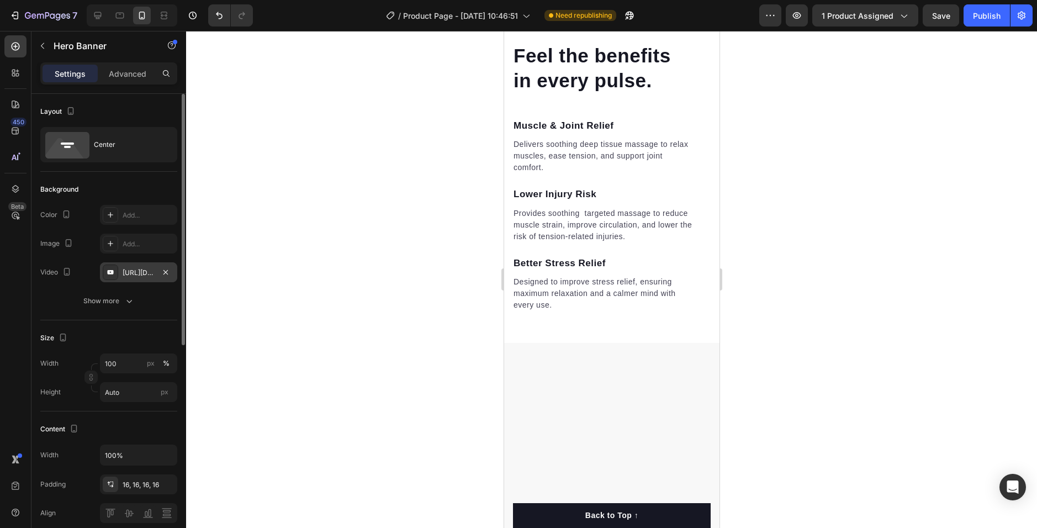
click at [112, 276] on icon at bounding box center [110, 272] width 9 height 9
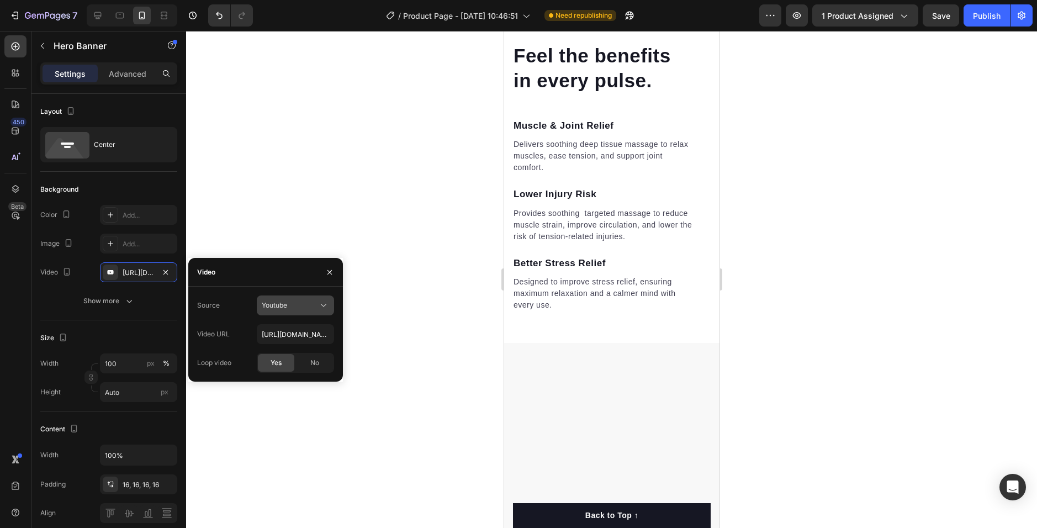
click at [292, 307] on div "Youtube" at bounding box center [290, 305] width 56 height 10
click at [206, 329] on div "Video URL" at bounding box center [213, 334] width 33 height 10
click at [302, 311] on button "Youtube" at bounding box center [295, 305] width 77 height 20
click at [300, 329] on span "Video hosting" at bounding box center [283, 332] width 42 height 10
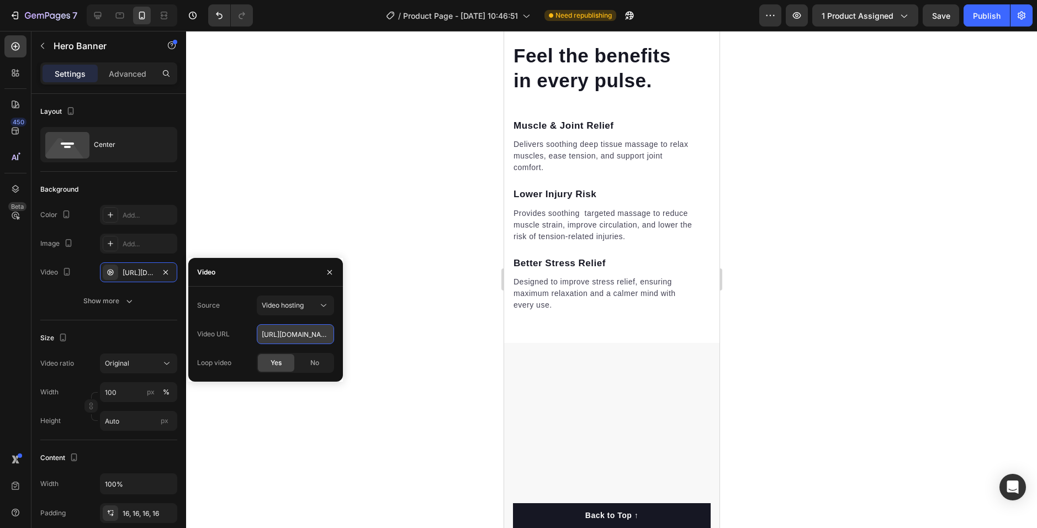
click at [308, 334] on input "[URL][DOMAIN_NAME]" at bounding box center [295, 334] width 77 height 20
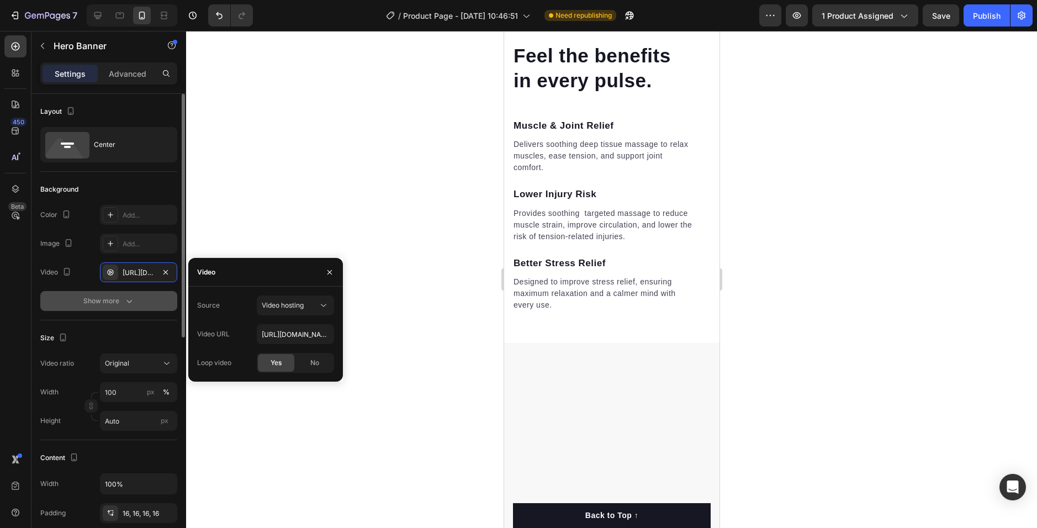
click at [124, 303] on icon "button" at bounding box center [129, 300] width 11 height 11
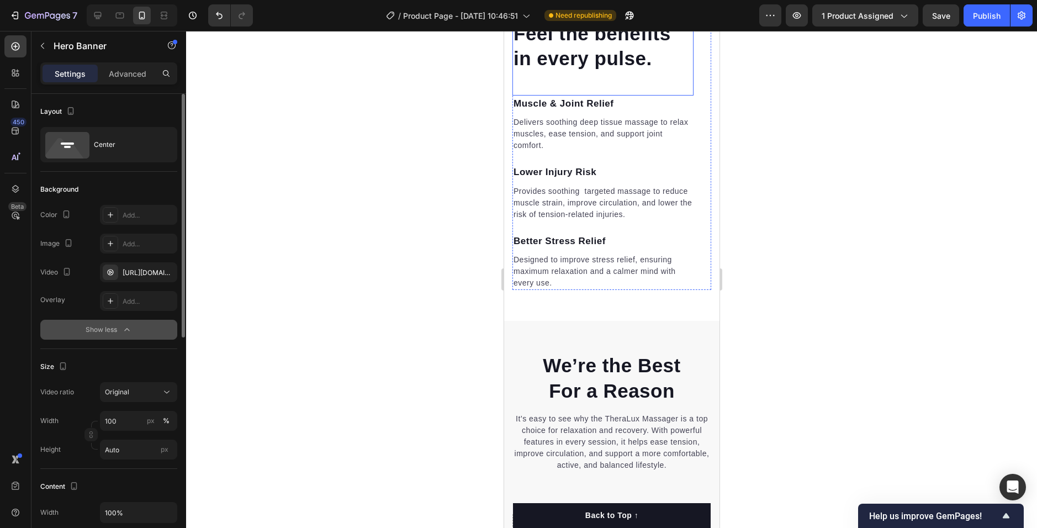
scroll to position [1338, 0]
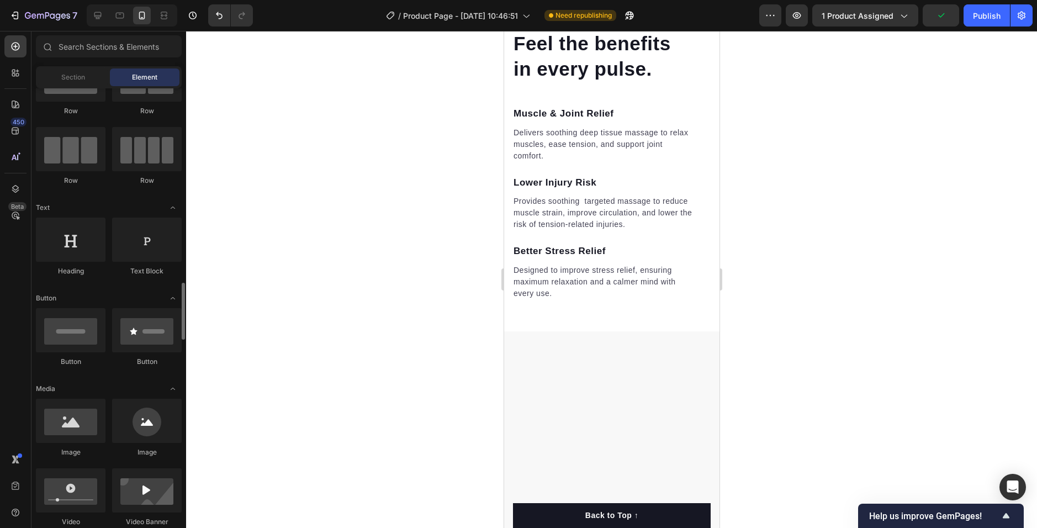
scroll to position [0, 0]
